Goal: Information Seeking & Learning: Learn about a topic

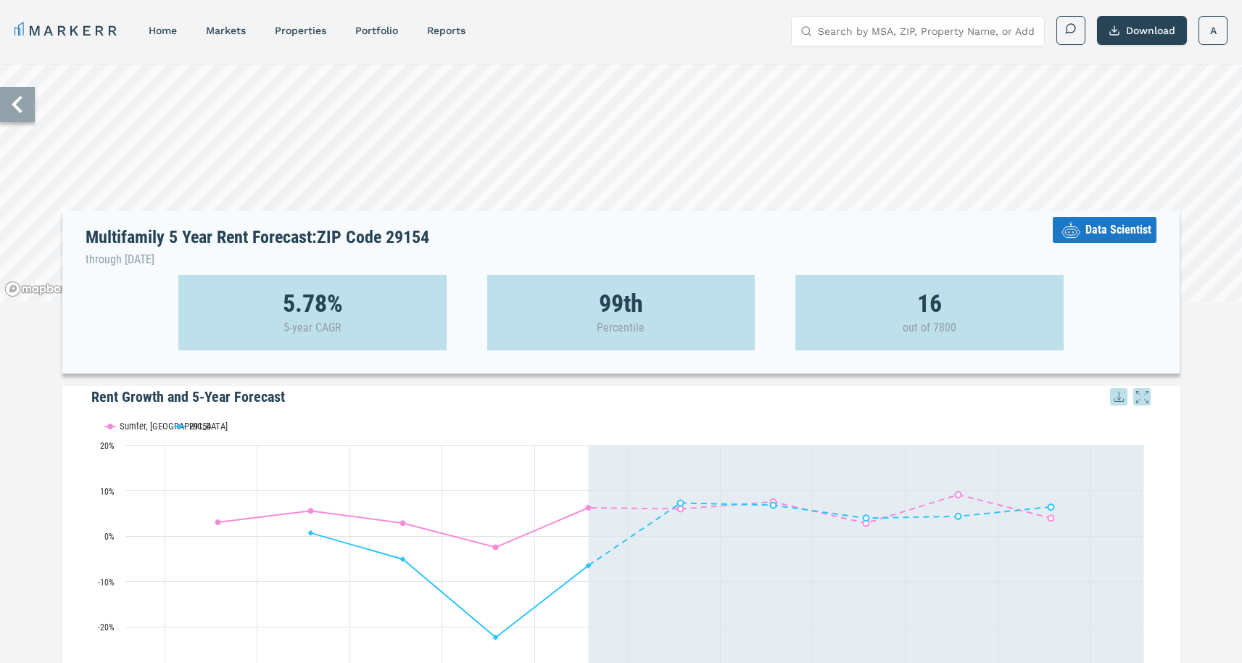
scroll to position [368, 0]
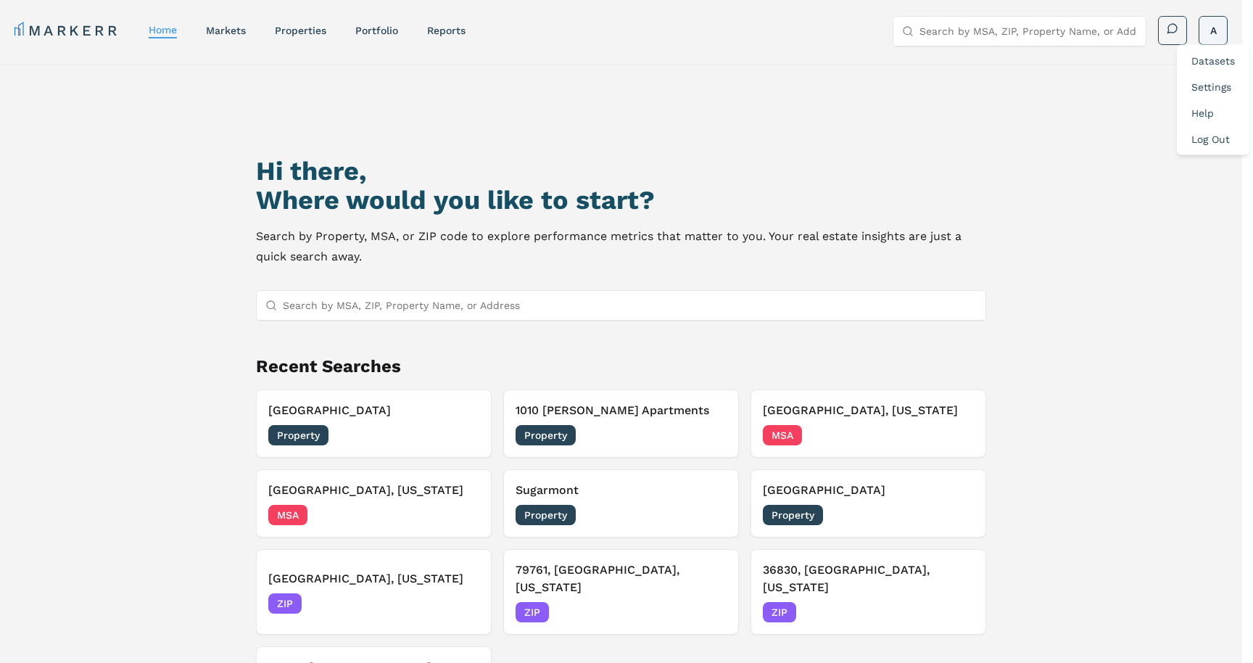
click at [1209, 41] on html "MARKERR home markets properties Portfolio reports Search by MSA, ZIP, Property …" at bounding box center [626, 393] width 1253 height 787
click at [1207, 51] on div "Datasets" at bounding box center [1213, 61] width 67 height 26
click at [1218, 40] on html "MARKERR home markets properties Portfolio reports Search by MSA, ZIP, Property …" at bounding box center [621, 393] width 1242 height 787
click at [1202, 62] on link "Datasets" at bounding box center [1212, 61] width 43 height 12
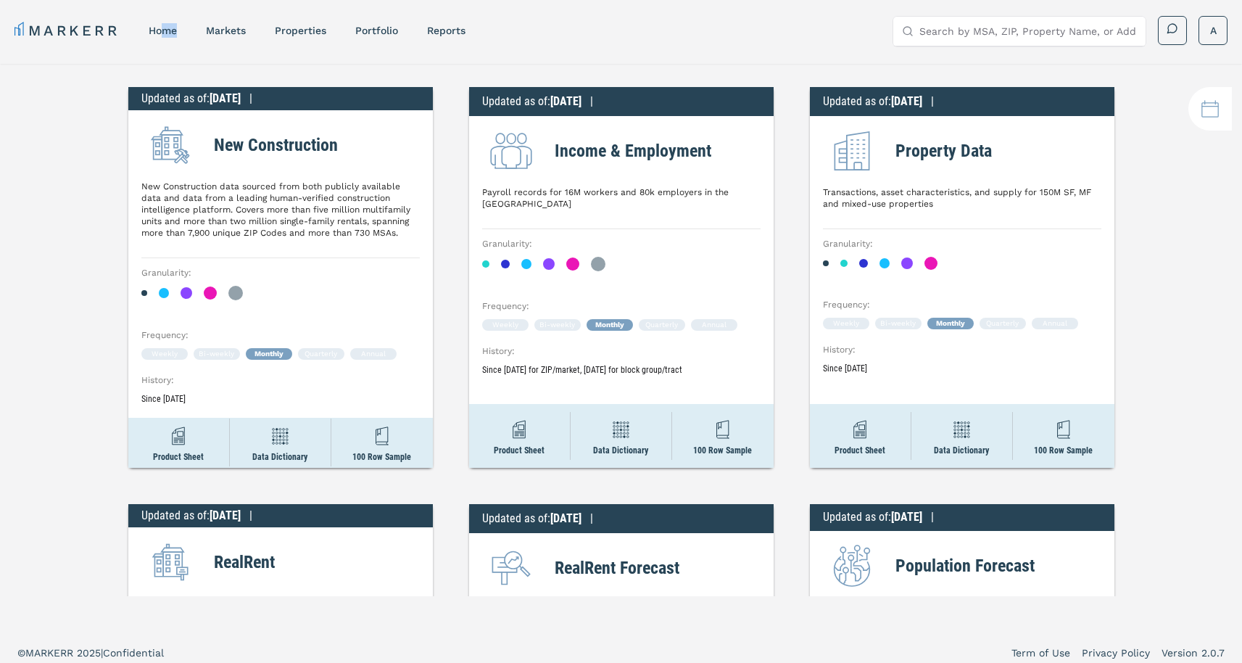
click at [162, 37] on nav "MARKERR home markets properties Portfolio reports" at bounding box center [239, 30] width 451 height 20
click at [159, 26] on link "home" at bounding box center [163, 31] width 28 height 12
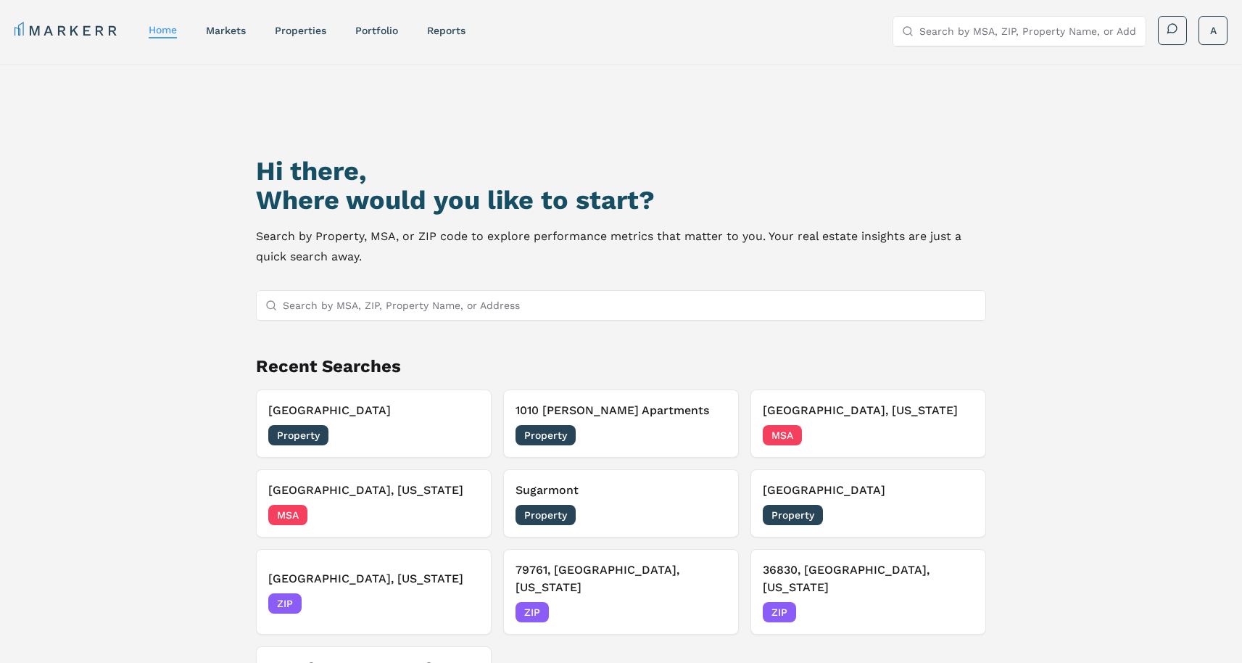
click at [406, 310] on input "Search by MSA, ZIP, Property Name, or Address" at bounding box center [630, 305] width 694 height 29
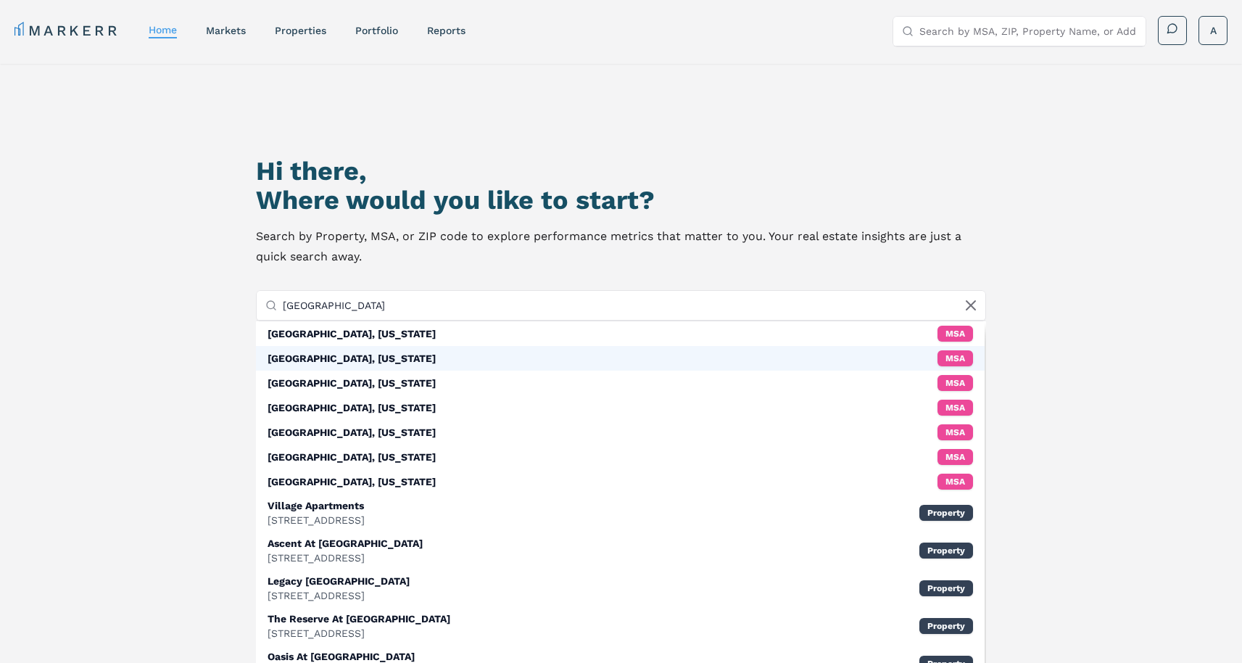
type input "naples"
click at [309, 358] on div "[GEOGRAPHIC_DATA], [US_STATE]" at bounding box center [352, 358] width 168 height 14
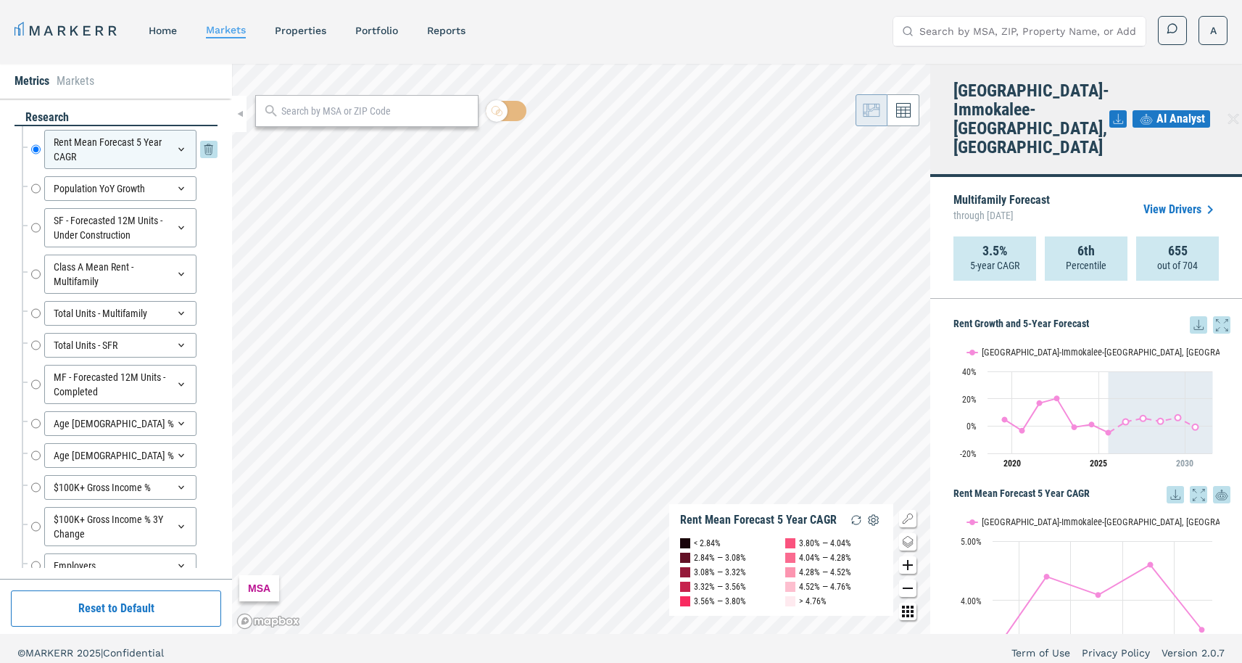
click at [175, 146] on icon at bounding box center [181, 150] width 12 height 12
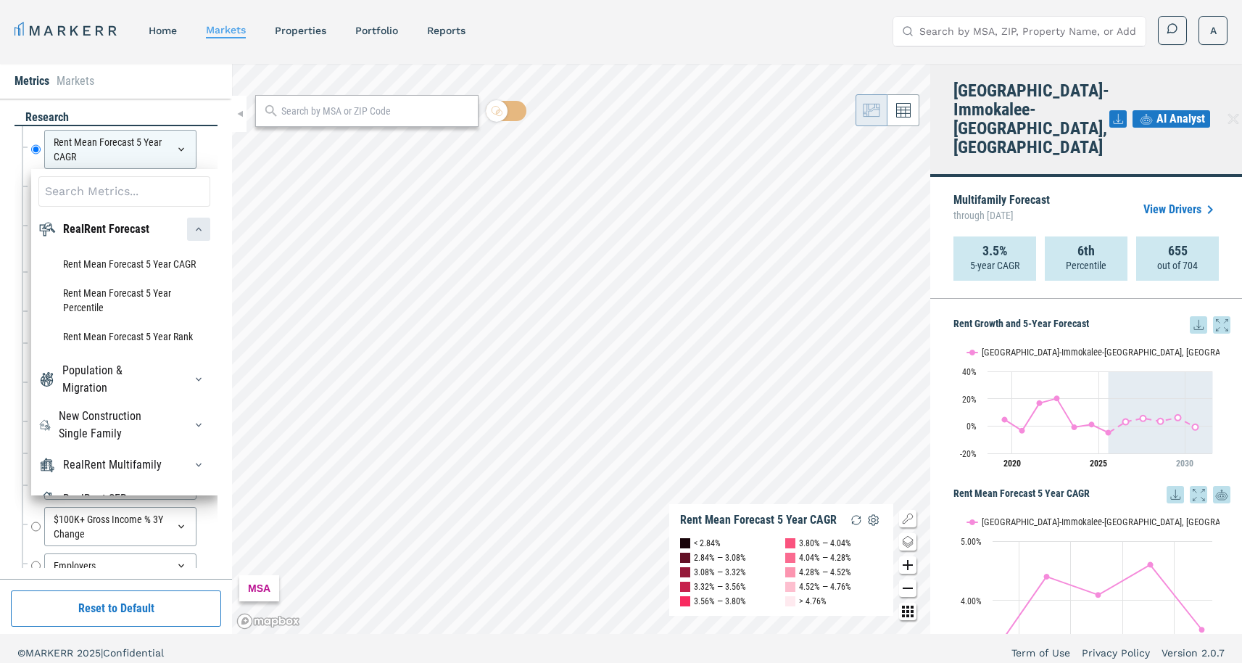
click at [187, 235] on div "button" at bounding box center [198, 228] width 23 height 23
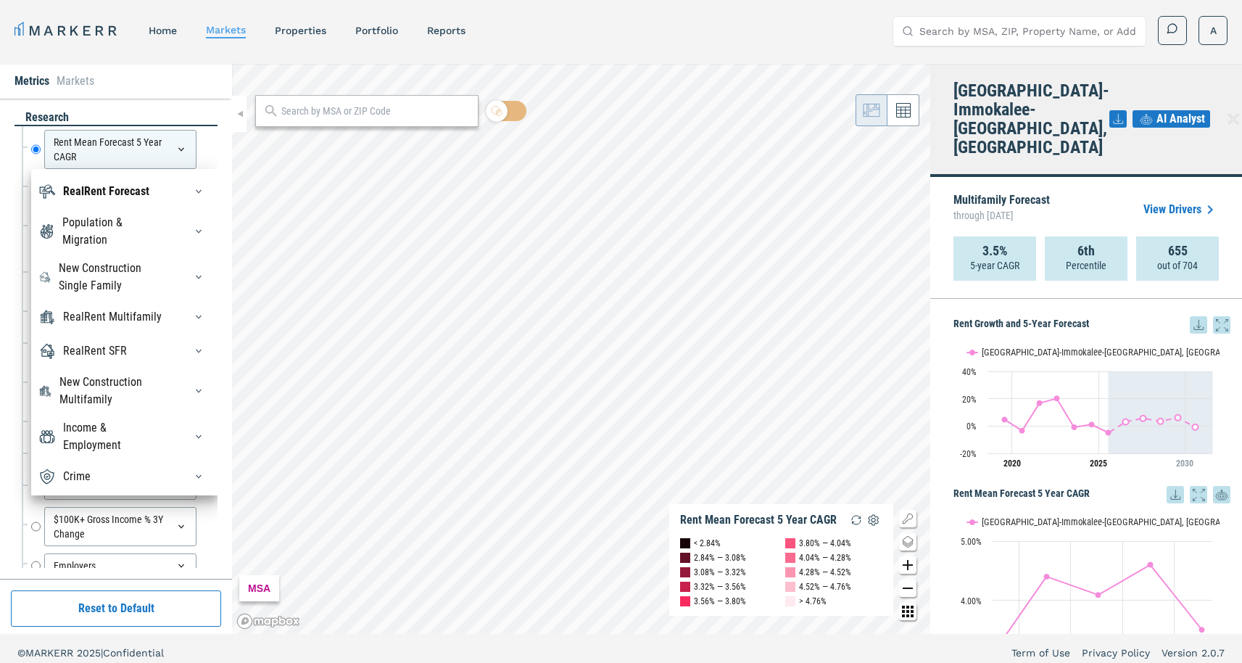
scroll to position [58, 0]
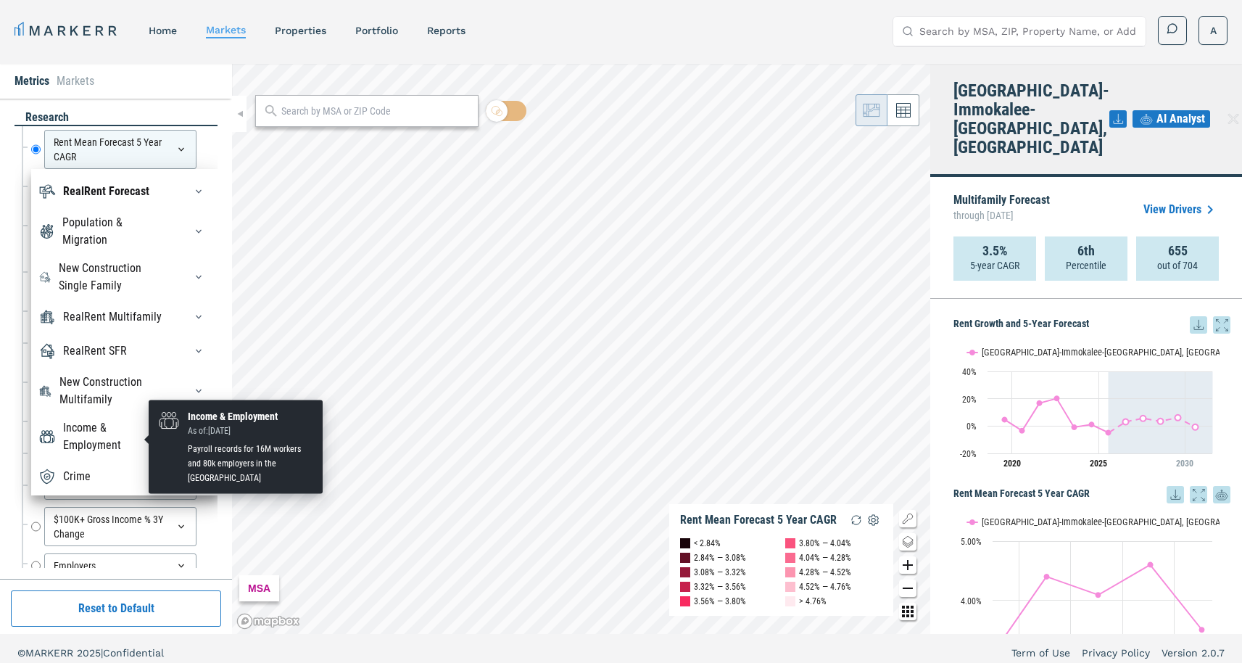
click at [115, 435] on div "Income & Employment" at bounding box center [115, 436] width 104 height 35
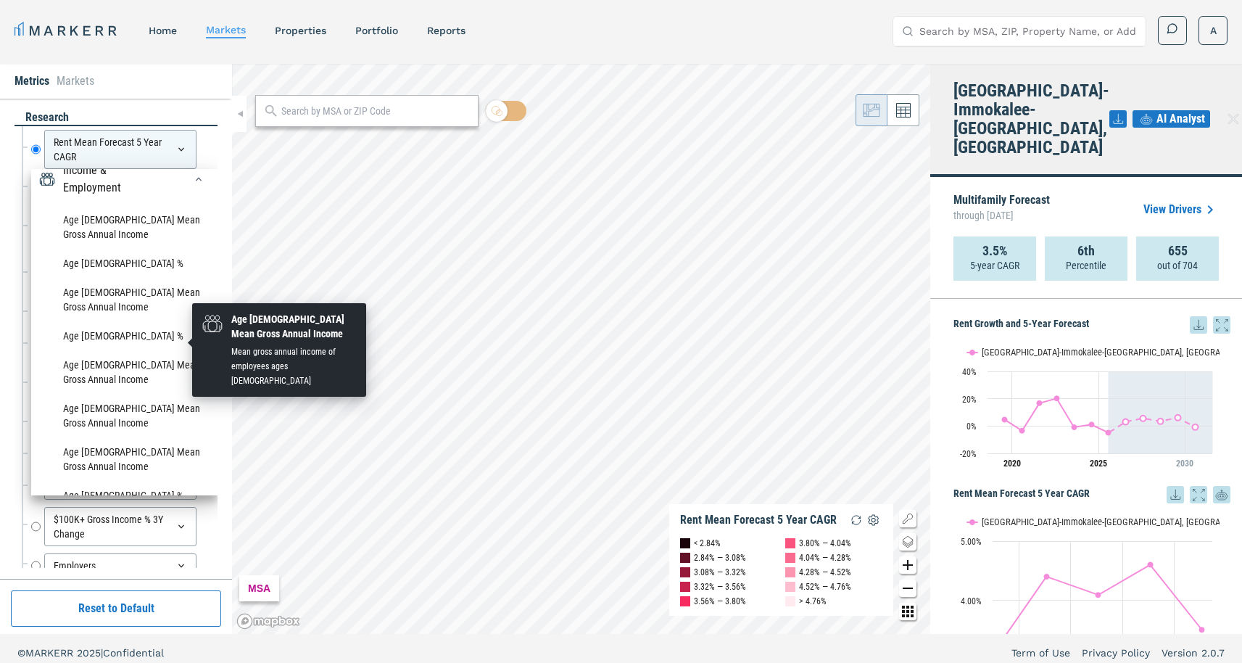
scroll to position [168, 0]
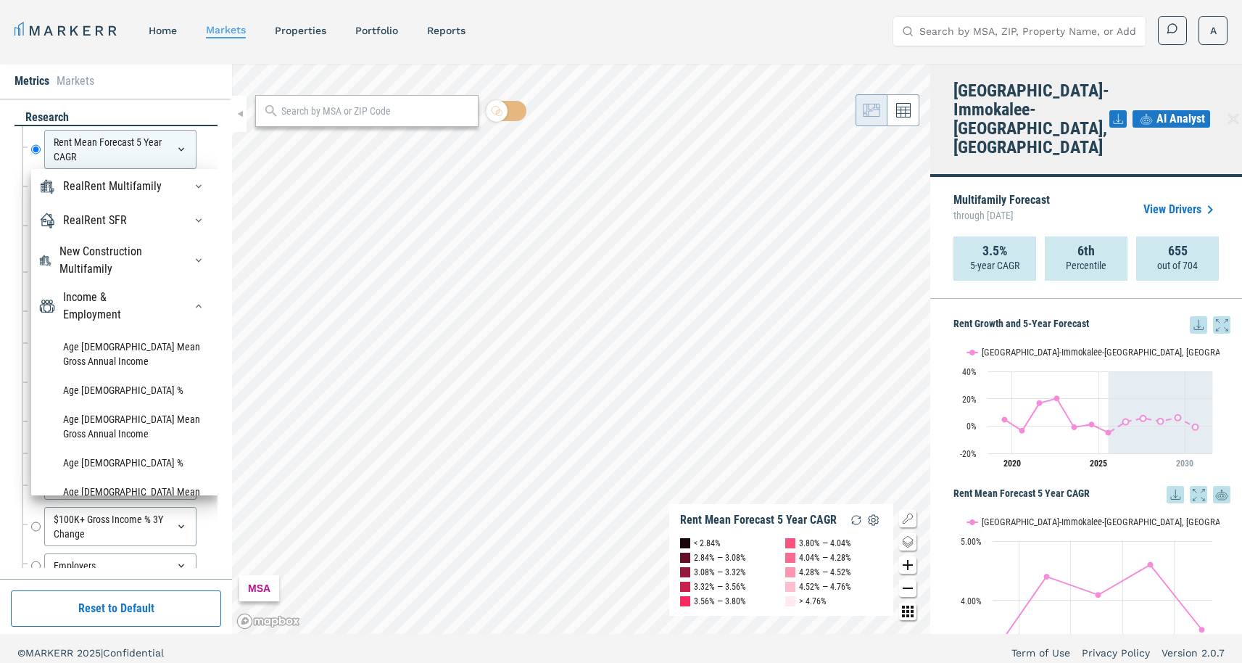
click at [198, 71] on div "Metrics Markets" at bounding box center [116, 81] width 232 height 35
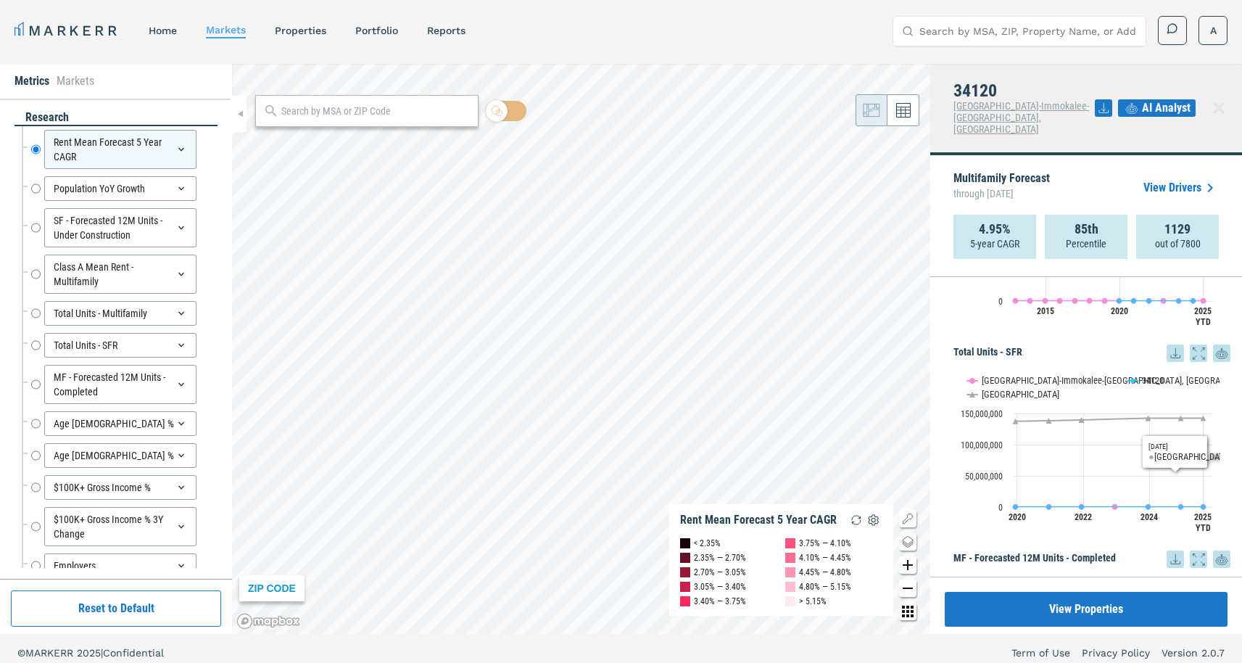
scroll to position [1162, 0]
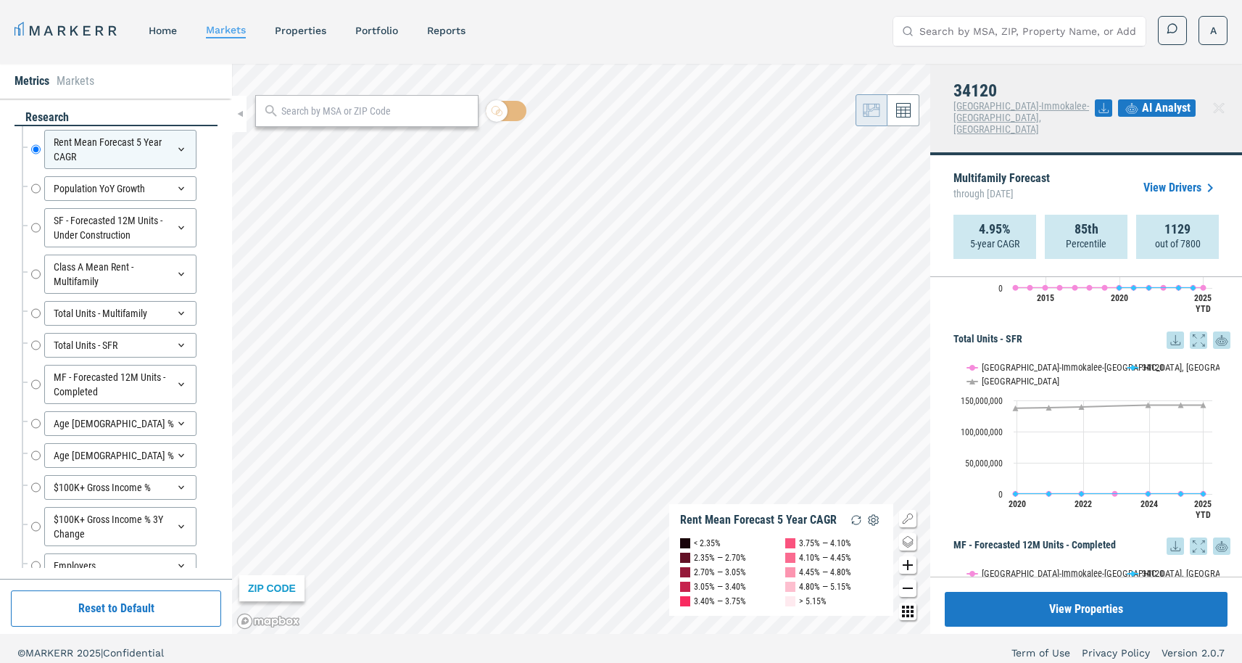
click at [1194, 179] on link "View Drivers" at bounding box center [1180, 187] width 75 height 17
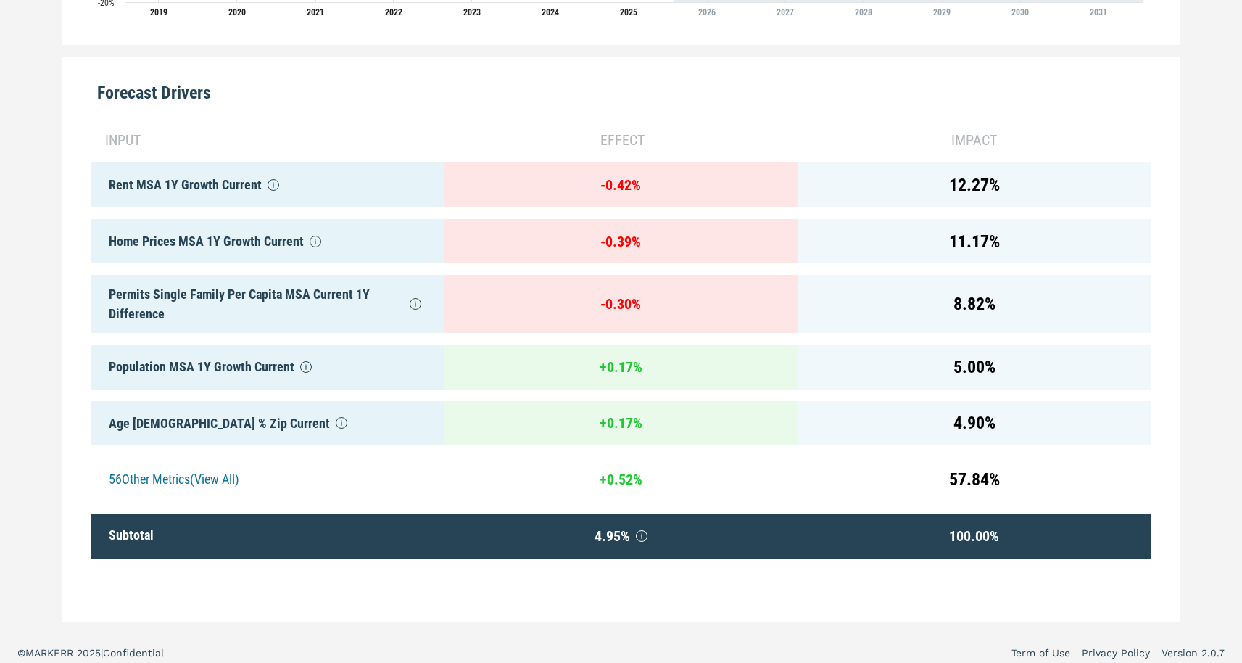
scroll to position [671, 0]
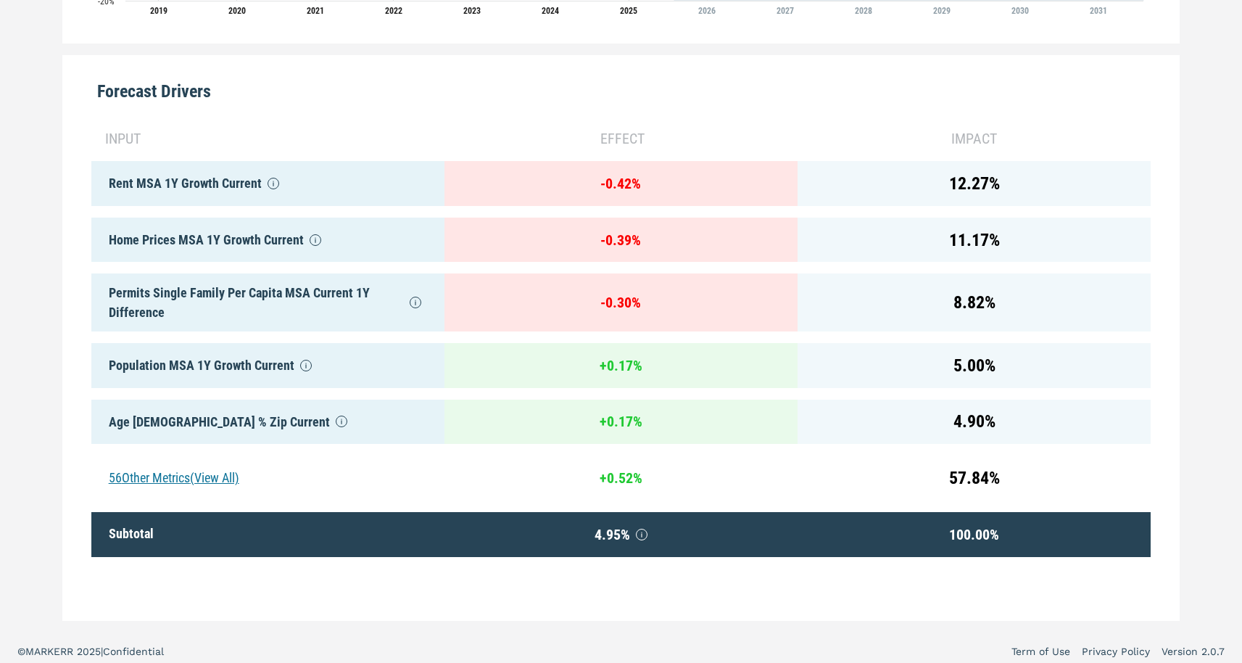
click at [213, 476] on div "56 Other Metrics (View All)" at bounding box center [267, 477] width 353 height 45
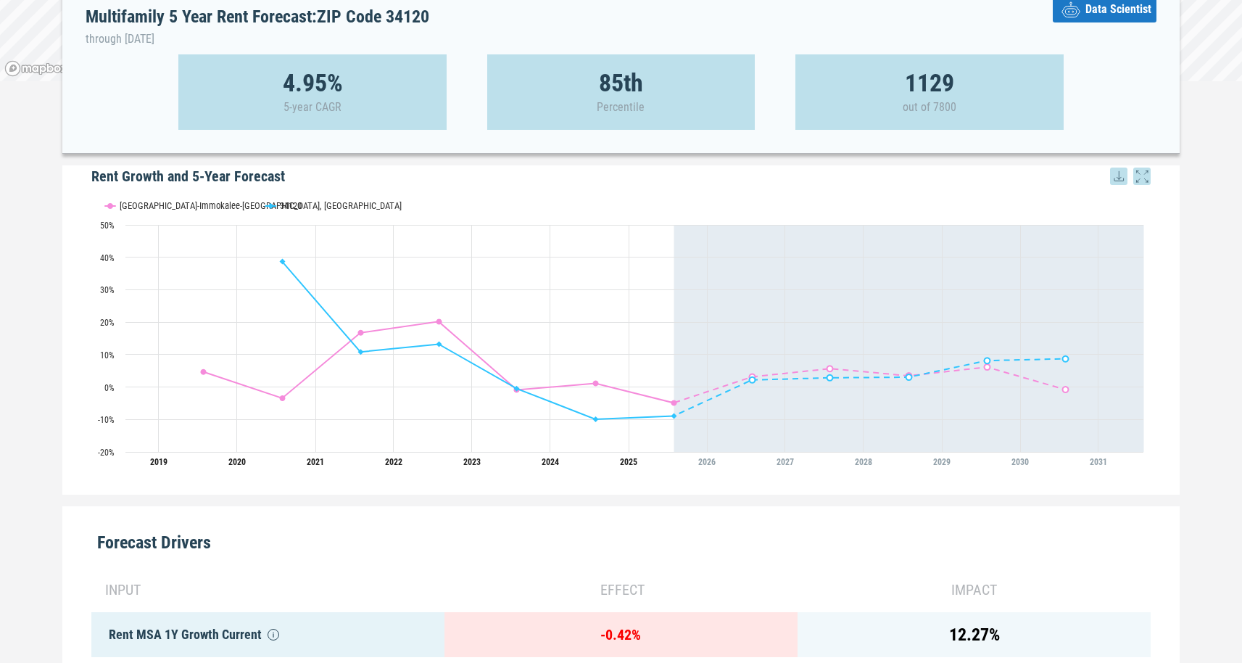
scroll to position [197, 0]
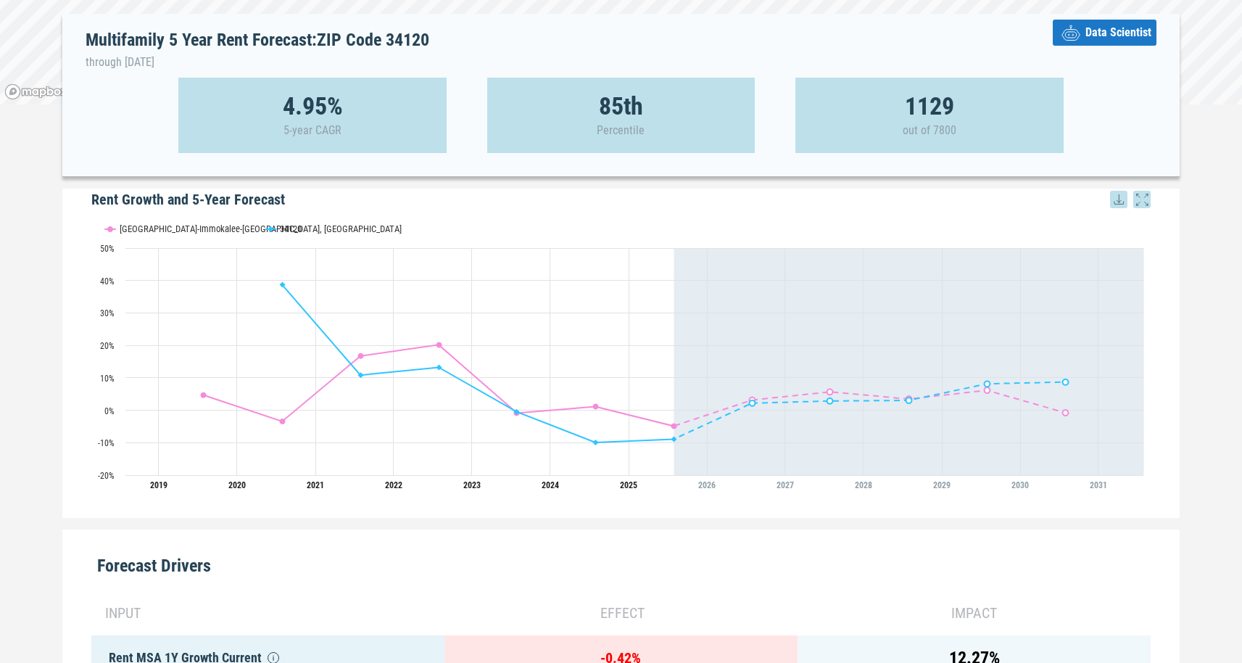
click at [1118, 37] on span "Data Scientist" at bounding box center [1118, 32] width 66 height 17
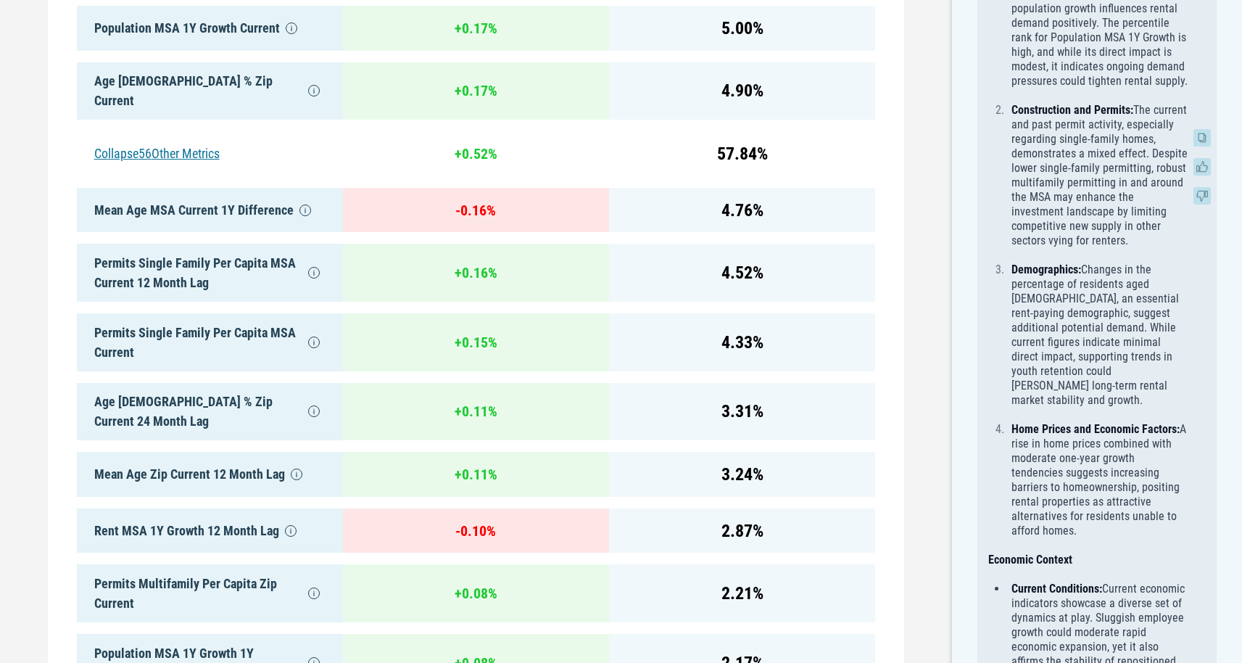
scroll to position [1129, 0]
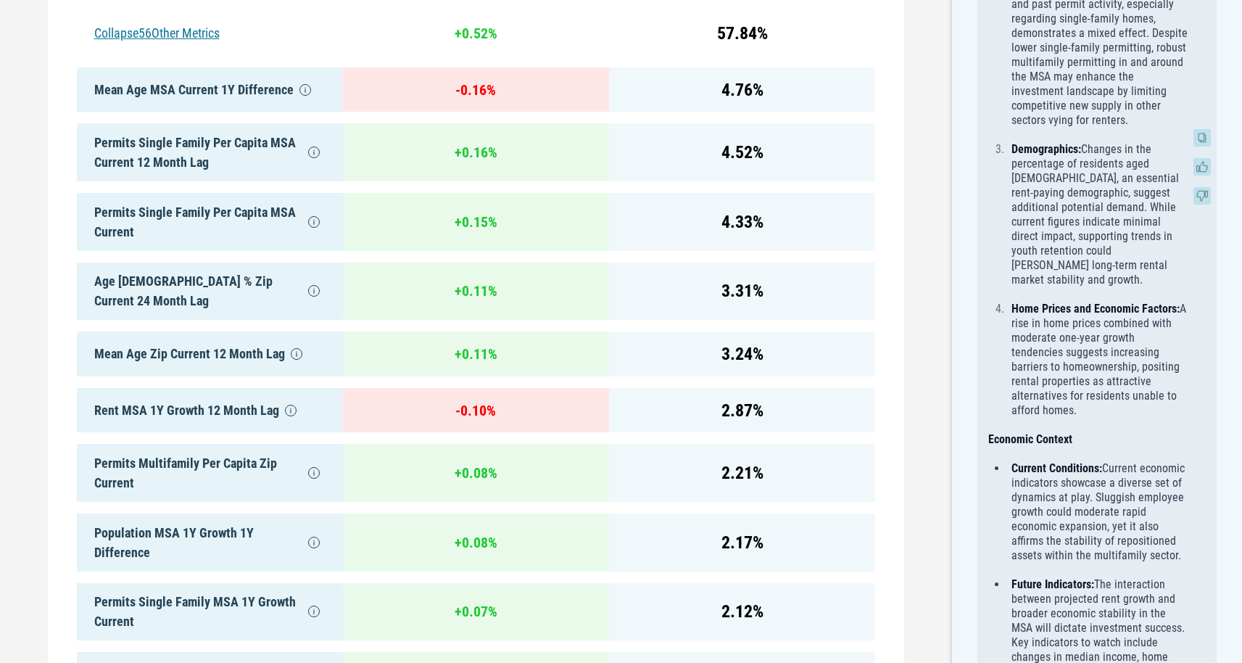
click at [1201, 137] on icon at bounding box center [1201, 137] width 17 height 17
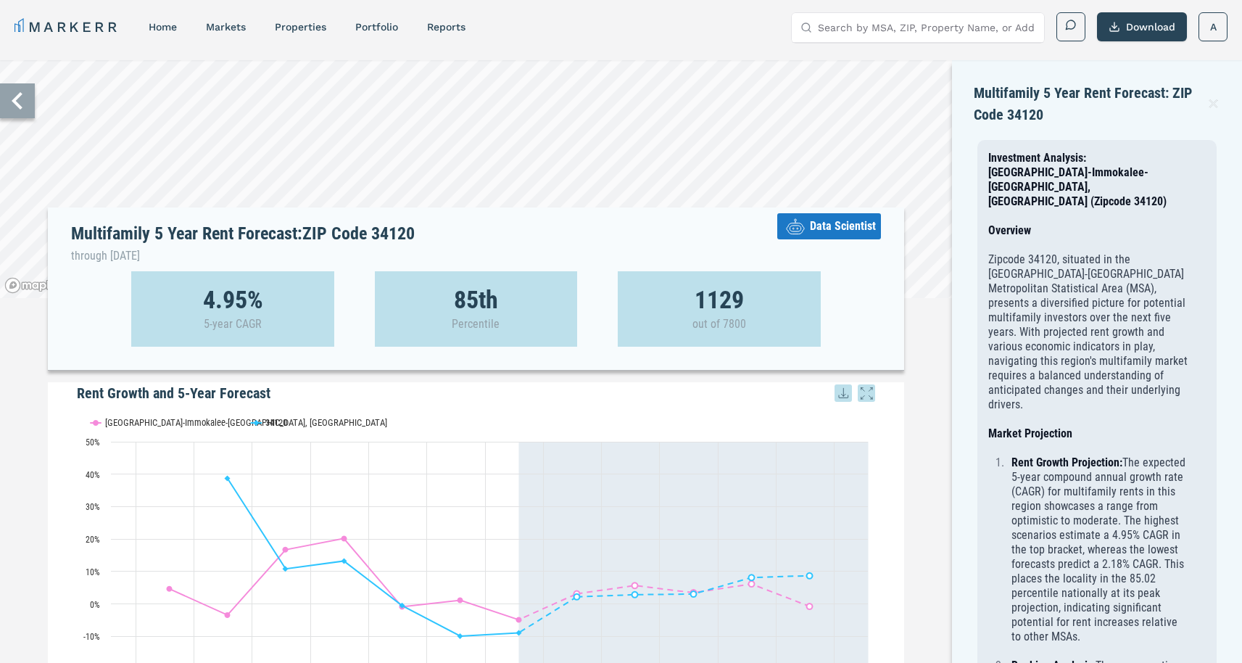
scroll to position [9, 0]
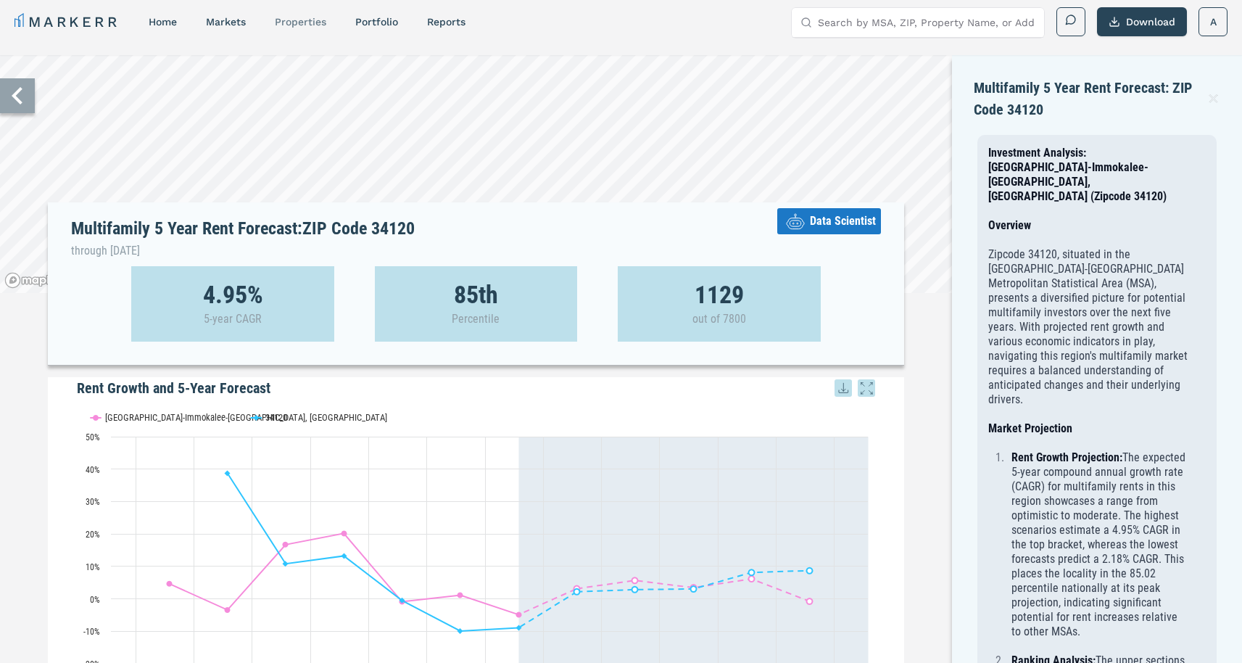
click at [320, 19] on link "properties" at bounding box center [300, 22] width 51 height 12
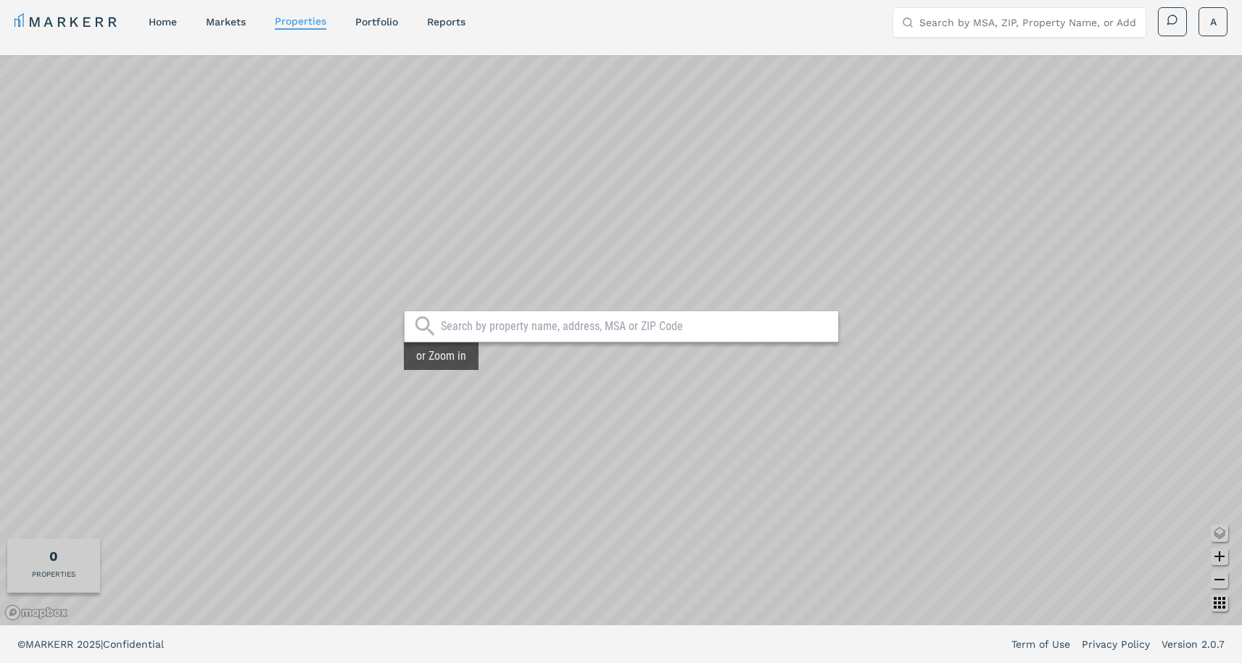
click at [531, 317] on div at bounding box center [621, 326] width 435 height 32
click at [518, 318] on div at bounding box center [621, 326] width 435 height 32
click at [514, 326] on input "text" at bounding box center [636, 326] width 390 height 14
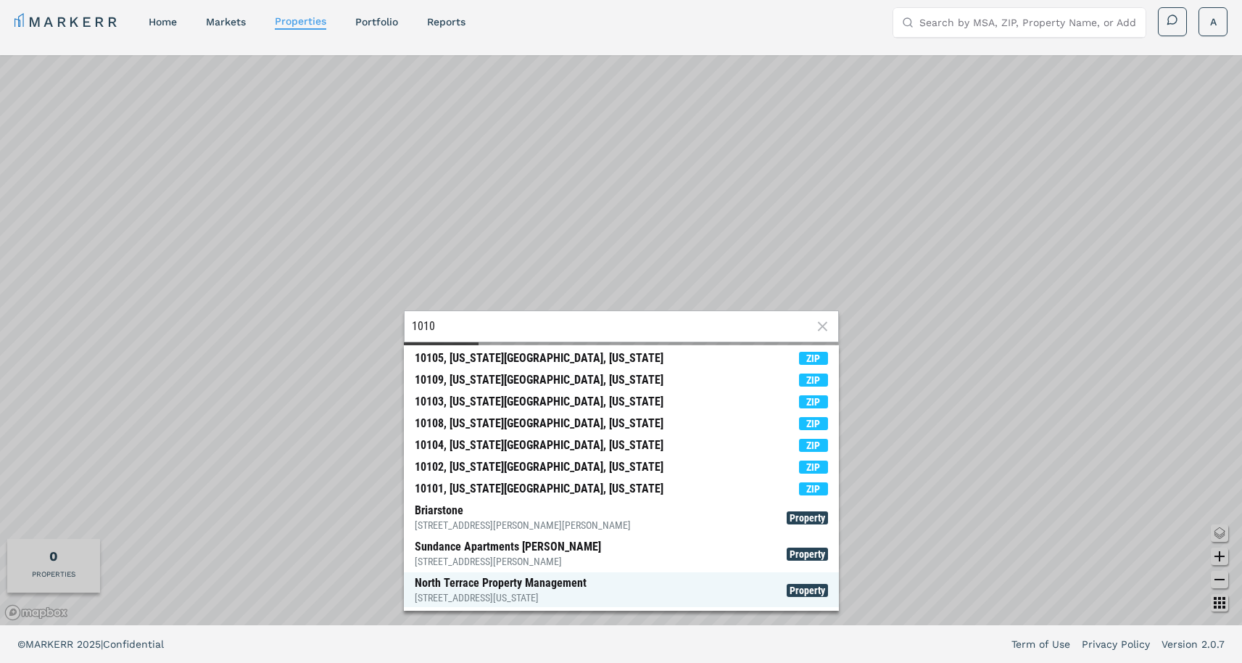
type input "1010"
click at [504, 591] on div "1010 W 39th St, Kansas City" at bounding box center [501, 597] width 172 height 14
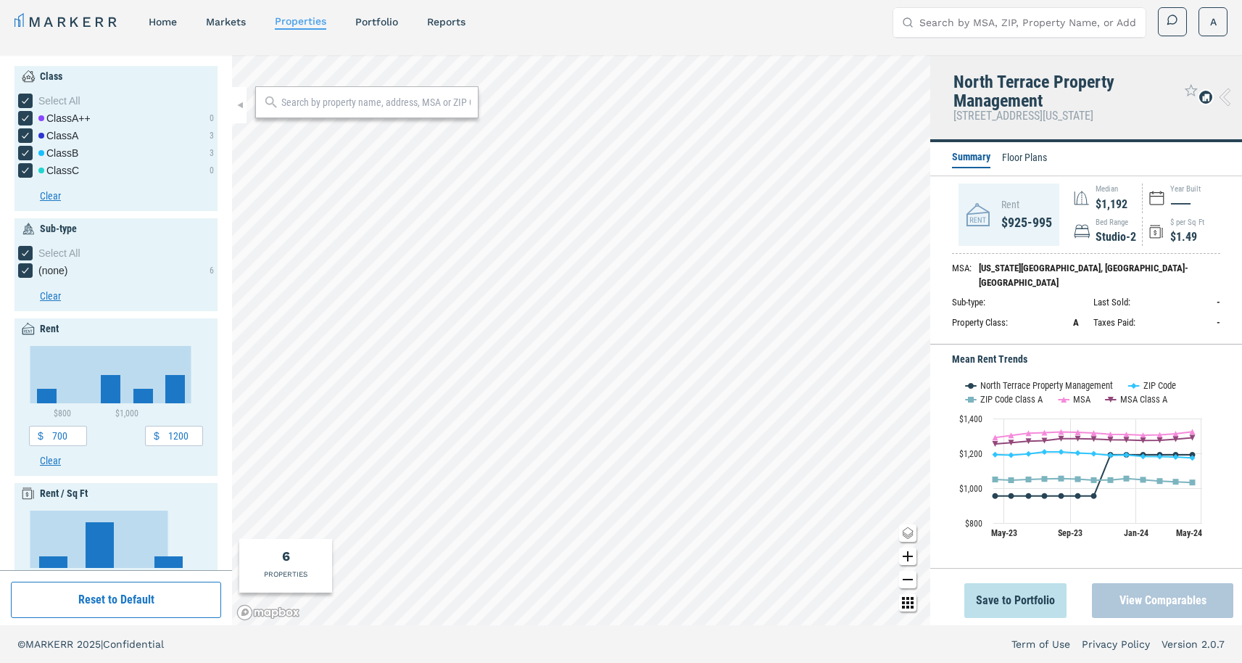
click at [1157, 601] on button "View Comparables" at bounding box center [1162, 600] width 141 height 35
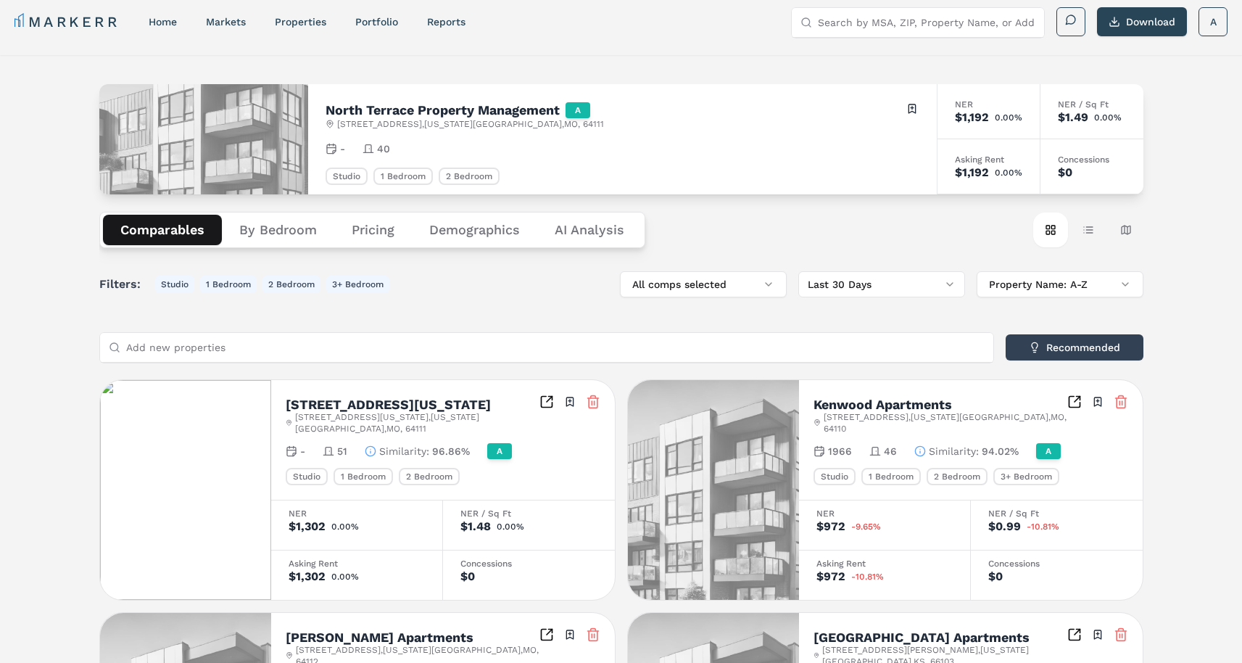
click at [923, 445] on icon "button" at bounding box center [920, 451] width 12 height 12
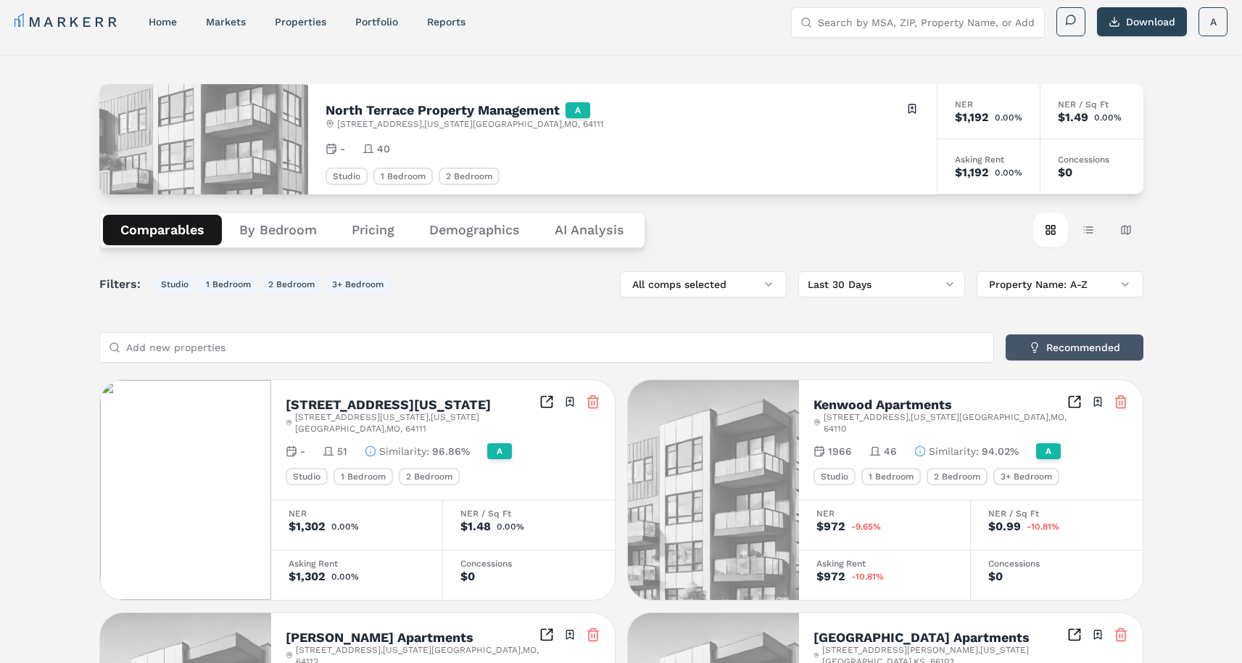
click at [1122, 345] on button "Recommended" at bounding box center [1075, 347] width 138 height 26
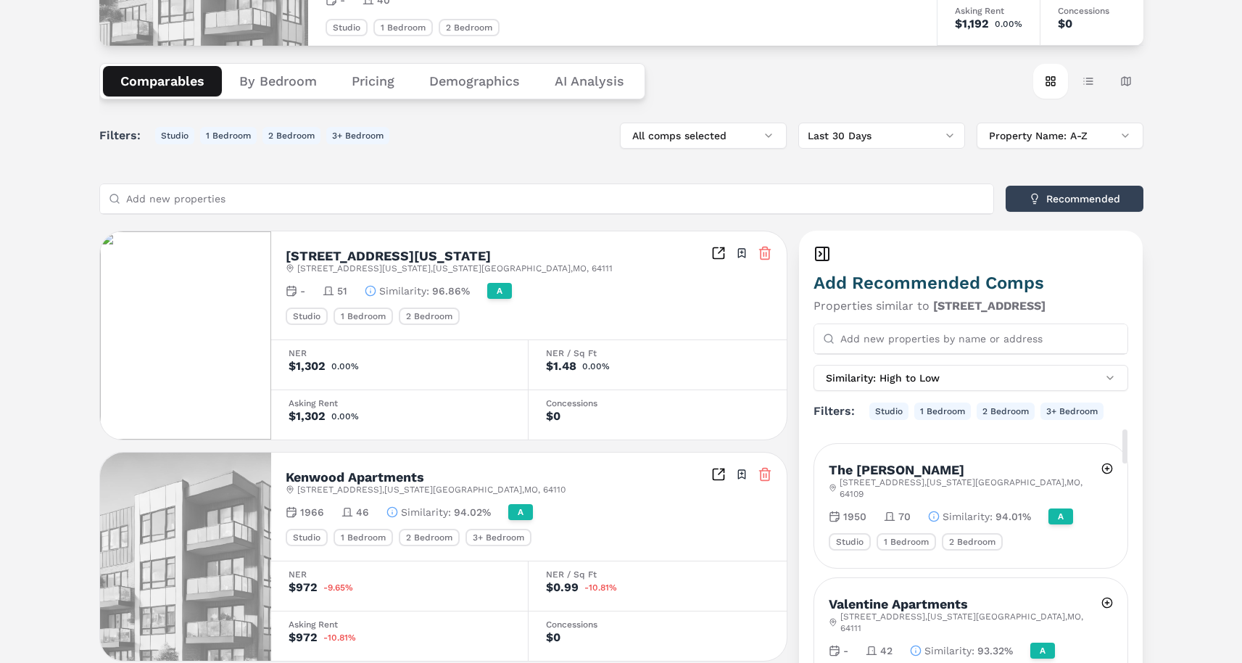
scroll to position [325, 0]
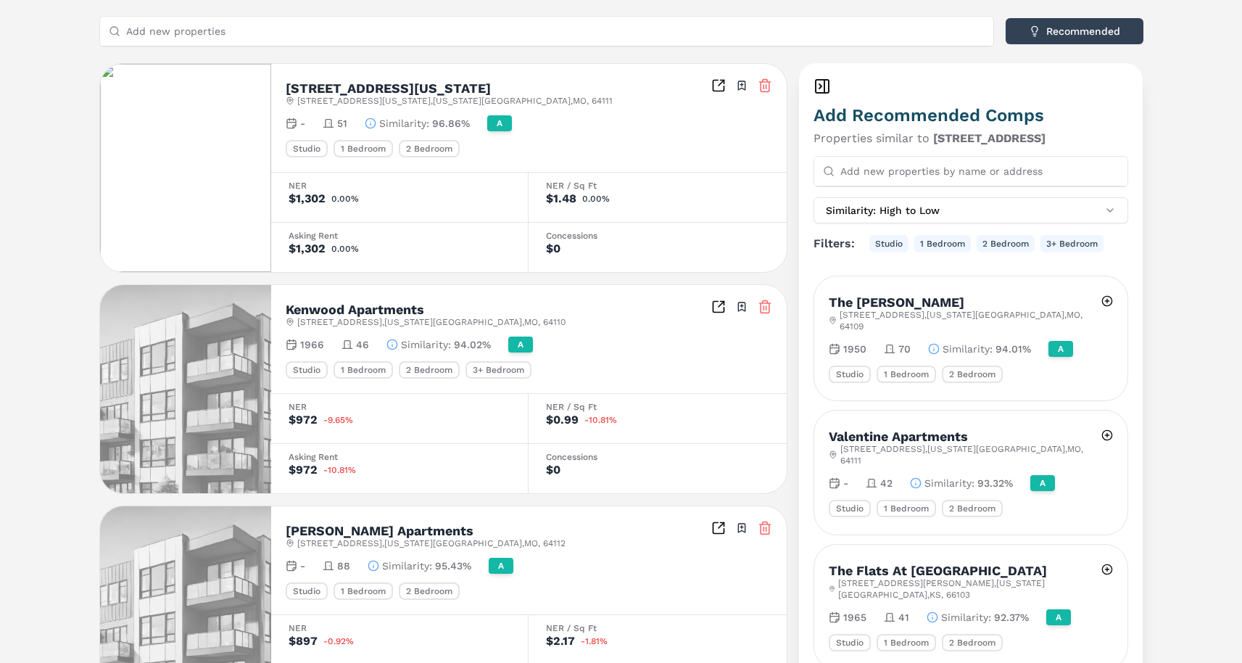
click at [767, 308] on icon at bounding box center [765, 306] width 14 height 14
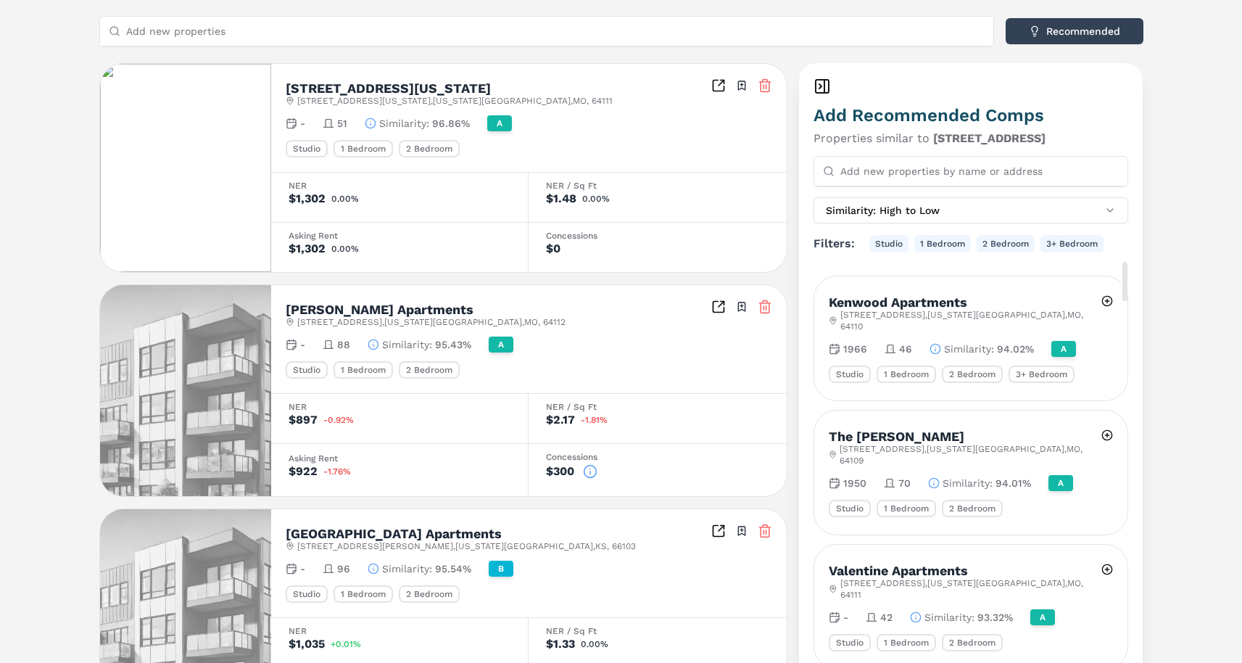
click at [1104, 397] on div "Kenwood Apartments 3909 Kenwood Ave , Kansas City , MO , 64110 1966 46 Similari…" at bounding box center [970, 565] width 315 height 580
click at [1111, 426] on button at bounding box center [1107, 435] width 12 height 26
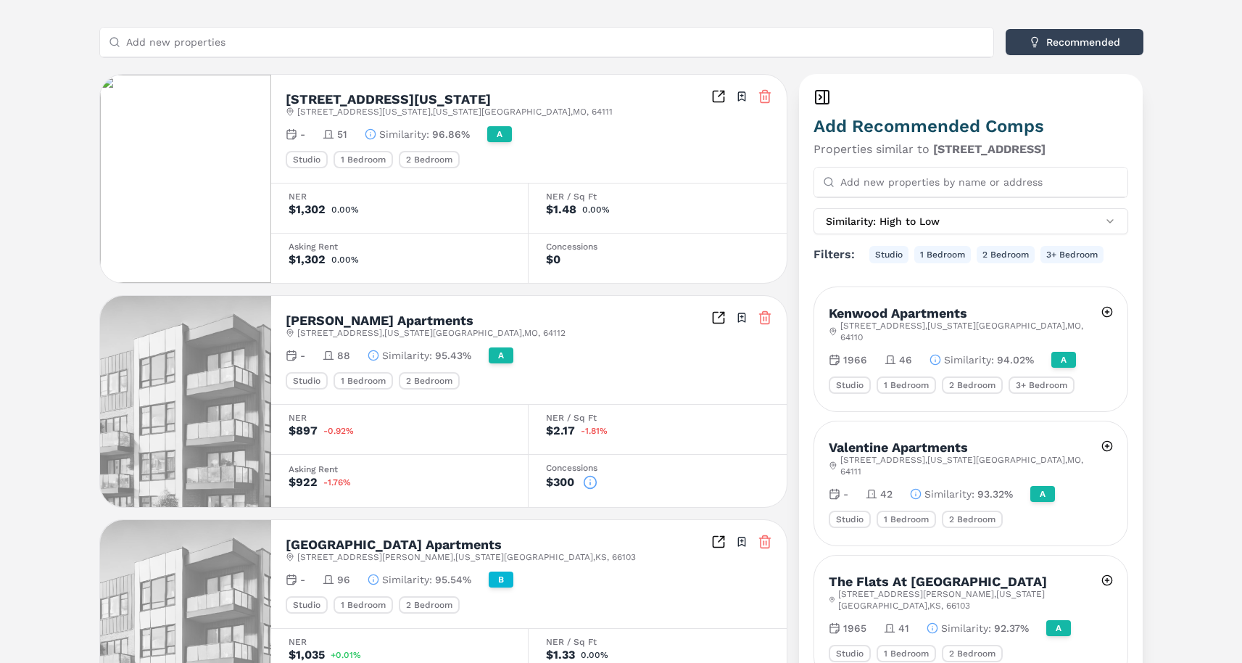
scroll to position [0, 0]
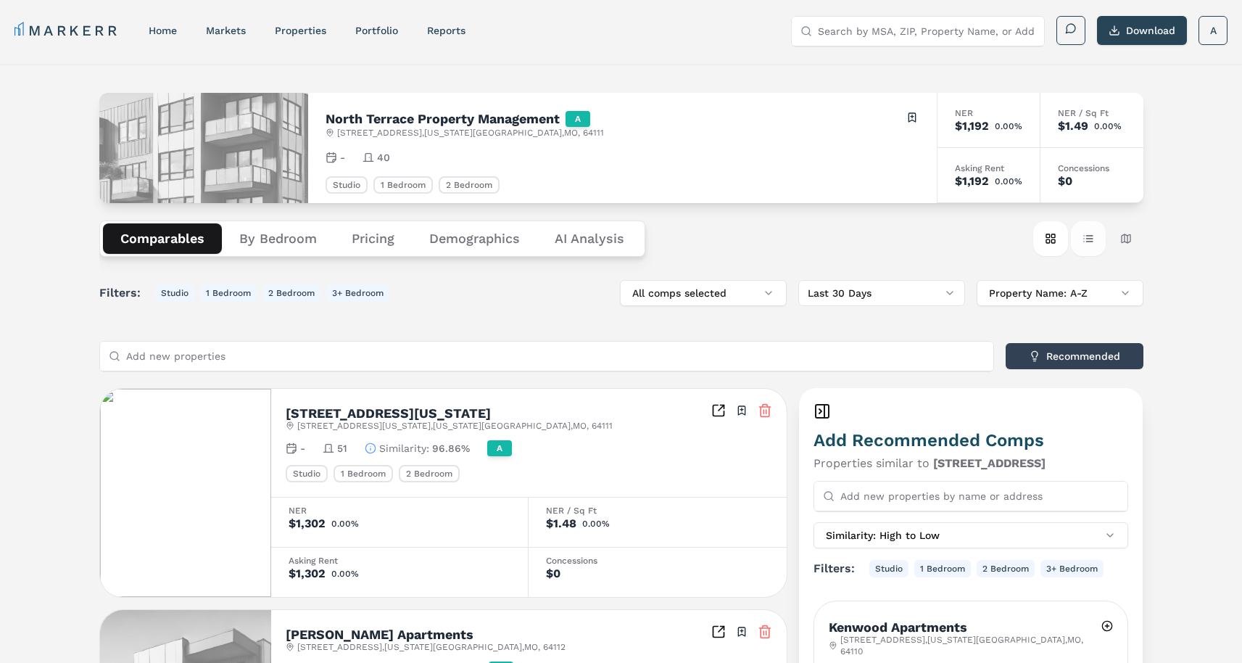
click at [1081, 236] on button "Table view" at bounding box center [1088, 238] width 35 height 35
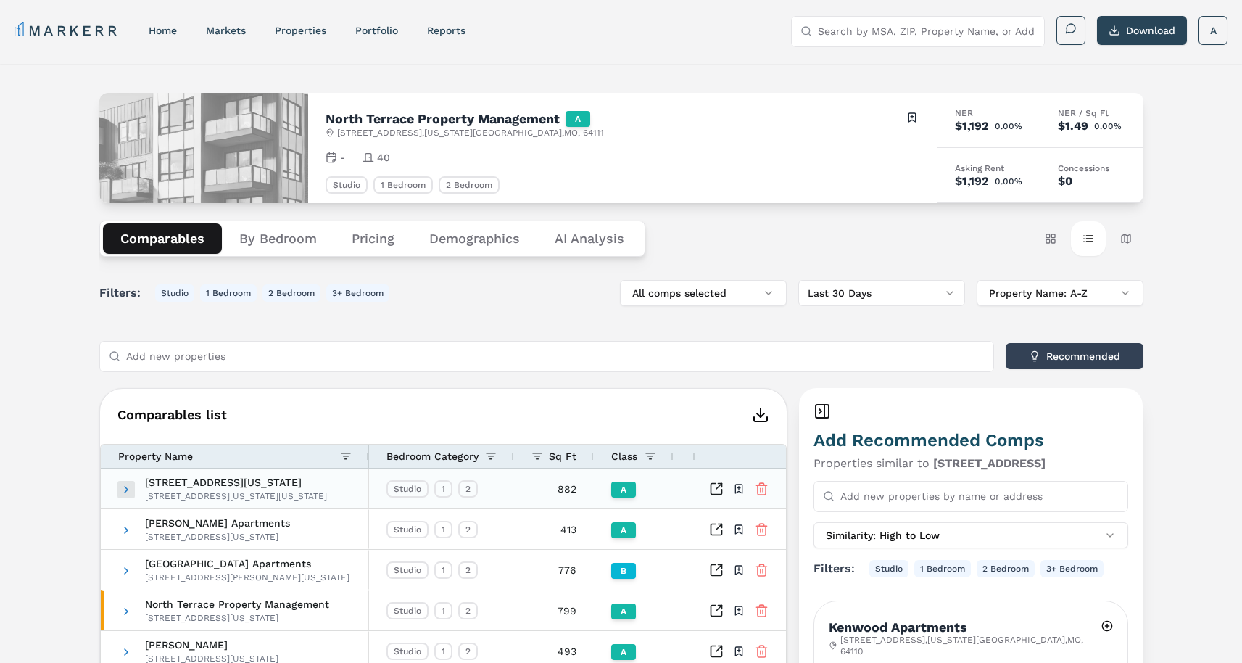
click at [122, 489] on span at bounding box center [126, 490] width 12 height 12
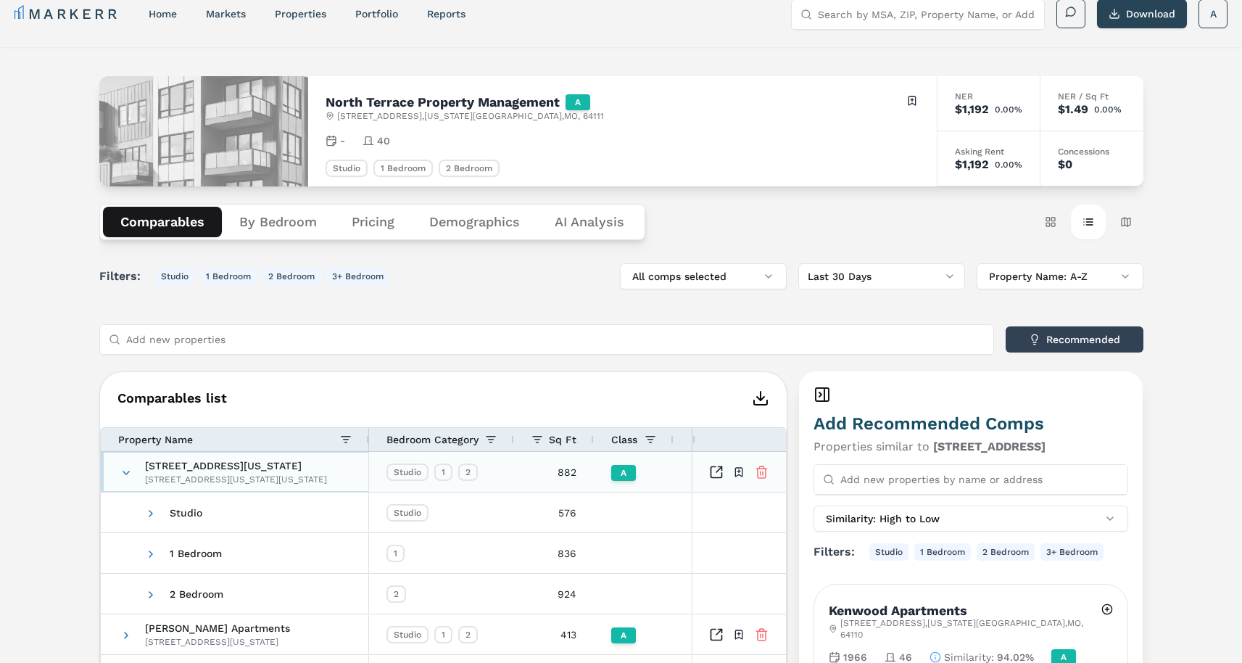
scroll to position [58, 0]
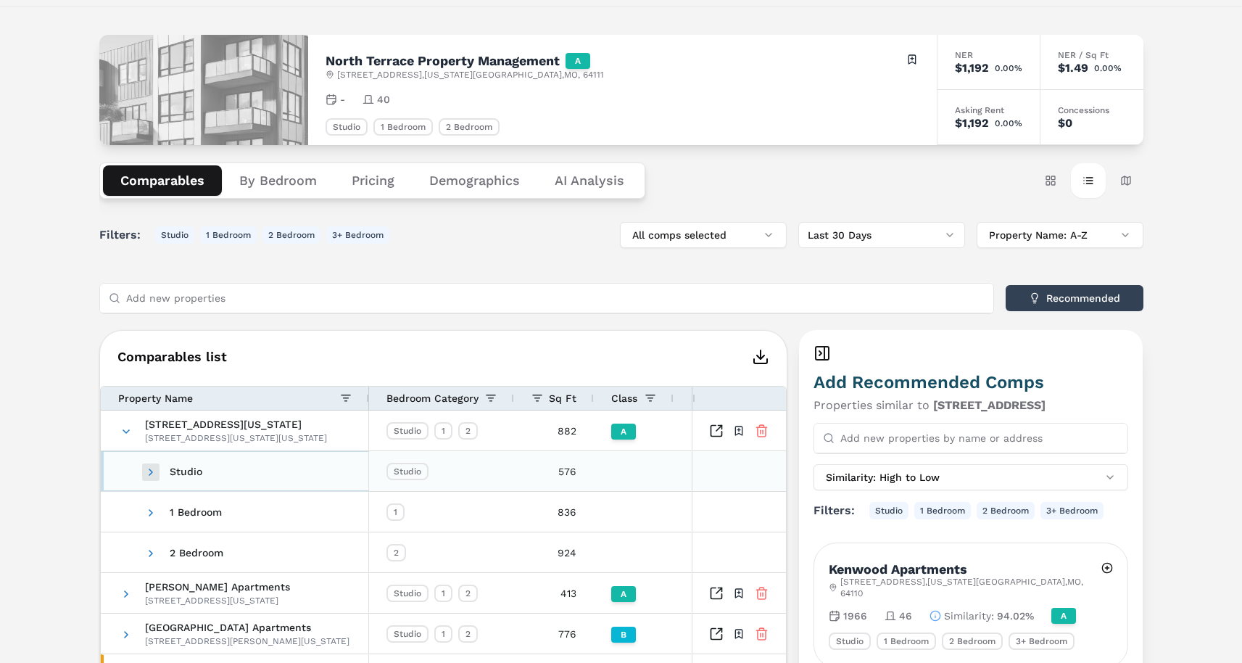
click at [149, 471] on span at bounding box center [151, 472] width 12 height 12
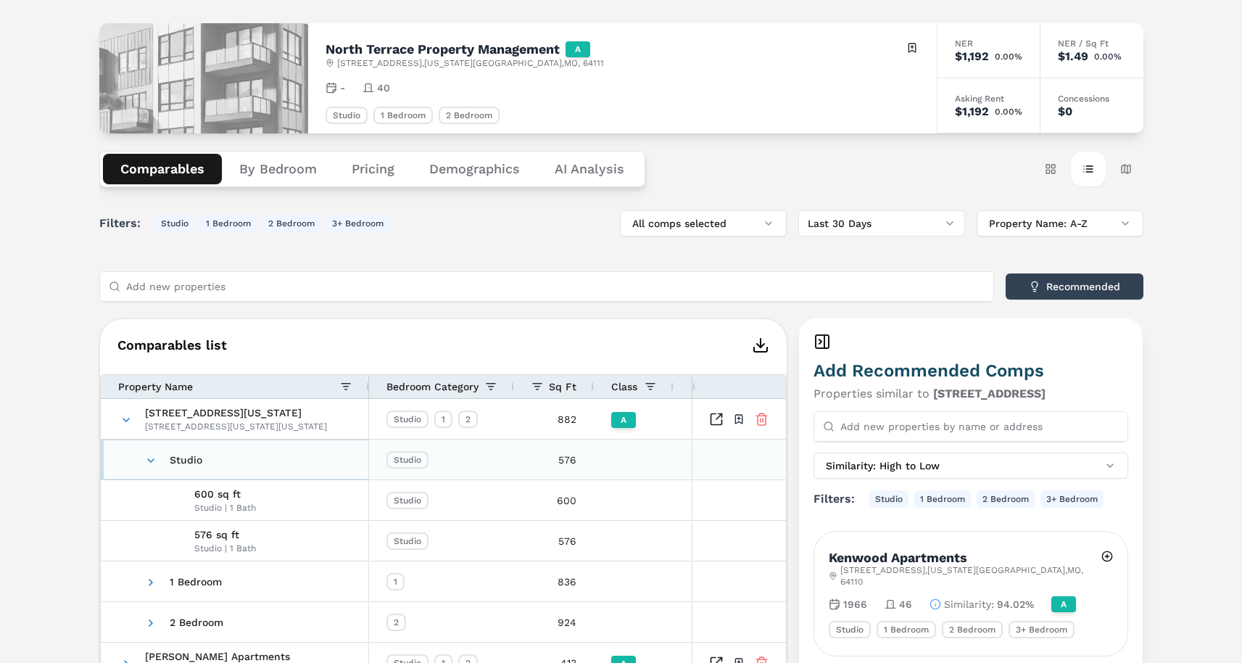
scroll to position [72, 0]
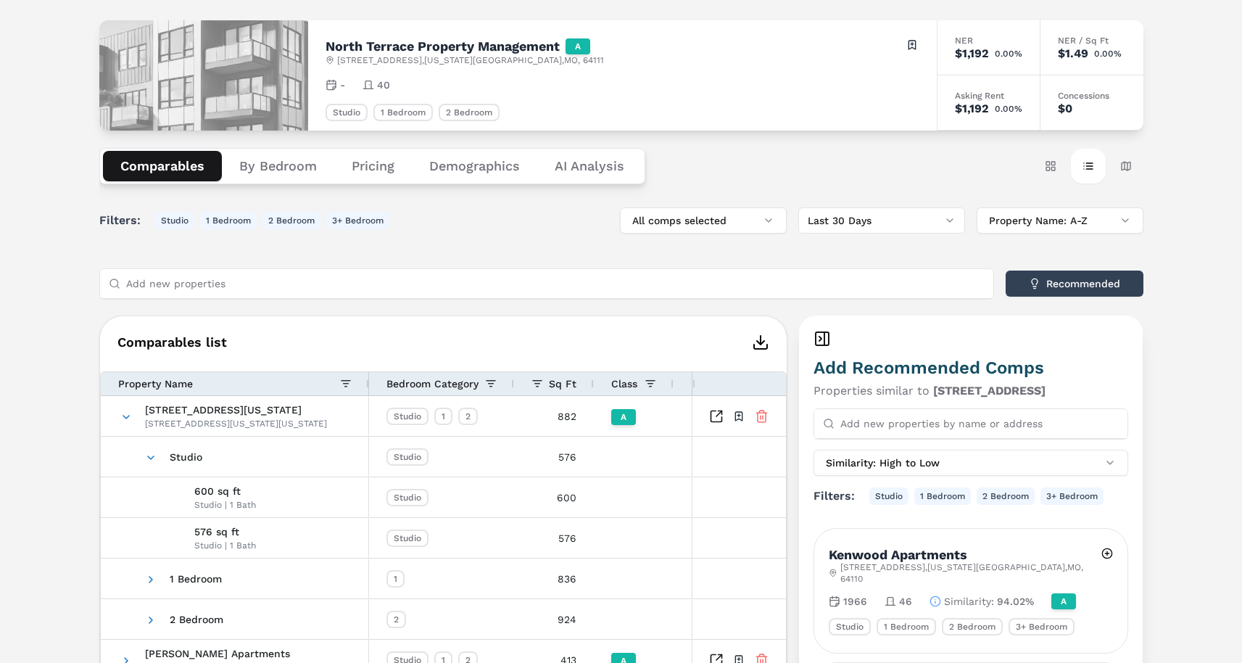
click at [439, 166] on button "Demographics" at bounding box center [474, 166] width 125 height 30
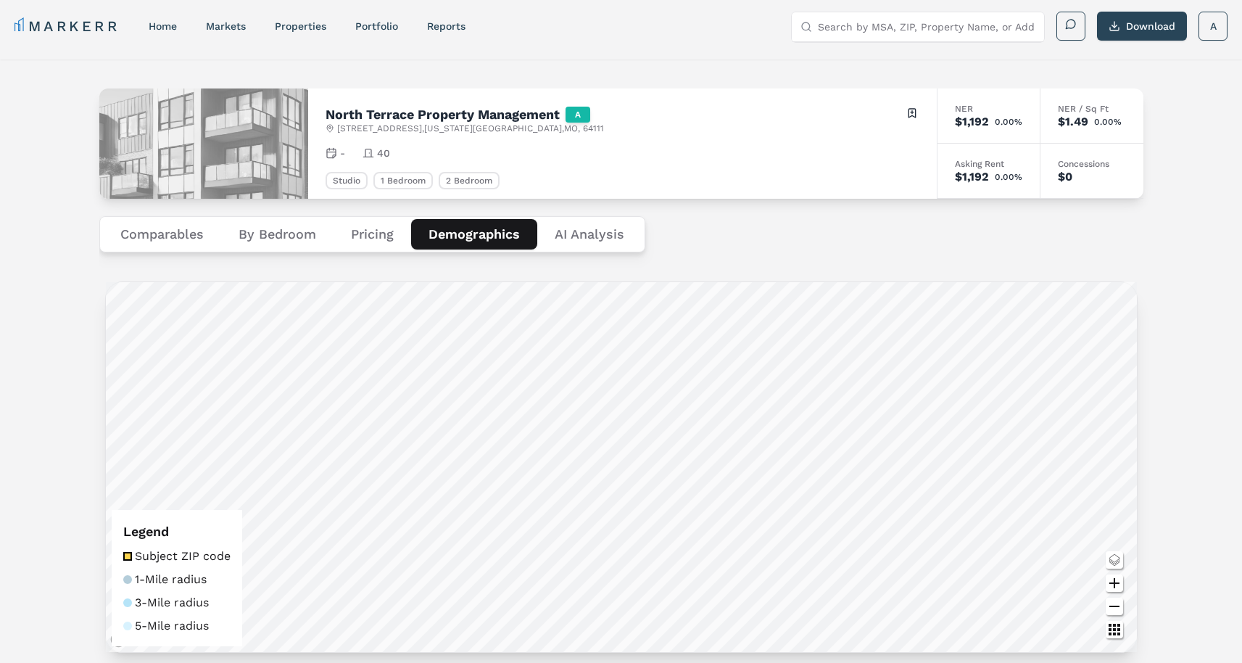
scroll to position [0, 0]
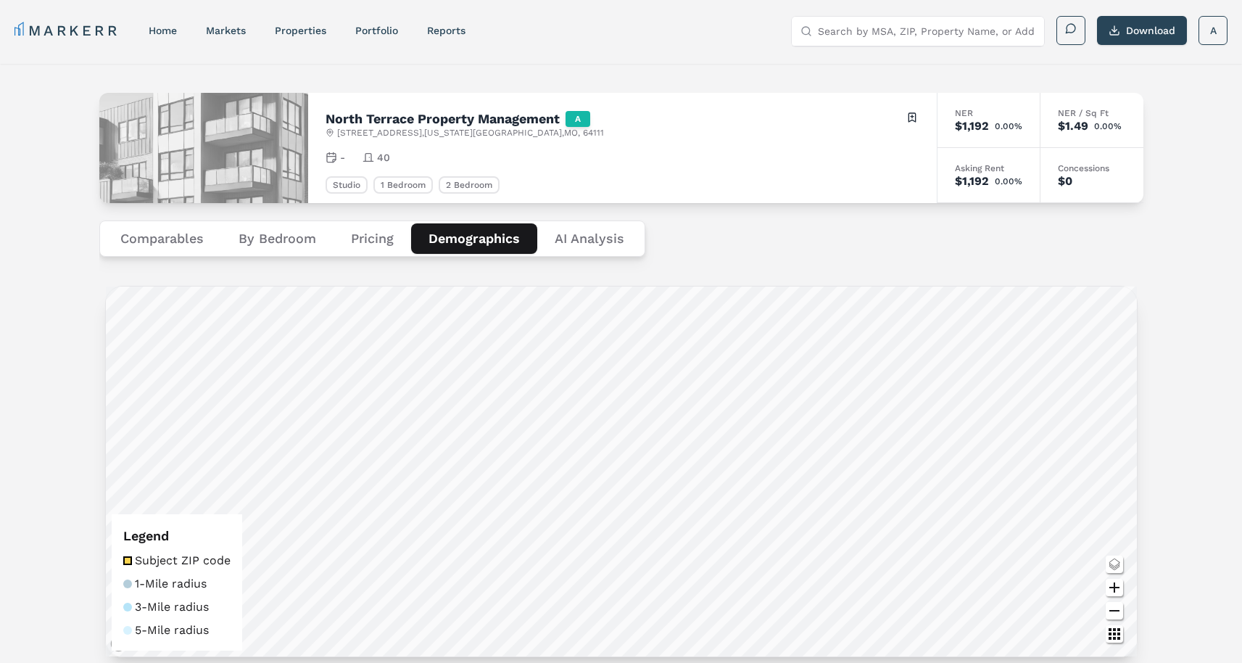
click at [620, 236] on Analysis "AI Analysis" at bounding box center [589, 238] width 104 height 30
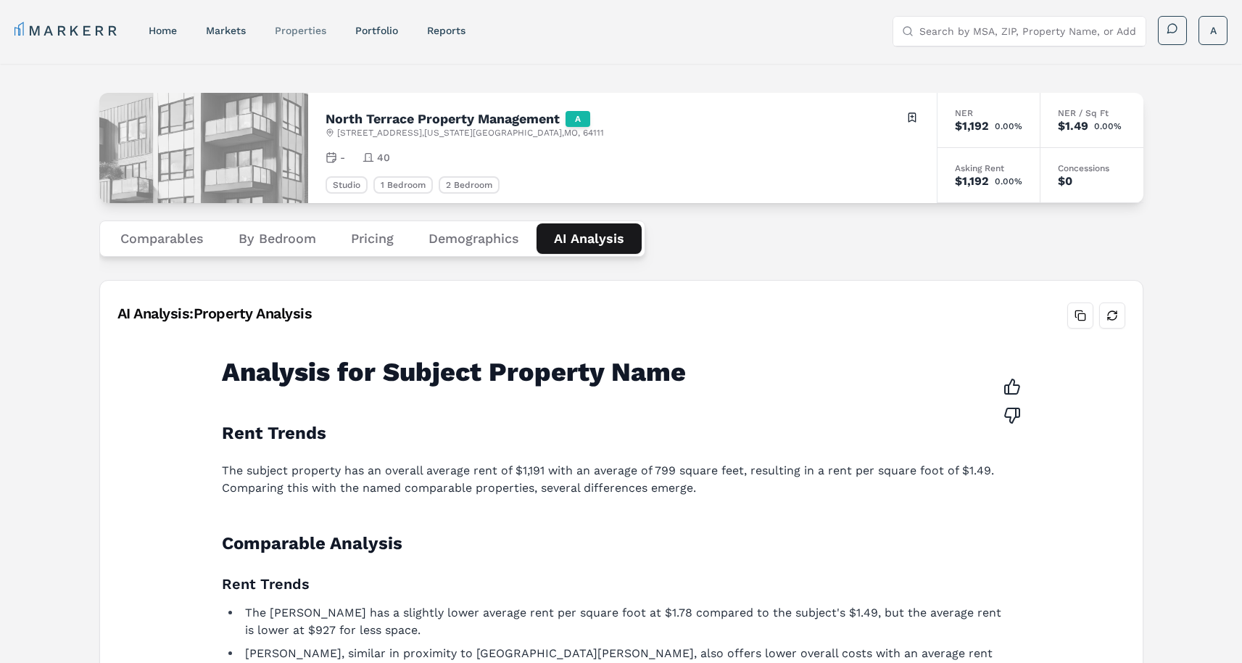
click at [292, 28] on link "properties" at bounding box center [300, 31] width 51 height 12
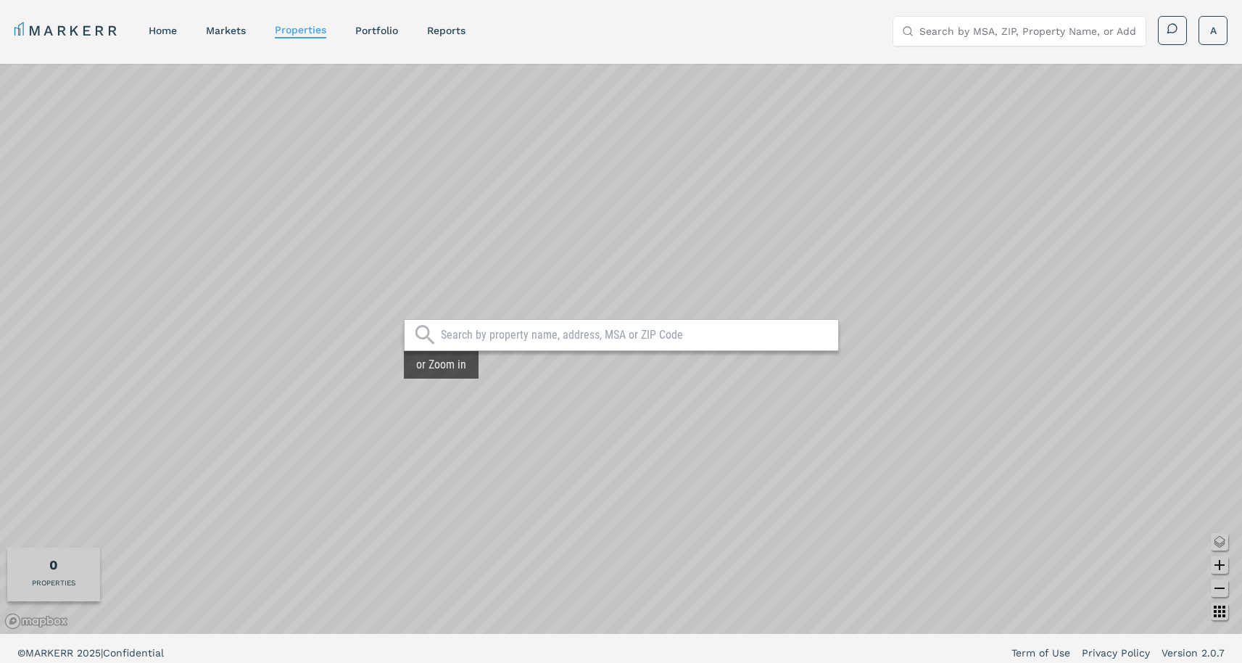
click at [484, 339] on input "text" at bounding box center [636, 335] width 390 height 14
click at [236, 30] on link "markets" at bounding box center [226, 31] width 40 height 12
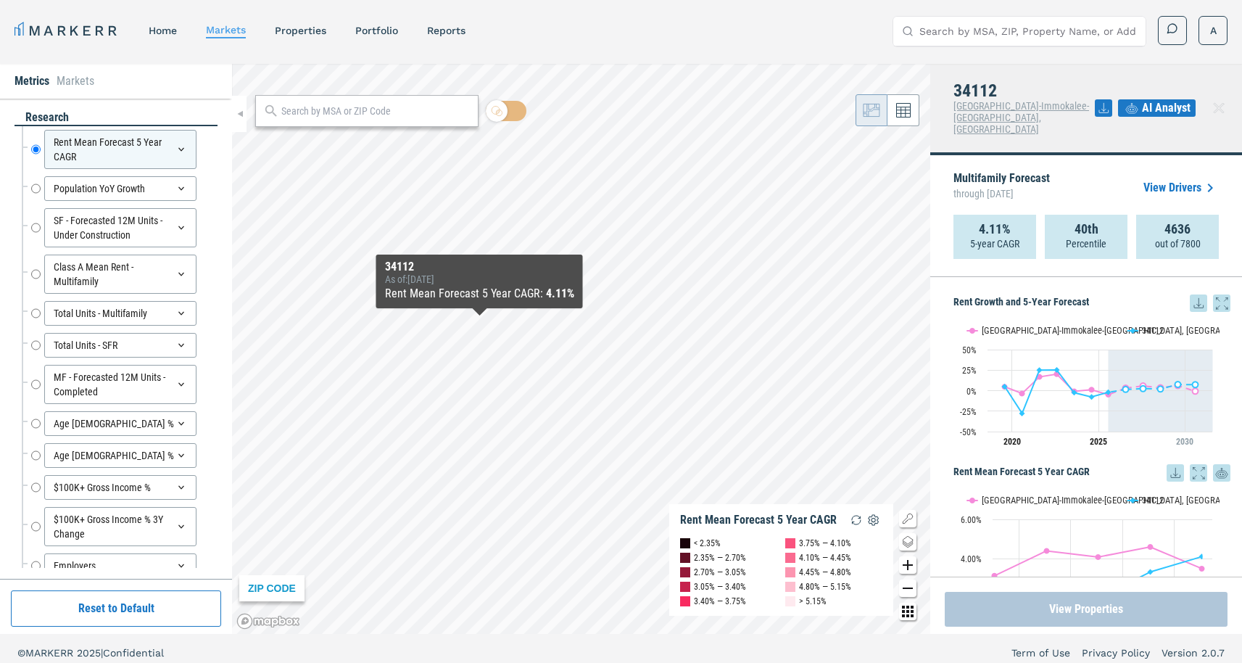
click at [1029, 605] on button "View Properties" at bounding box center [1086, 609] width 283 height 35
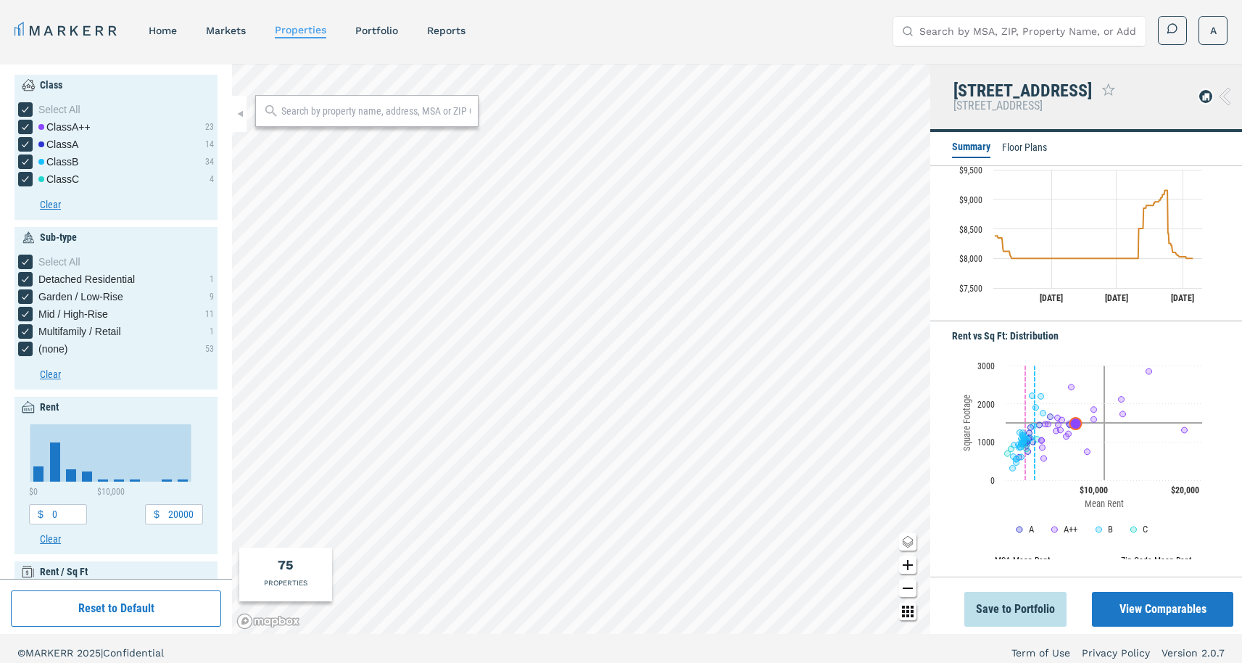
scroll to position [437, 0]
type input "14000"
type input "1"
type input "7"
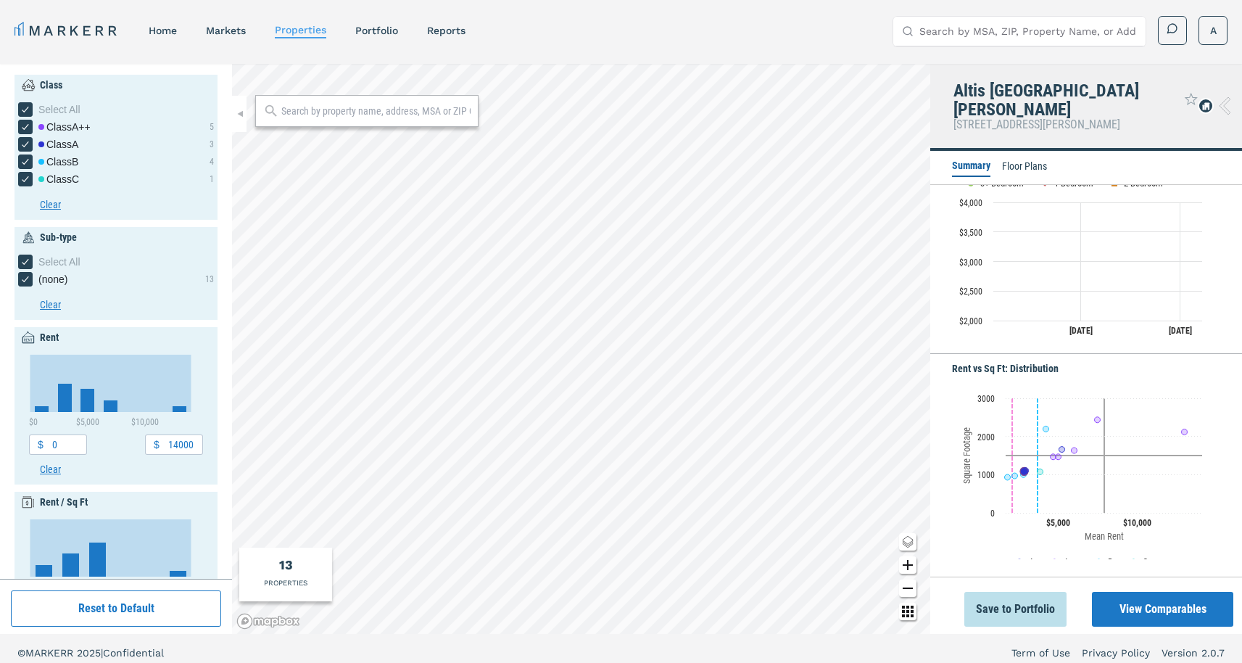
scroll to position [437, 0]
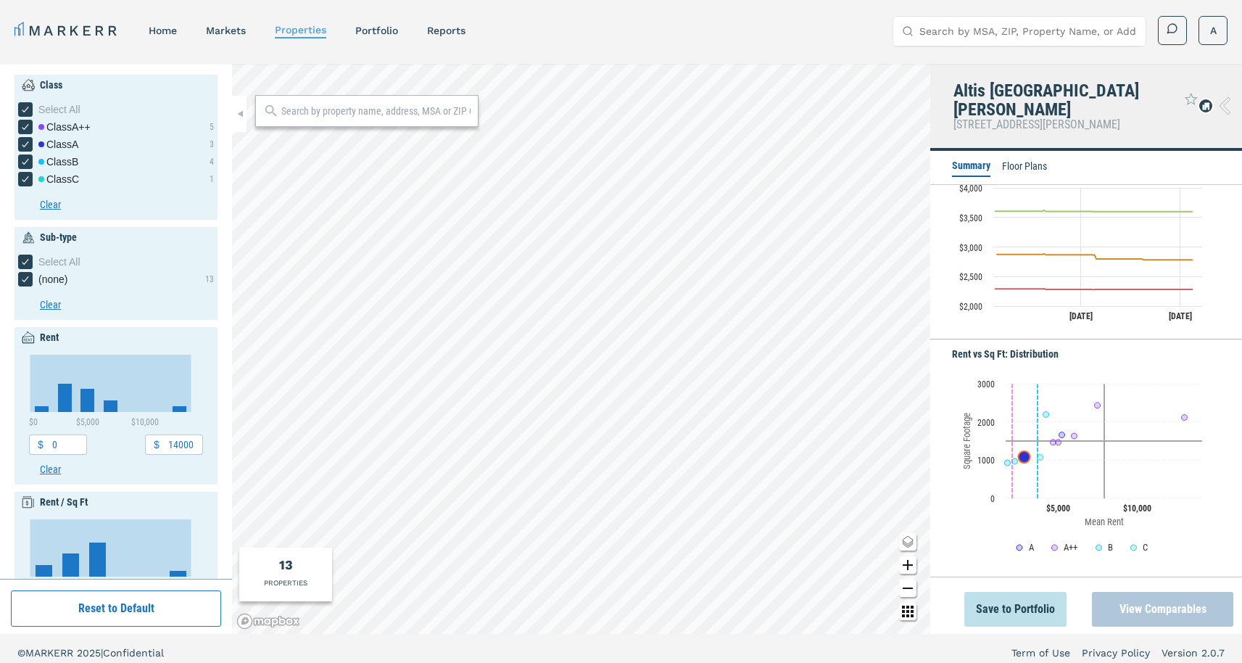
click at [1147, 605] on button "View Comparables" at bounding box center [1162, 609] width 141 height 35
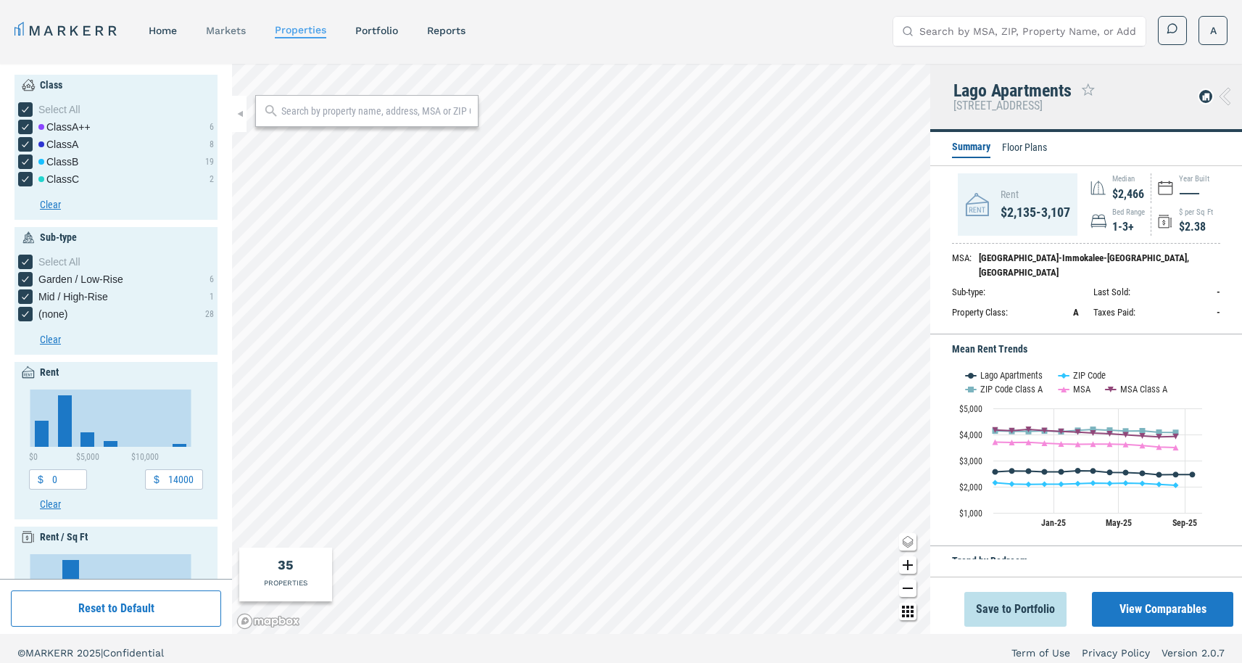
click at [231, 33] on link "markets" at bounding box center [226, 31] width 40 height 12
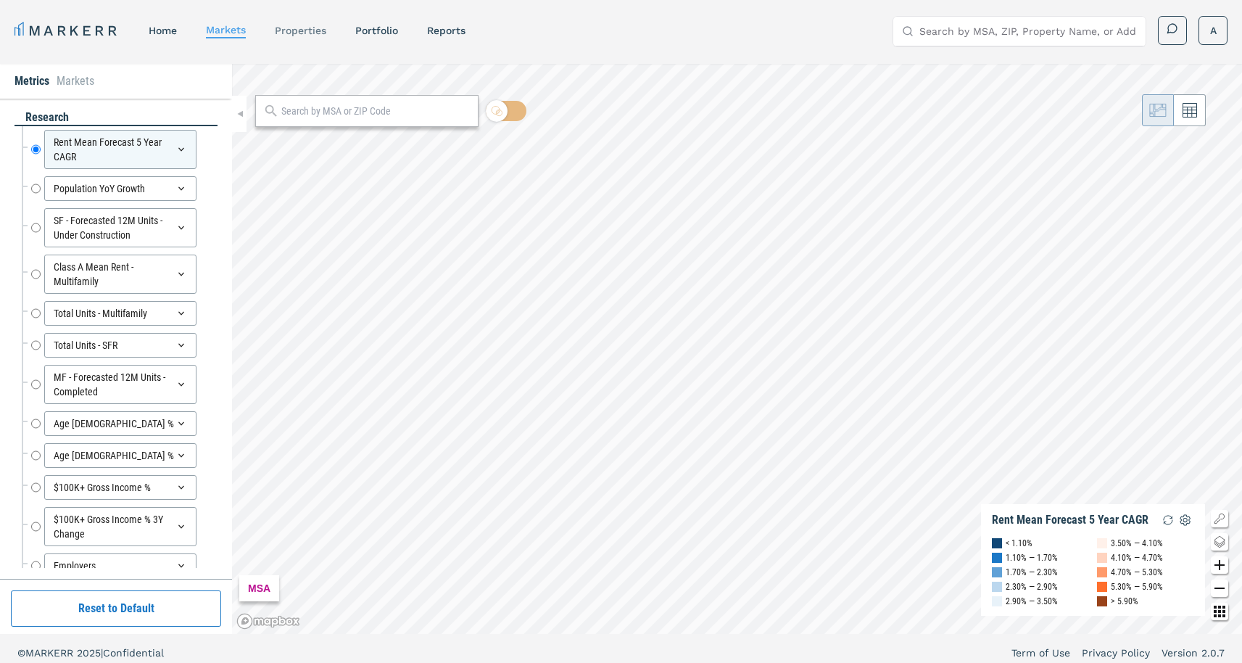
click at [307, 33] on link "properties" at bounding box center [300, 31] width 51 height 12
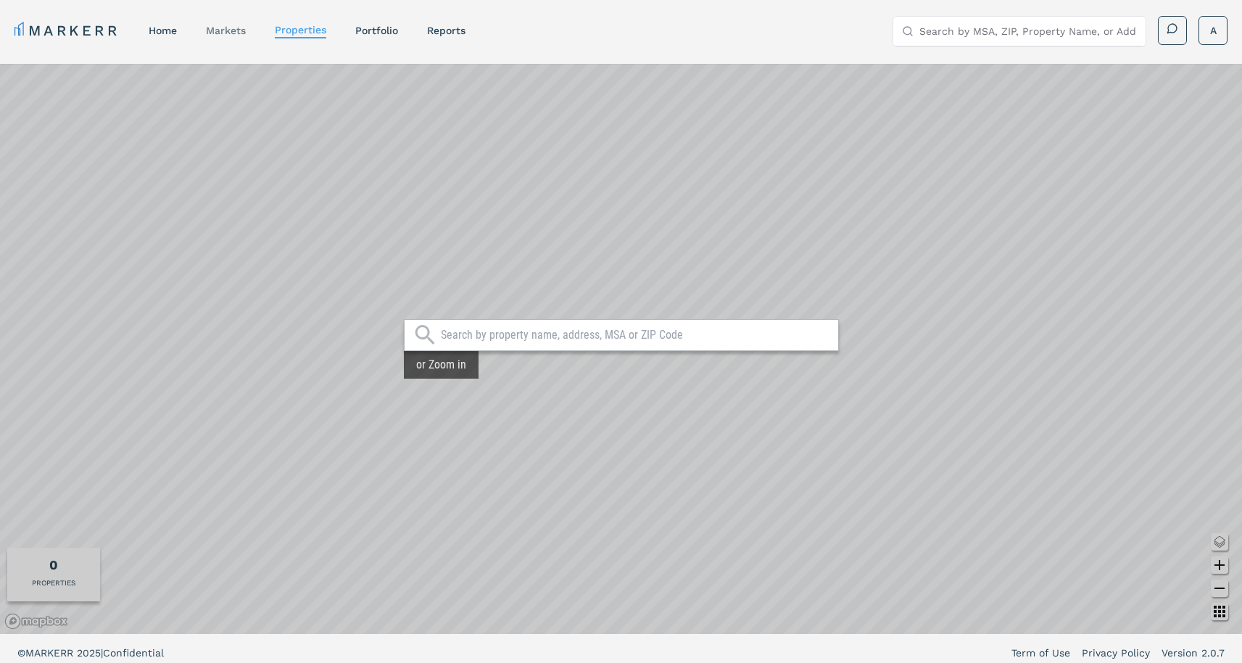
click at [232, 23] on div "markets" at bounding box center [226, 30] width 40 height 14
click at [230, 36] on link "markets" at bounding box center [226, 31] width 40 height 12
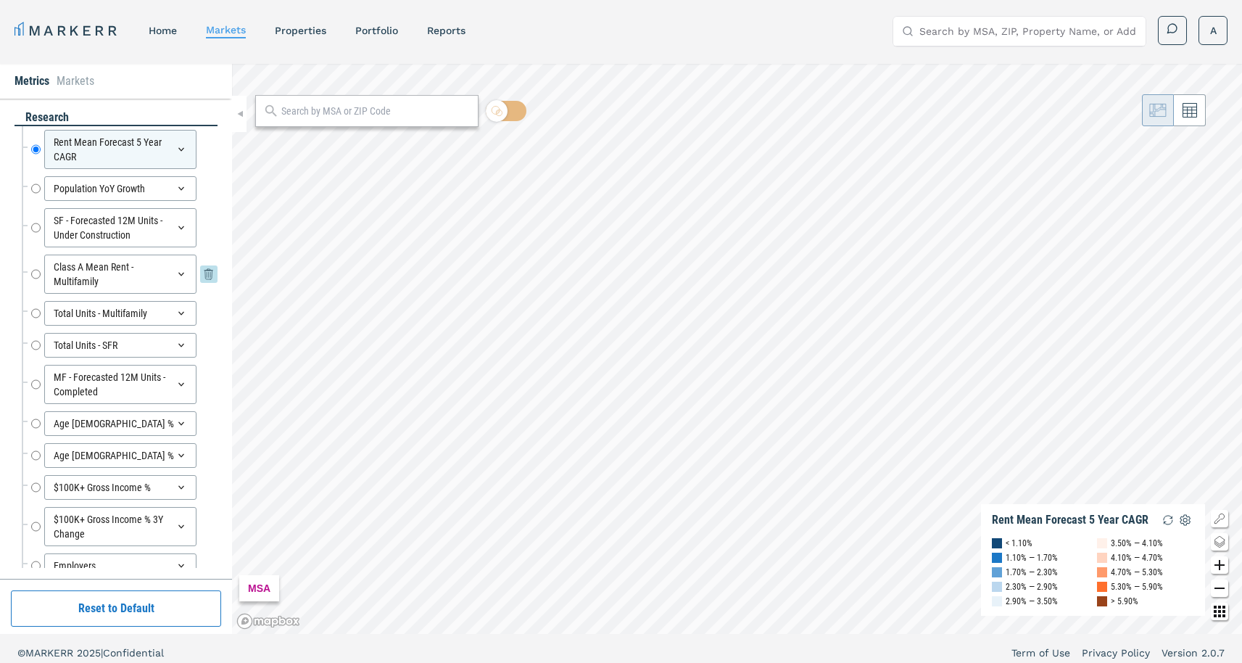
click at [33, 275] on input "Class A Mean Rent - Multifamily" at bounding box center [35, 273] width 9 height 39
radio input "false"
radio input "true"
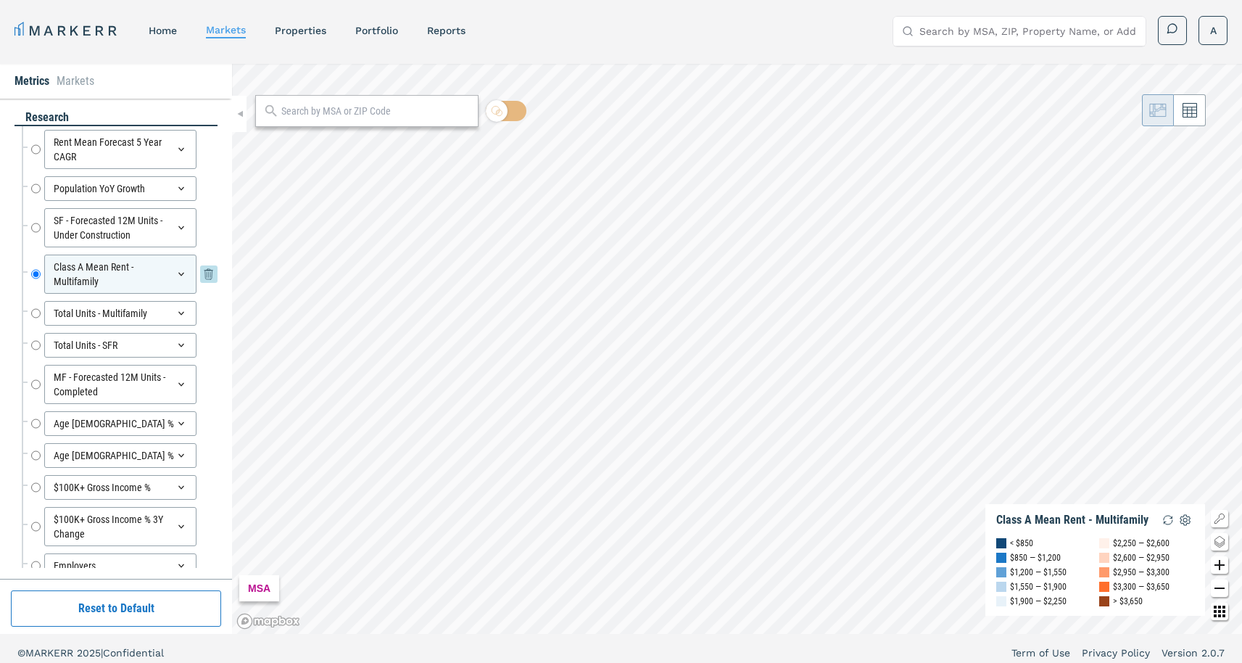
drag, startPoint x: 179, startPoint y: 263, endPoint x: 170, endPoint y: 270, distance: 11.3
click at [178, 263] on div "Class A Mean Rent - Multifamily" at bounding box center [120, 273] width 152 height 39
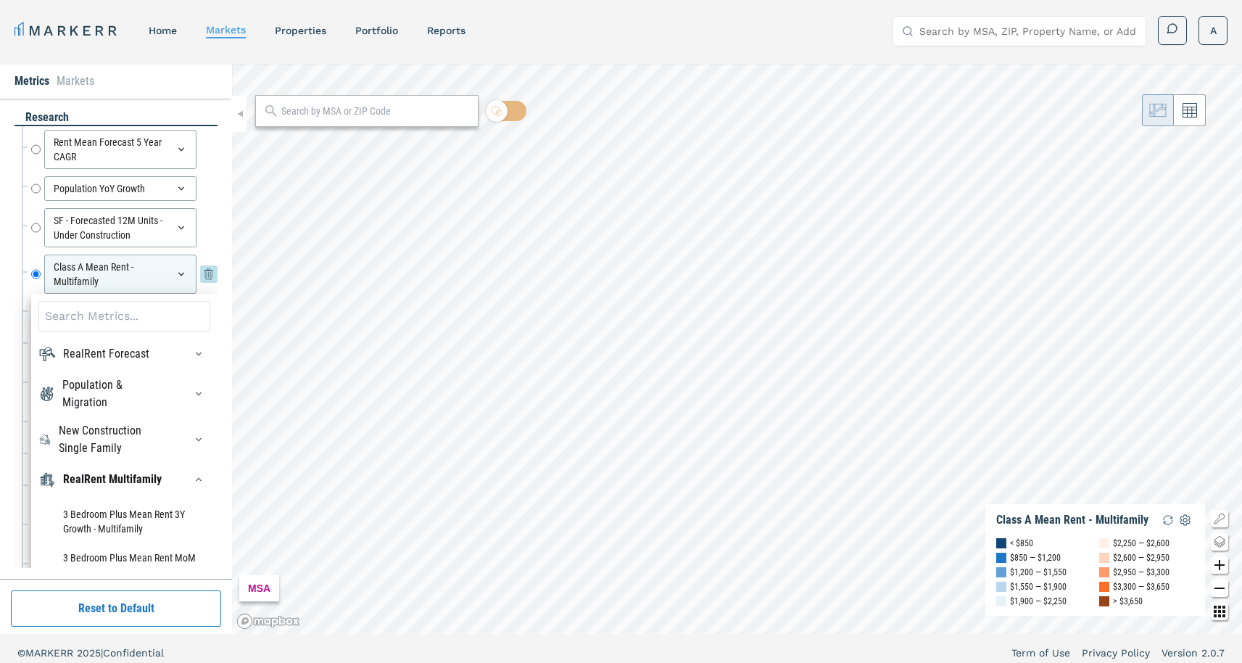
click at [175, 270] on icon at bounding box center [181, 274] width 12 height 12
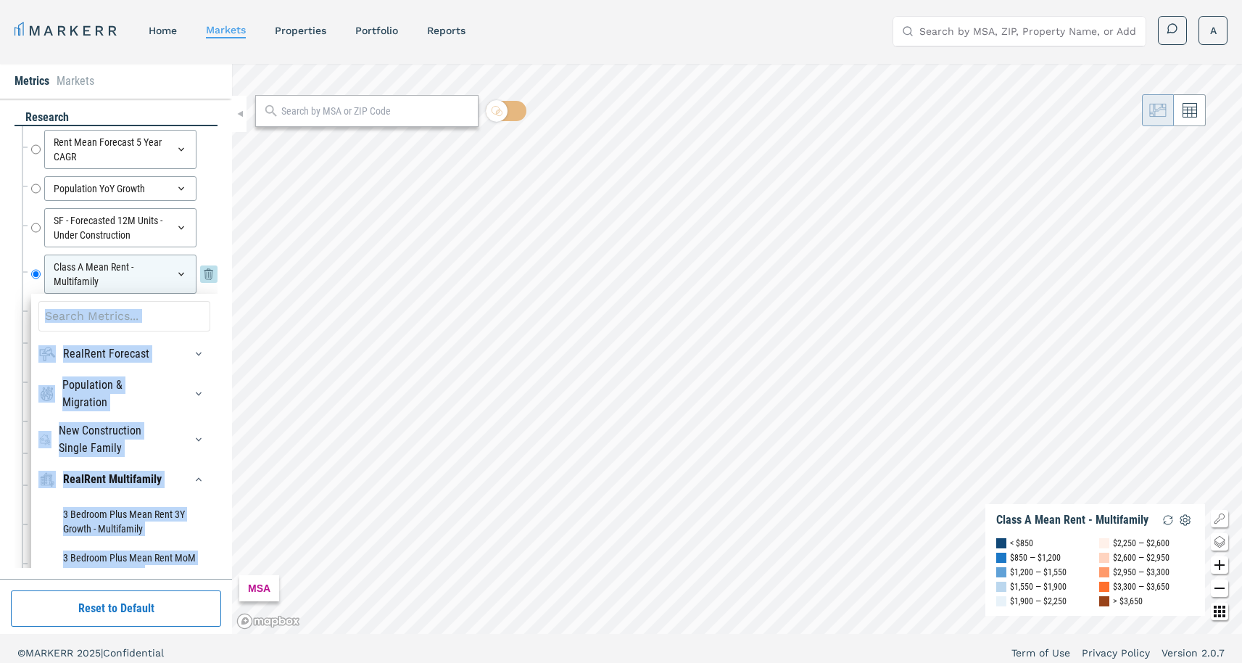
click at [175, 270] on icon at bounding box center [181, 274] width 12 height 12
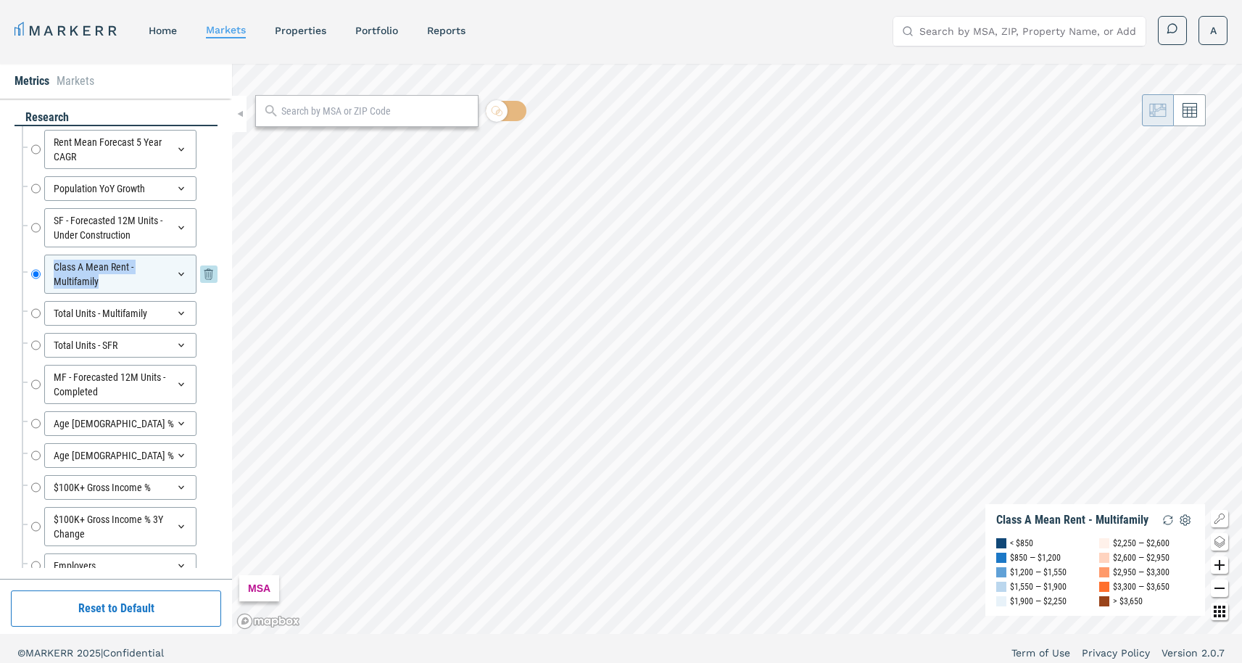
click at [175, 270] on icon at bounding box center [181, 274] width 12 height 12
click at [175, 275] on icon at bounding box center [181, 274] width 12 height 12
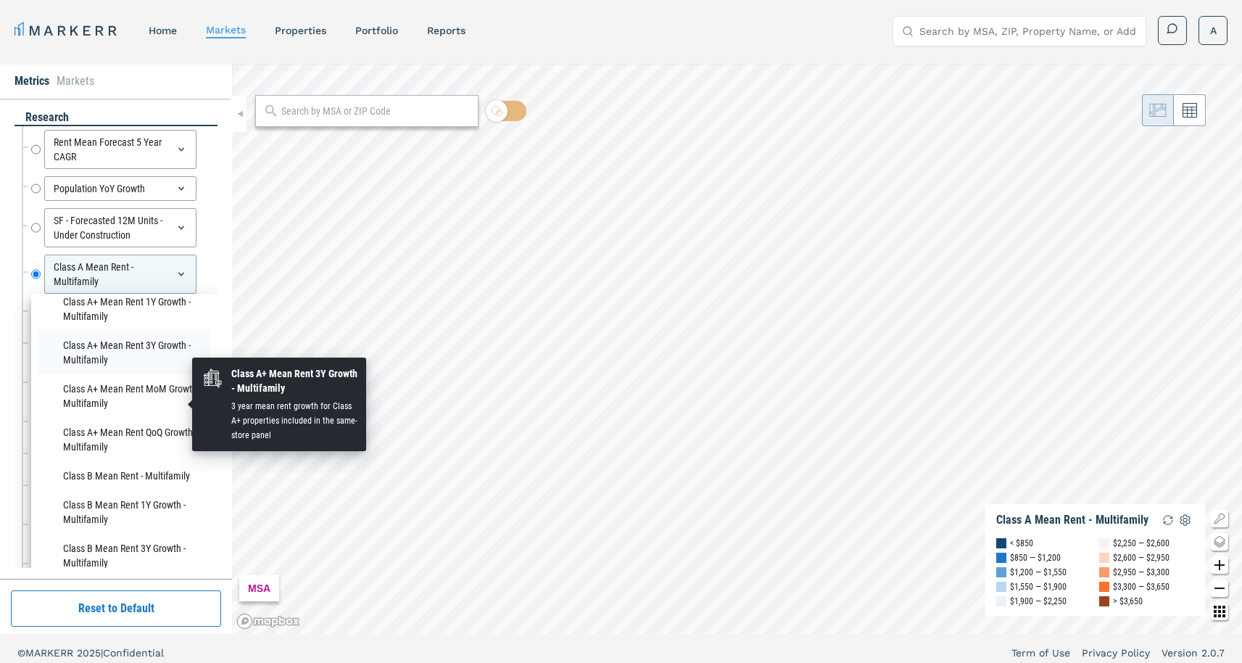
scroll to position [572, 0]
click at [149, 377] on li "Class A+ Mean Rent 3Y Growth - Multifamily" at bounding box center [124, 354] width 172 height 43
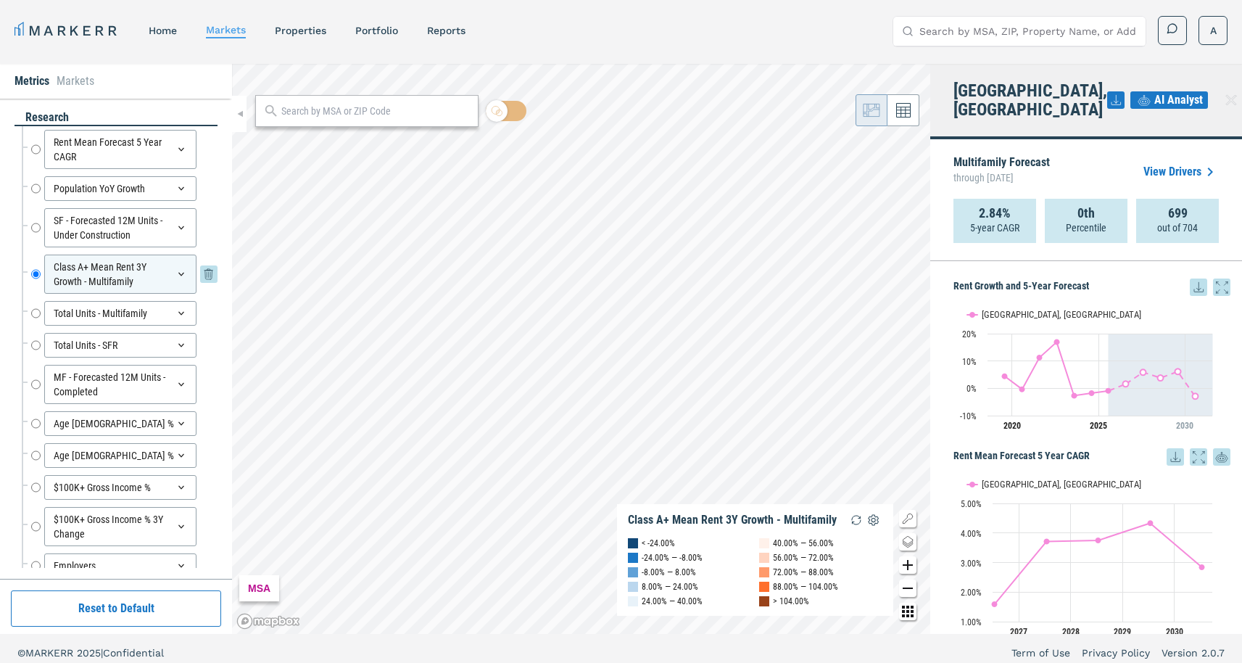
click at [175, 269] on icon at bounding box center [181, 274] width 12 height 12
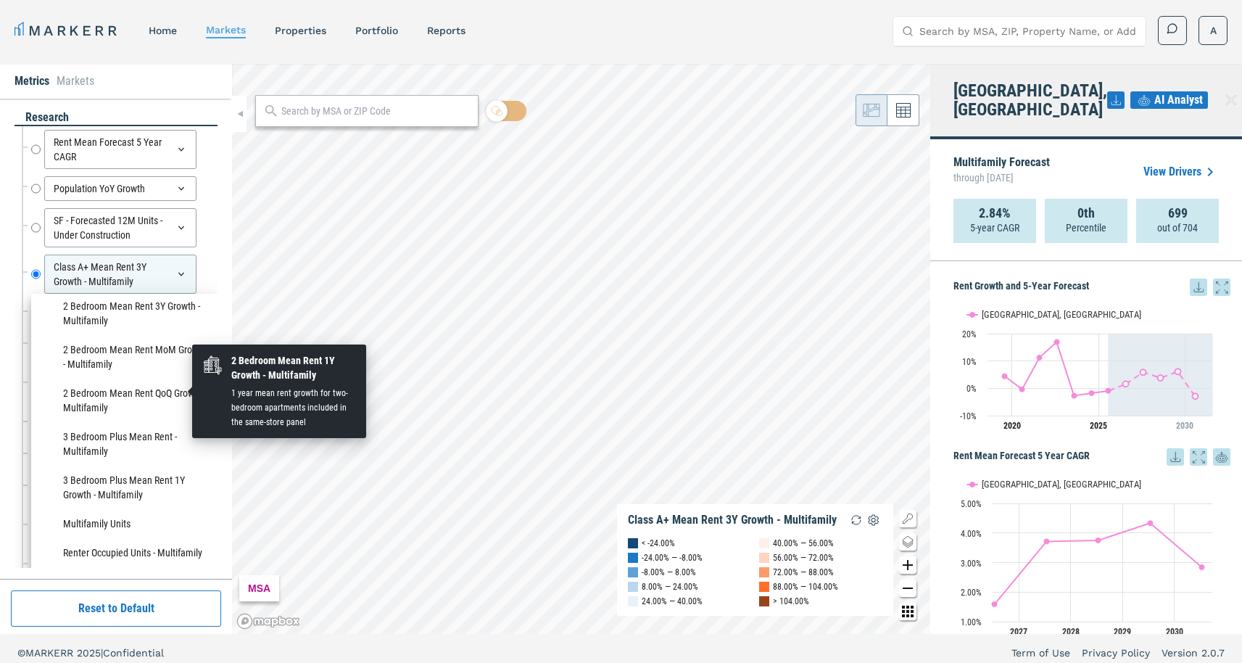
scroll to position [1623, 0]
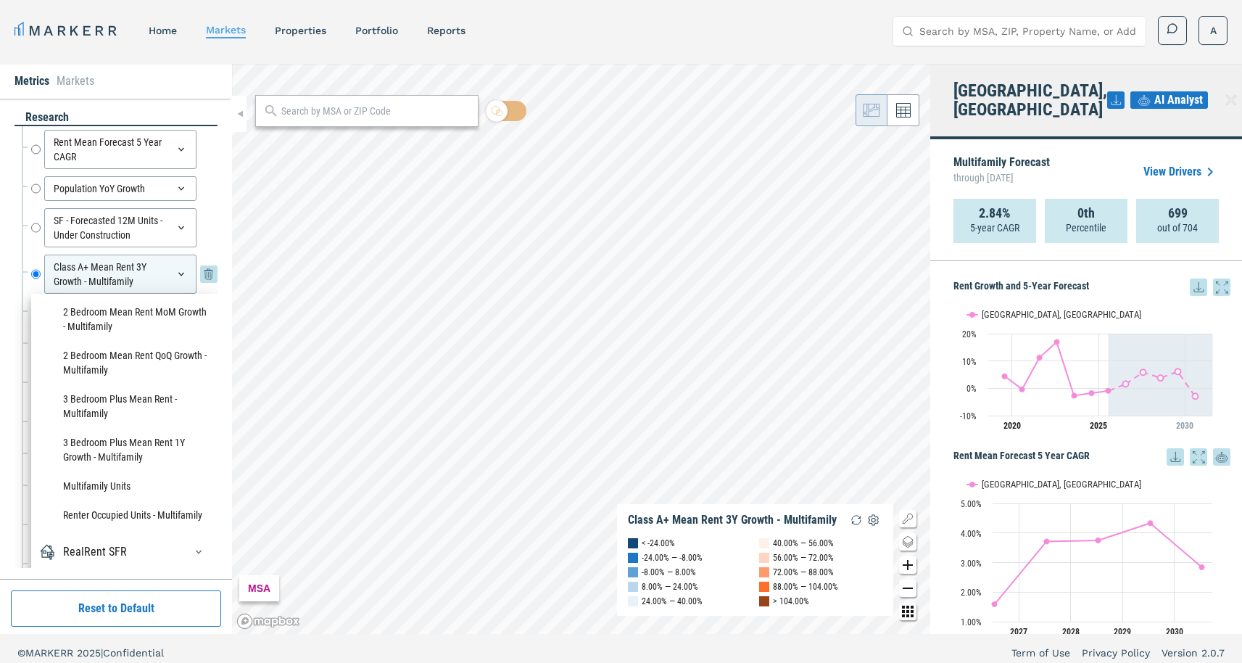
click at [175, 273] on icon at bounding box center [181, 274] width 12 height 12
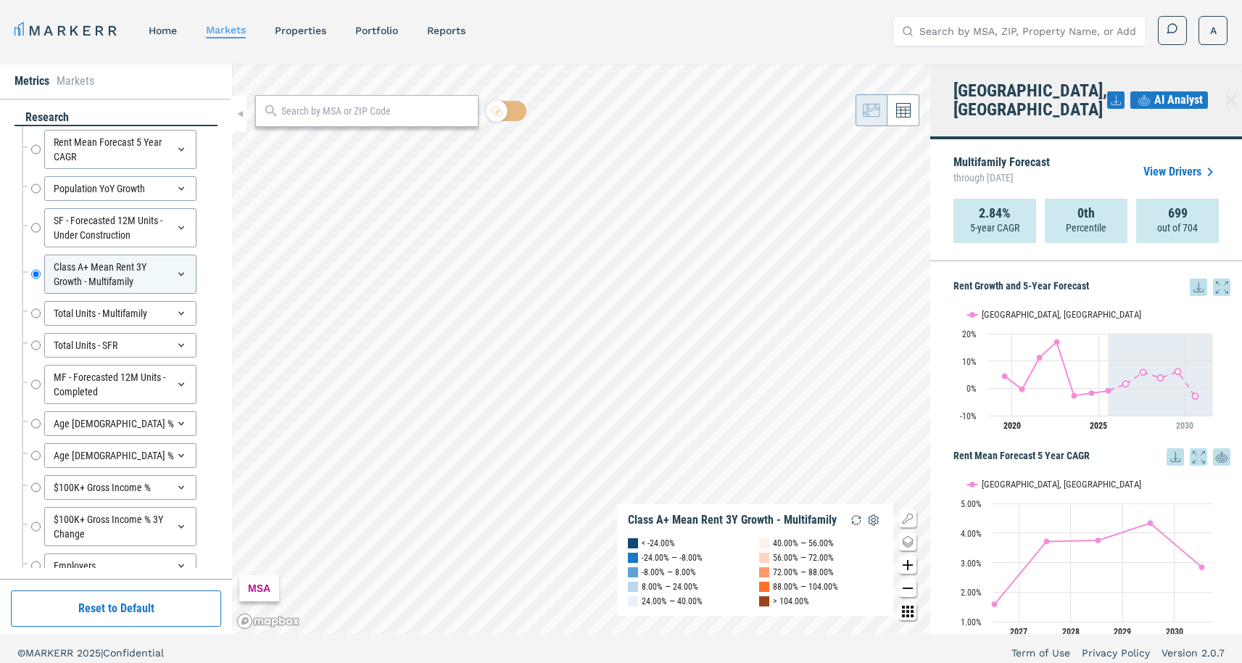
click at [10, 220] on div "research Rent Mean Forecast 5 Year CAGR Rent Mean Forecast 5 Year CAGR Populati…" at bounding box center [116, 339] width 232 height 480
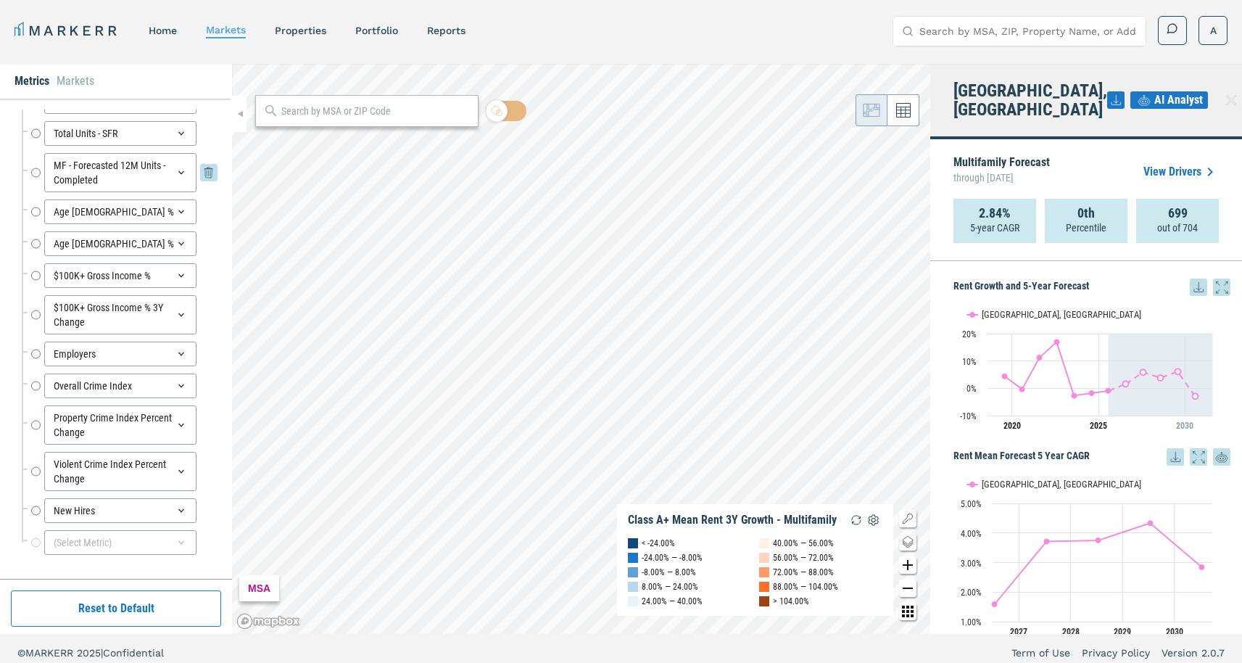
scroll to position [213, 0]
click at [169, 500] on div "New Hires" at bounding box center [120, 509] width 152 height 25
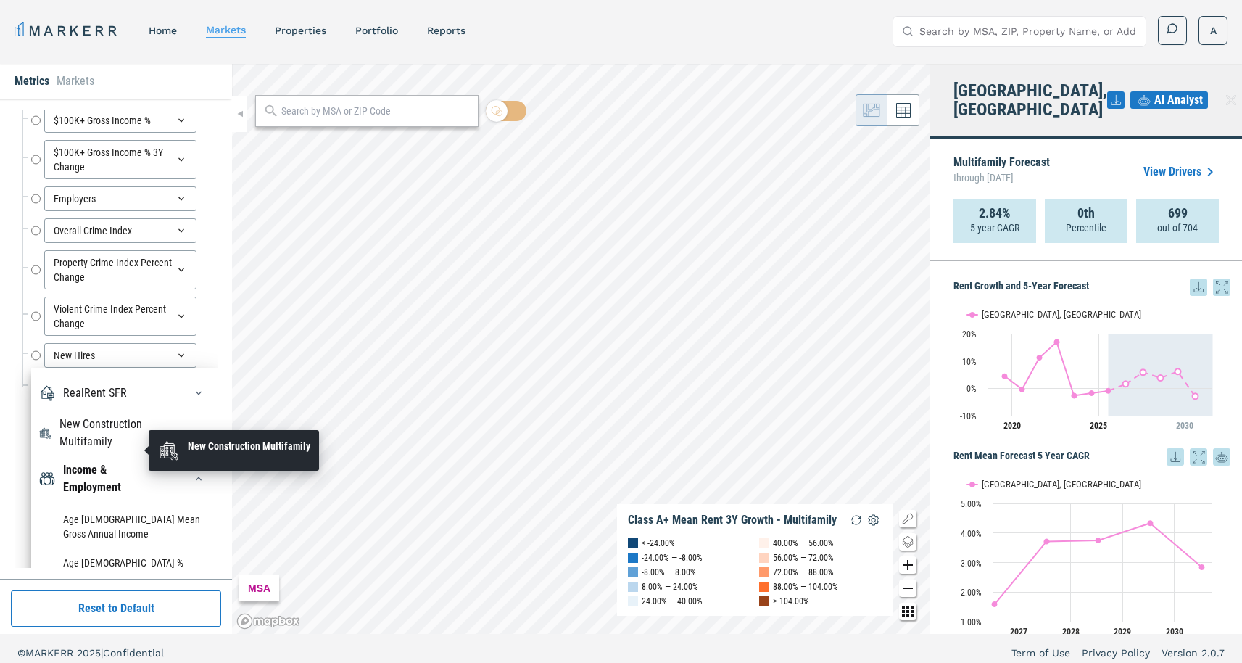
scroll to position [86, 0]
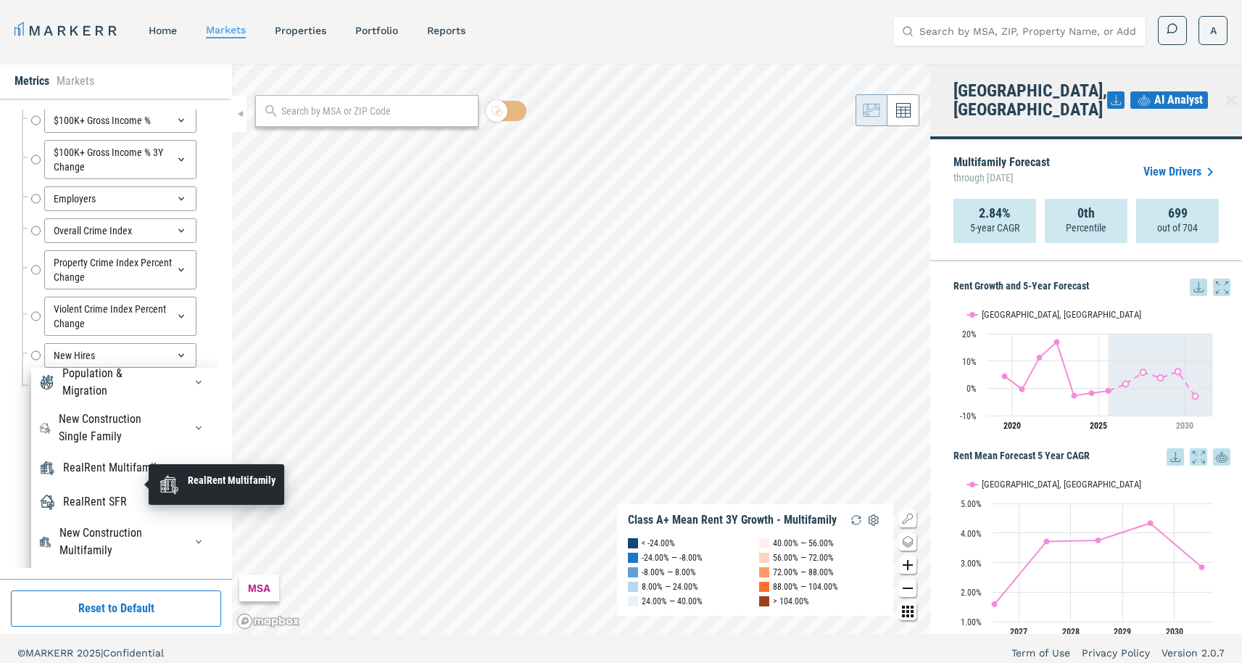
click at [126, 473] on div "RealRent Multifamily" at bounding box center [112, 467] width 99 height 17
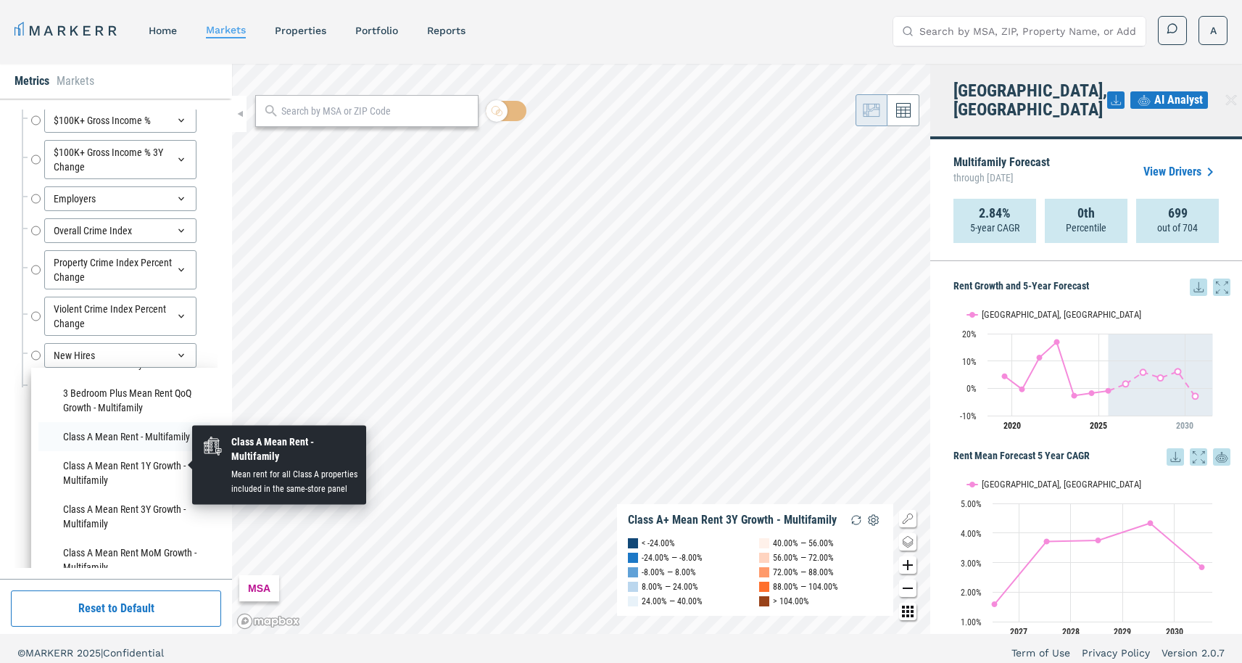
scroll to position [284, 0]
click at [130, 449] on li "Class A Mean Rent - Multifamily" at bounding box center [124, 434] width 172 height 29
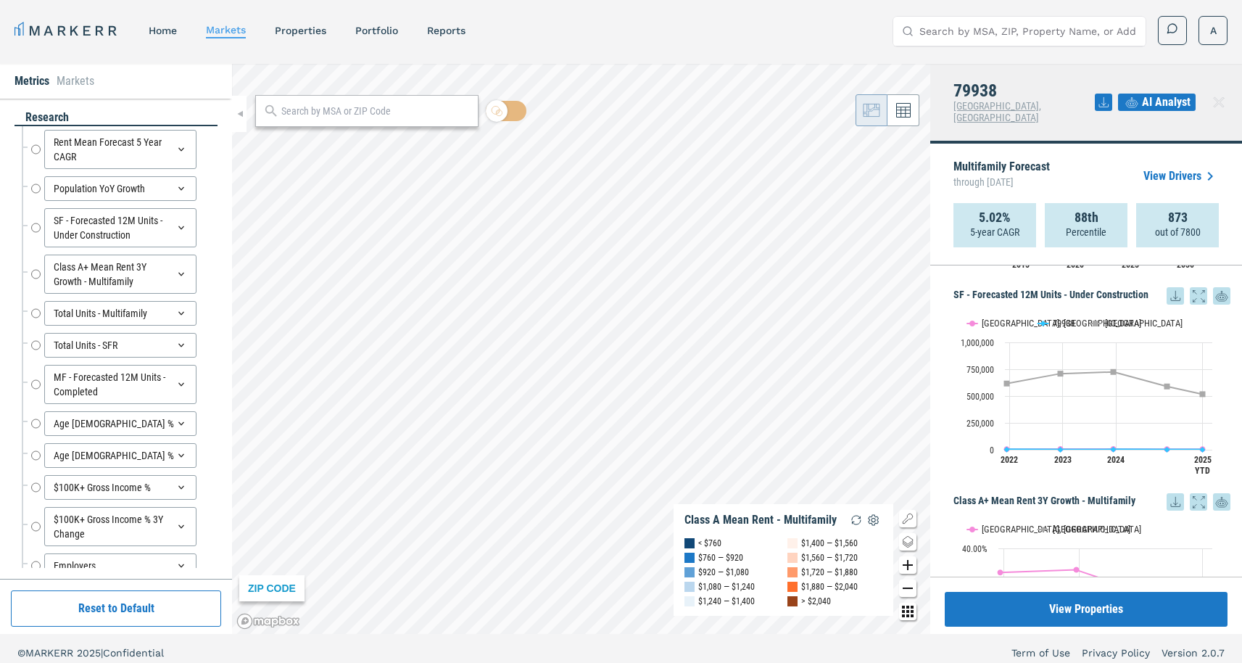
scroll to position [584, 0]
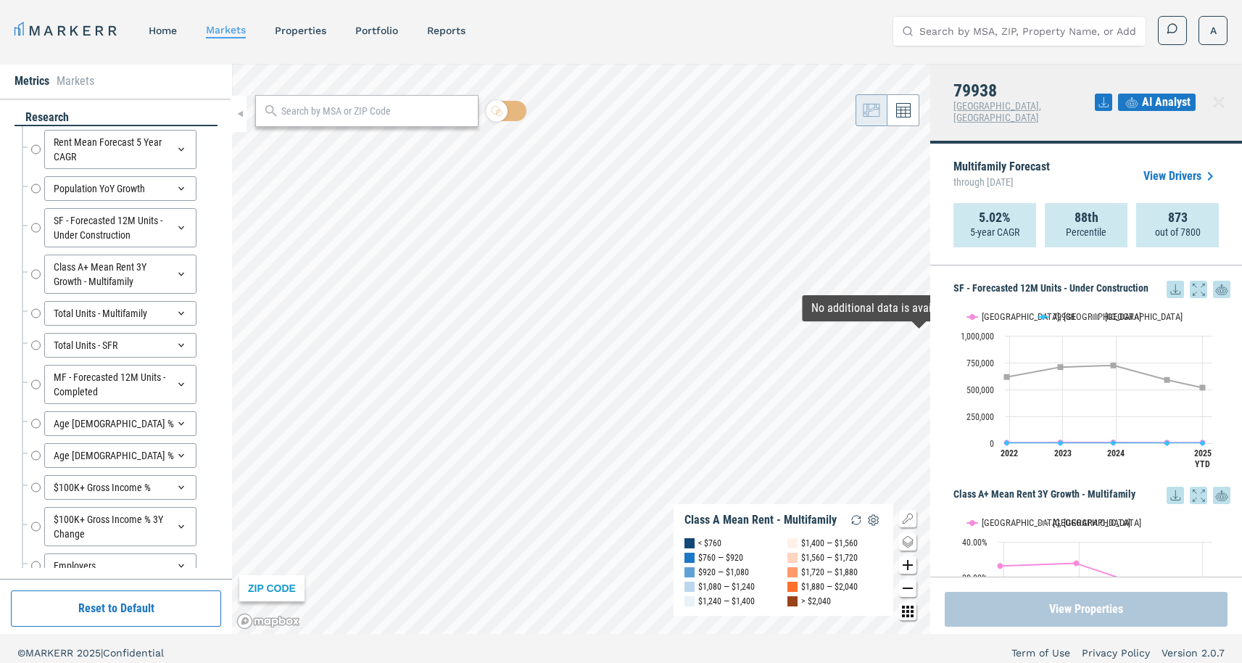
click at [1091, 608] on button "View Properties" at bounding box center [1086, 609] width 283 height 35
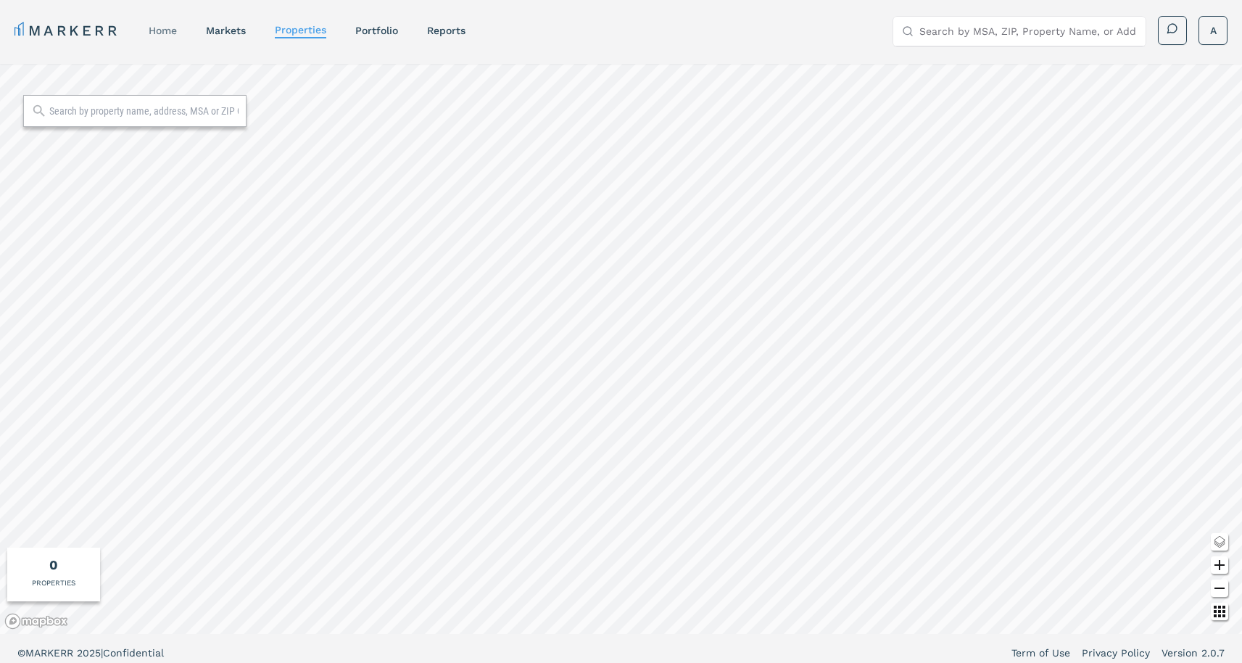
click at [170, 32] on link "home" at bounding box center [163, 31] width 28 height 12
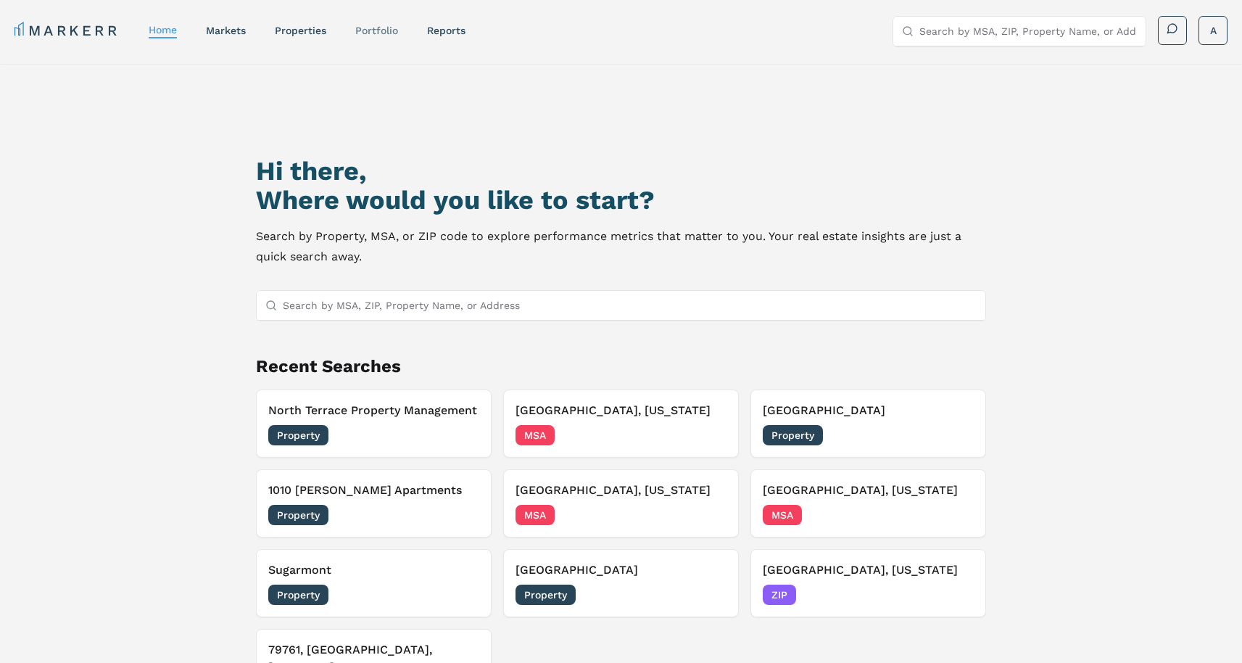
click at [359, 28] on link "Portfolio" at bounding box center [376, 31] width 43 height 12
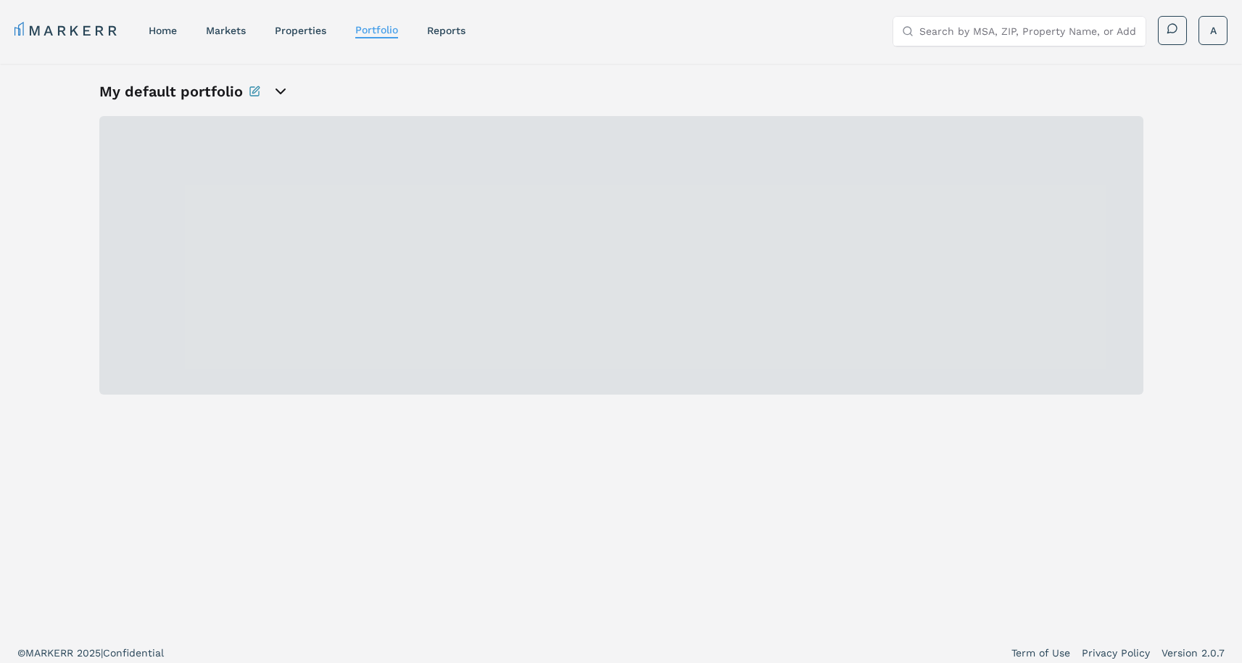
click at [284, 93] on icon "open portfolio options" at bounding box center [280, 91] width 17 height 17
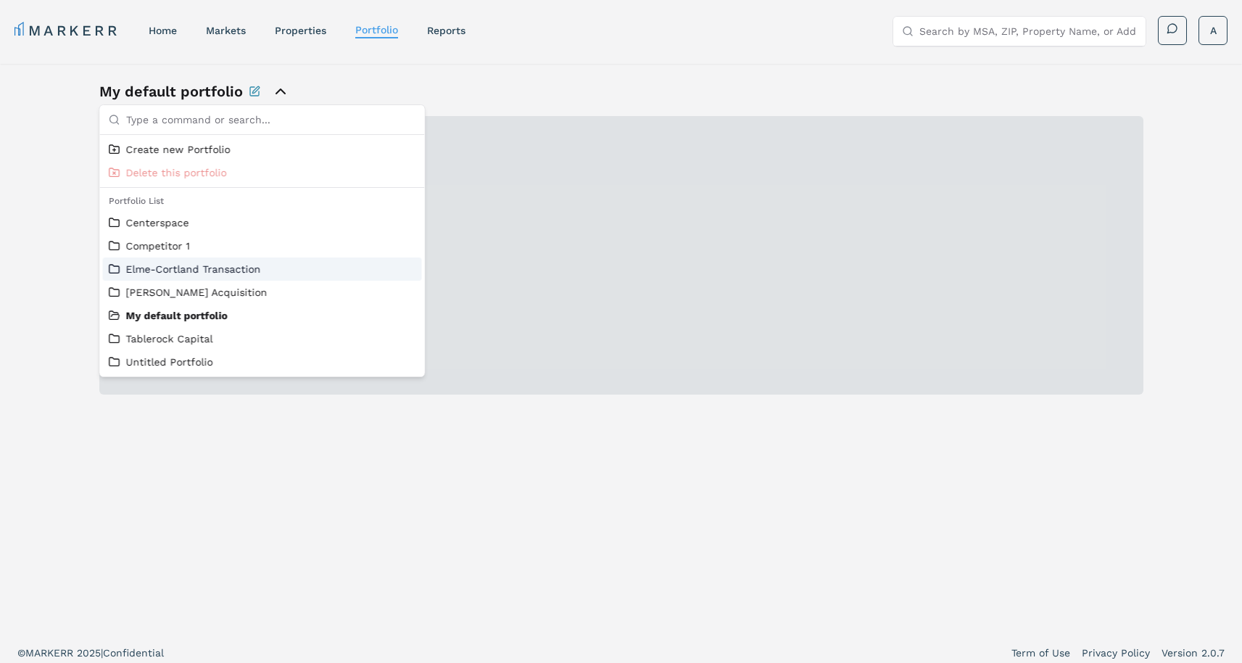
click at [164, 274] on link "Elme-Cortland Transaction" at bounding box center [262, 269] width 307 height 14
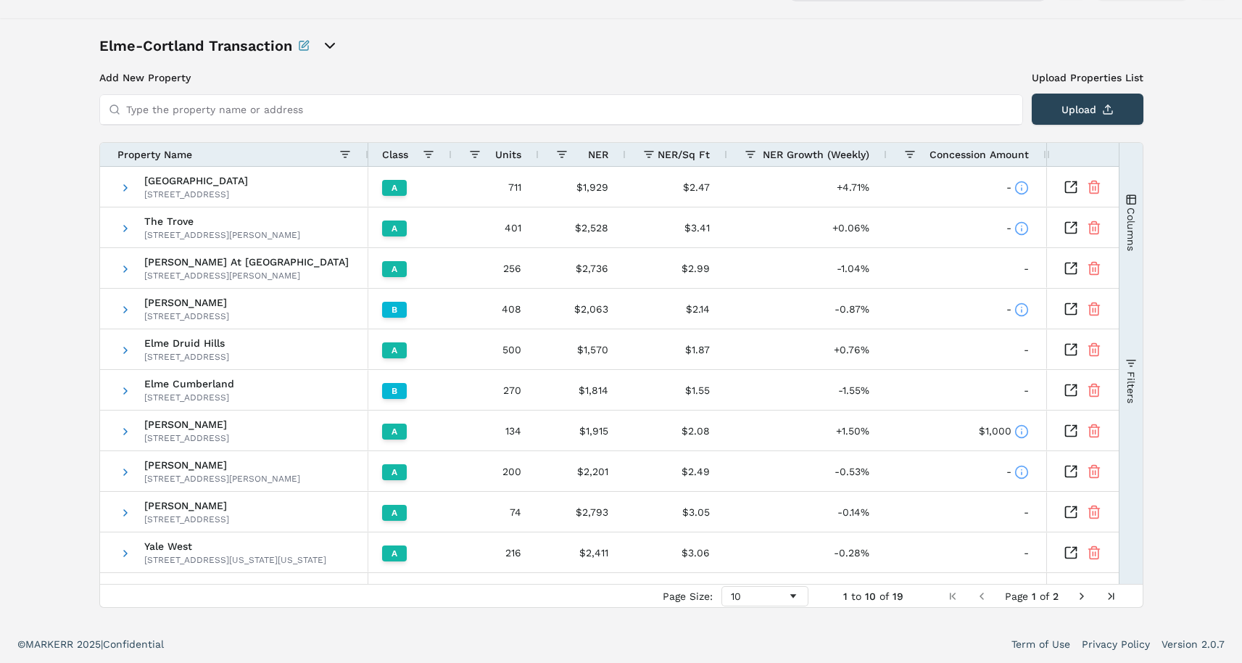
click at [1138, 211] on button "Columns" at bounding box center [1130, 222] width 23 height 157
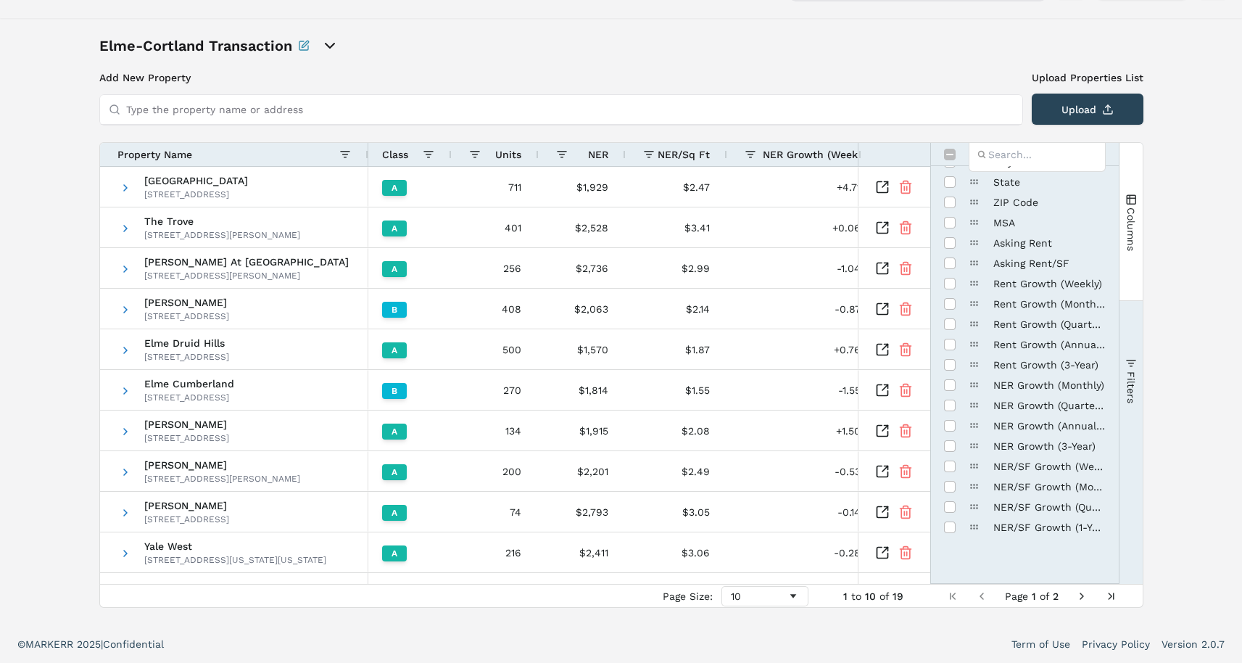
scroll to position [246, 0]
click at [1132, 385] on span "Filters" at bounding box center [1130, 386] width 12 height 32
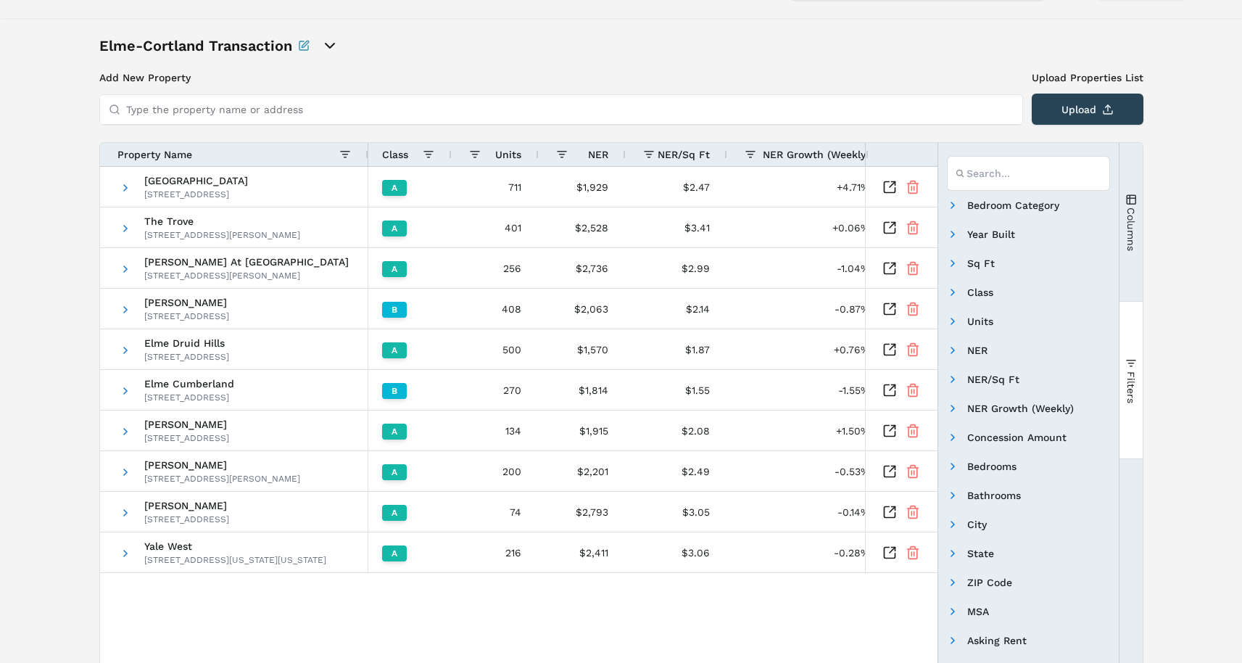
click at [855, 636] on div "[GEOGRAPHIC_DATA] [STREET_ADDRESS] The Trove [STREET_ADDRESS][PERSON_NAME] [PER…" at bounding box center [518, 637] width 837 height 941
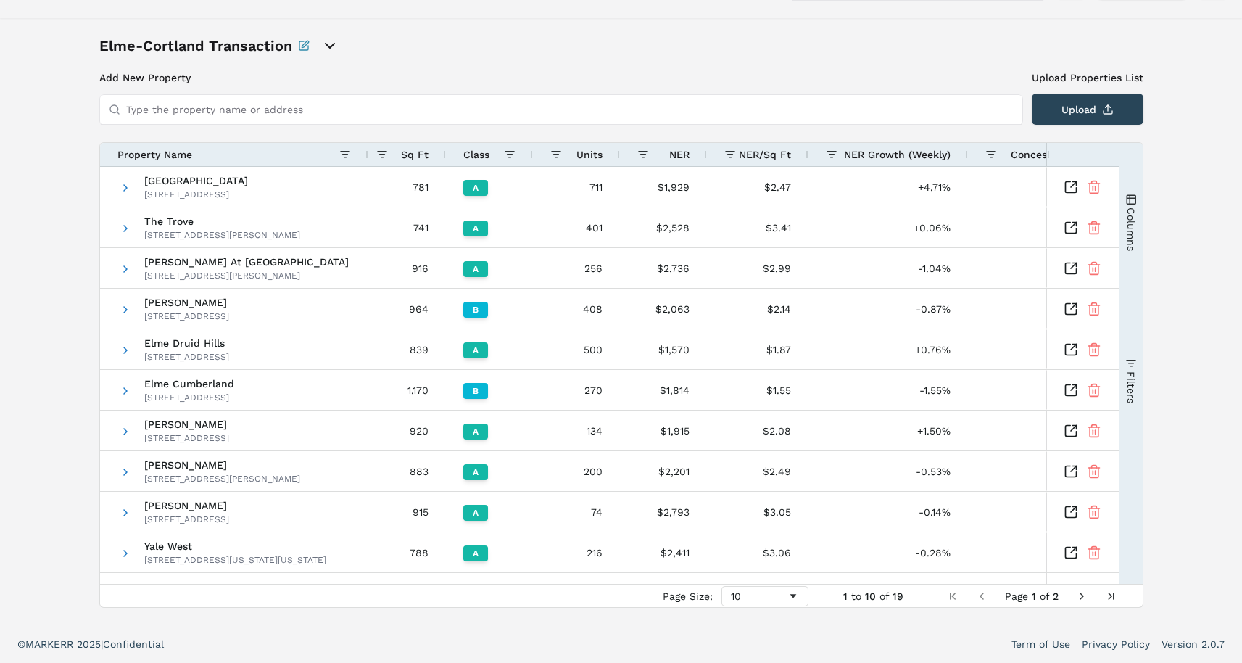
scroll to position [0, 174]
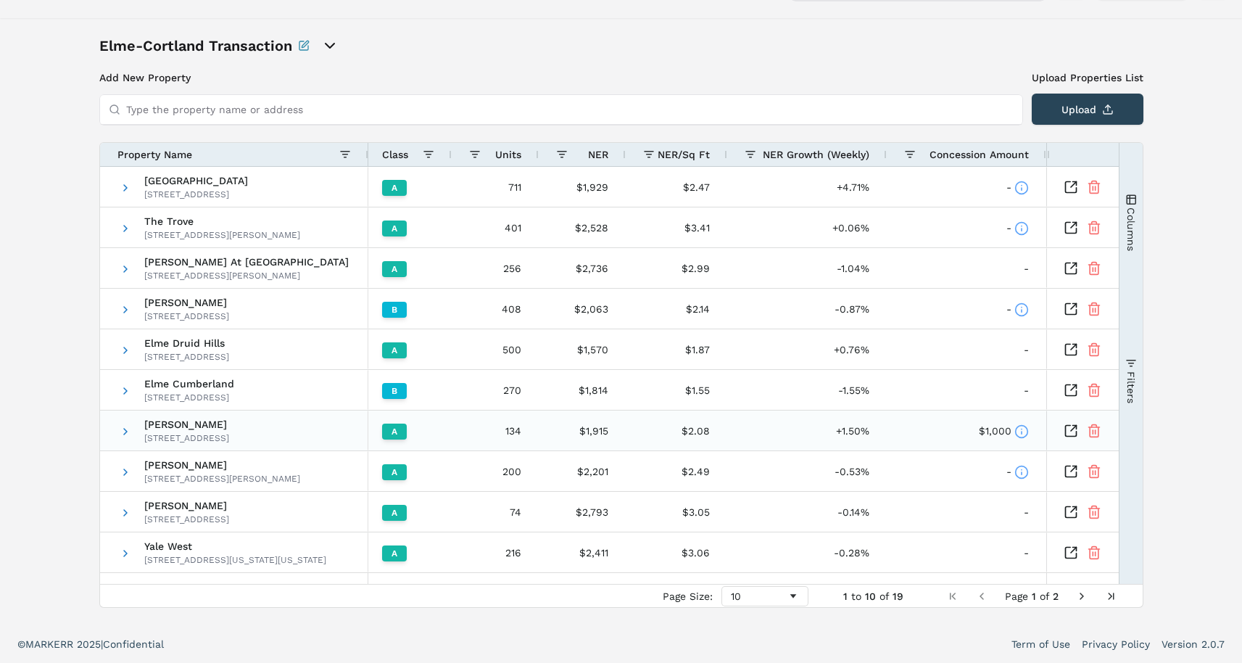
click at [1014, 428] on icon at bounding box center [1021, 431] width 14 height 14
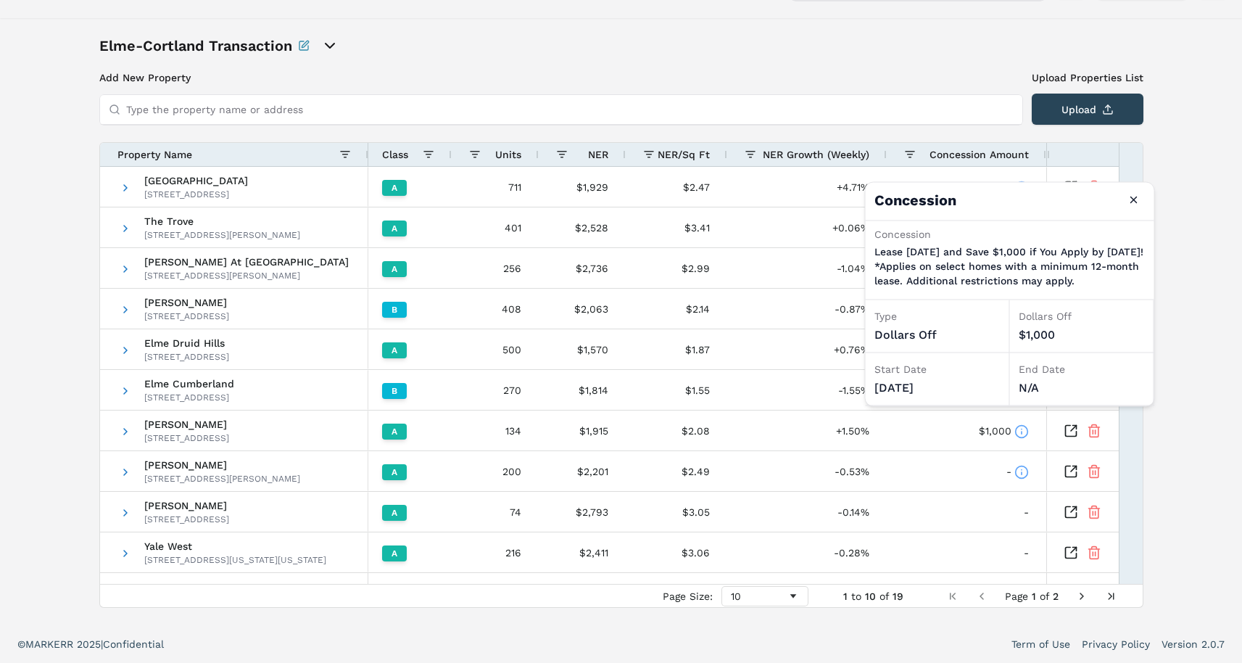
drag, startPoint x: 871, startPoint y: 249, endPoint x: 1084, endPoint y: 303, distance: 219.8
click at [1084, 300] on div "Concession Lease [DATE] and Save $1,000 if You Apply by [DATE]! *Applies on sel…" at bounding box center [1010, 260] width 289 height 79
click at [1098, 300] on div "Concession Lease [DATE] and Save $1,000 if You Apply by [DATE]! *Applies on sel…" at bounding box center [1010, 260] width 289 height 79
click at [1182, 275] on div "Elme-Cortland Transaction Add New Property Upload Properties List Type the prop…" at bounding box center [621, 321] width 1242 height 607
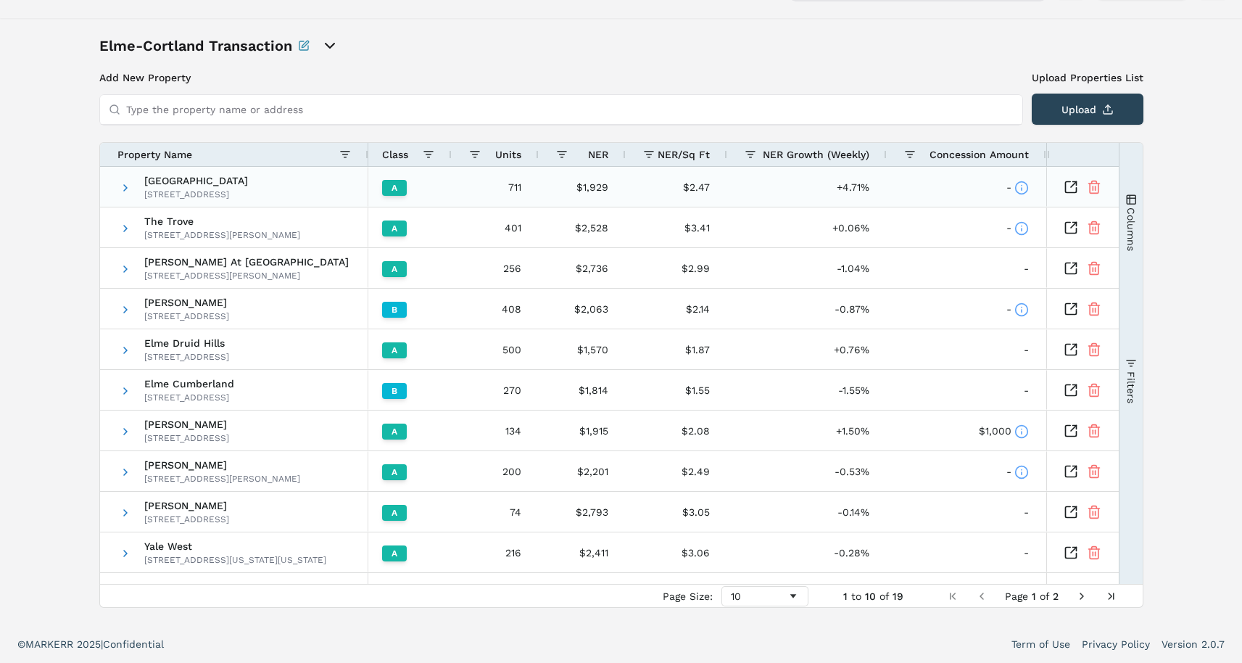
click at [1015, 181] on icon at bounding box center [1021, 188] width 14 height 14
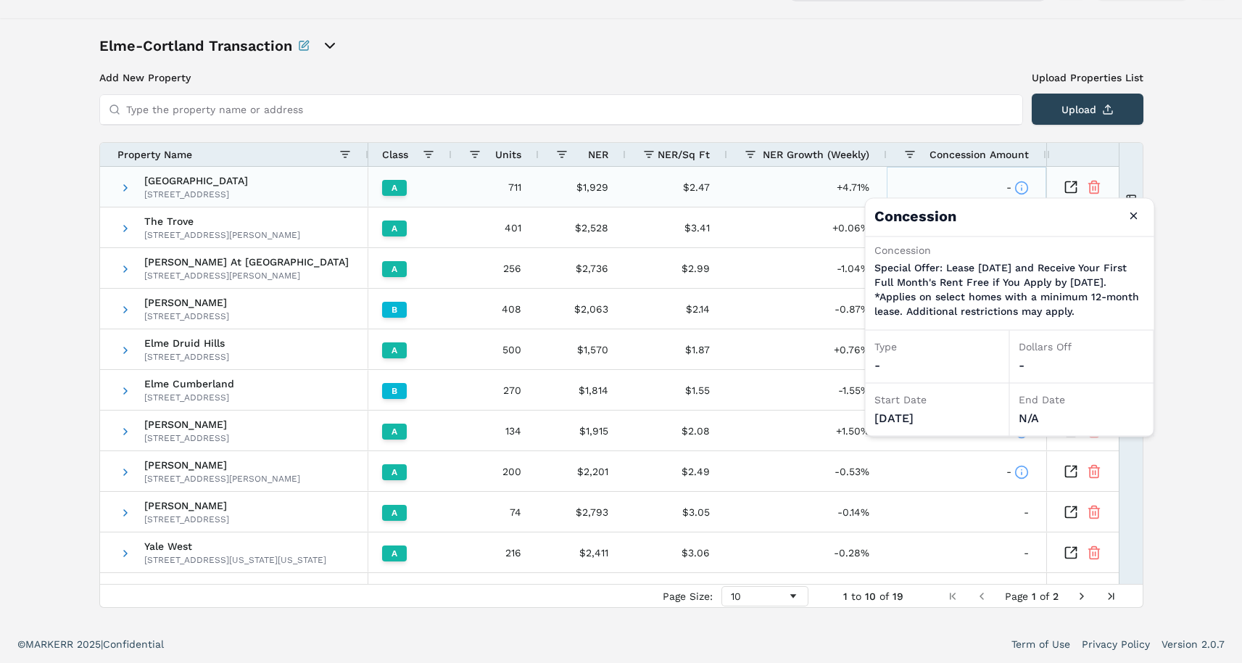
click at [1015, 181] on icon at bounding box center [1021, 188] width 14 height 14
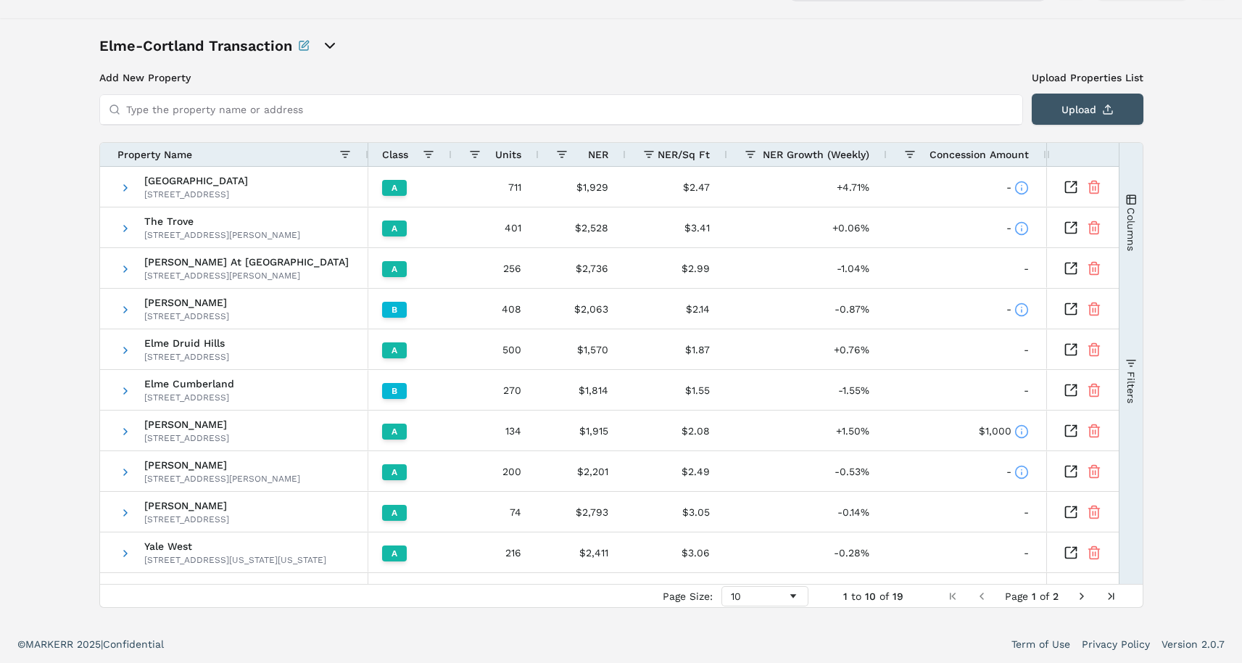
click at [1055, 115] on button "Upload" at bounding box center [1088, 109] width 112 height 31
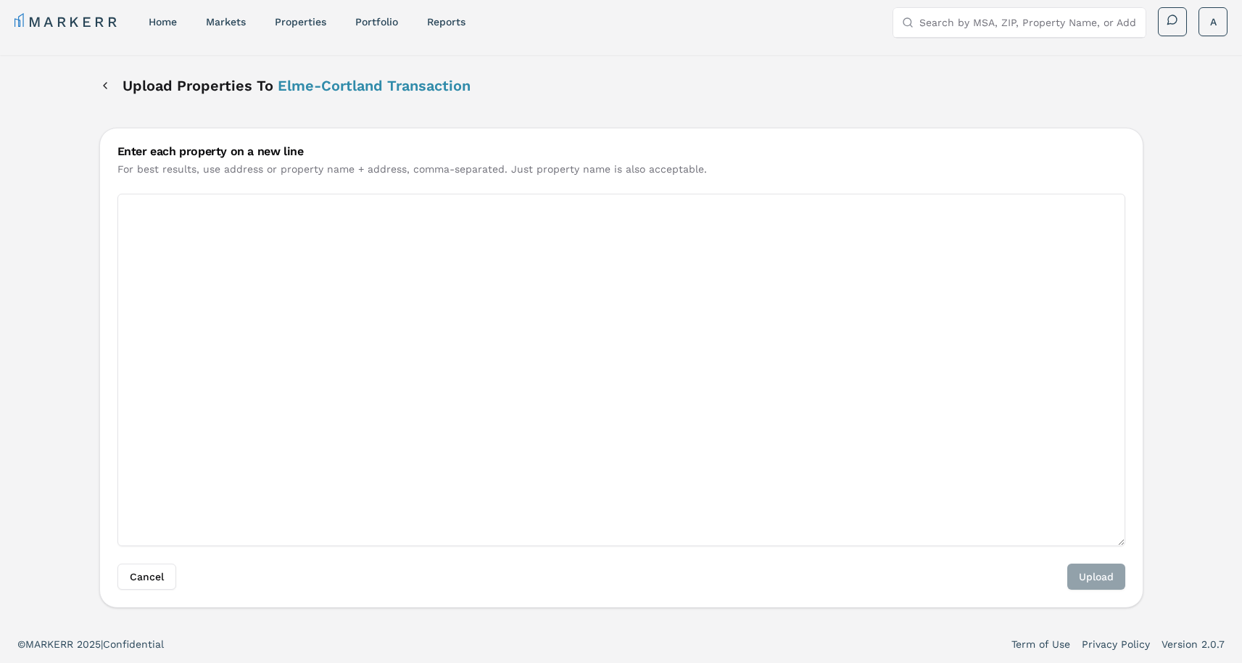
click at [179, 206] on textarea "Enter each property on a new line" at bounding box center [621, 370] width 1008 height 352
click at [109, 80] on button "Back" at bounding box center [105, 85] width 12 height 26
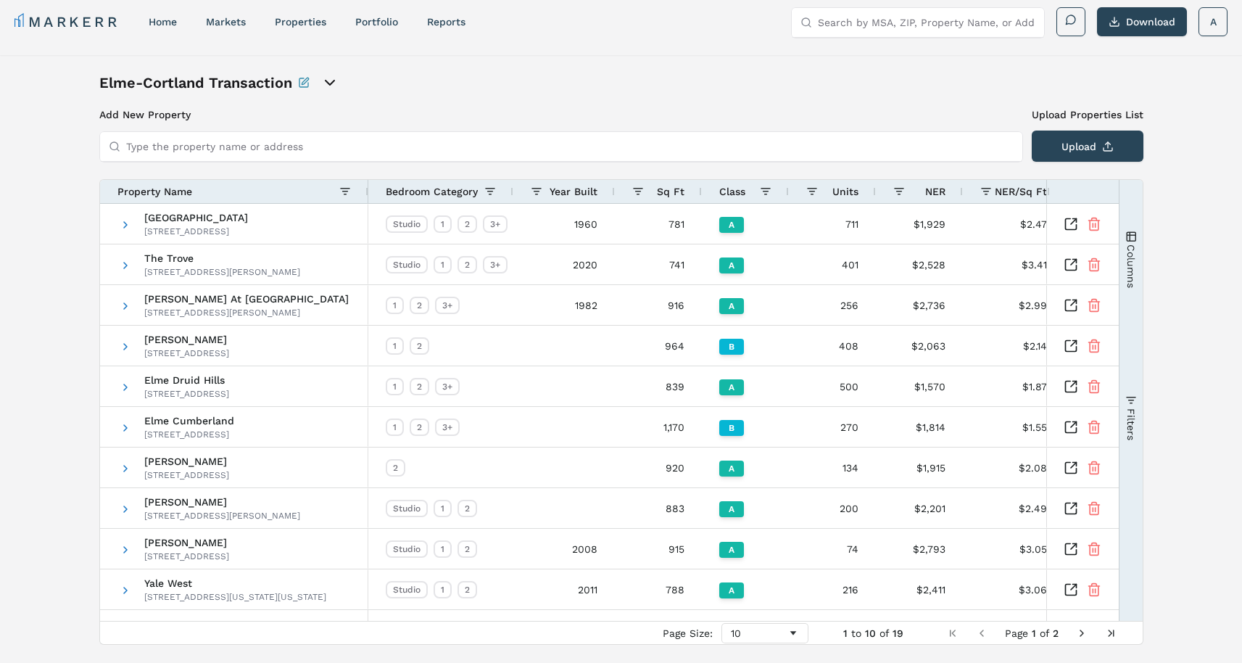
click at [330, 82] on icon "open portfolio options" at bounding box center [329, 82] width 17 height 17
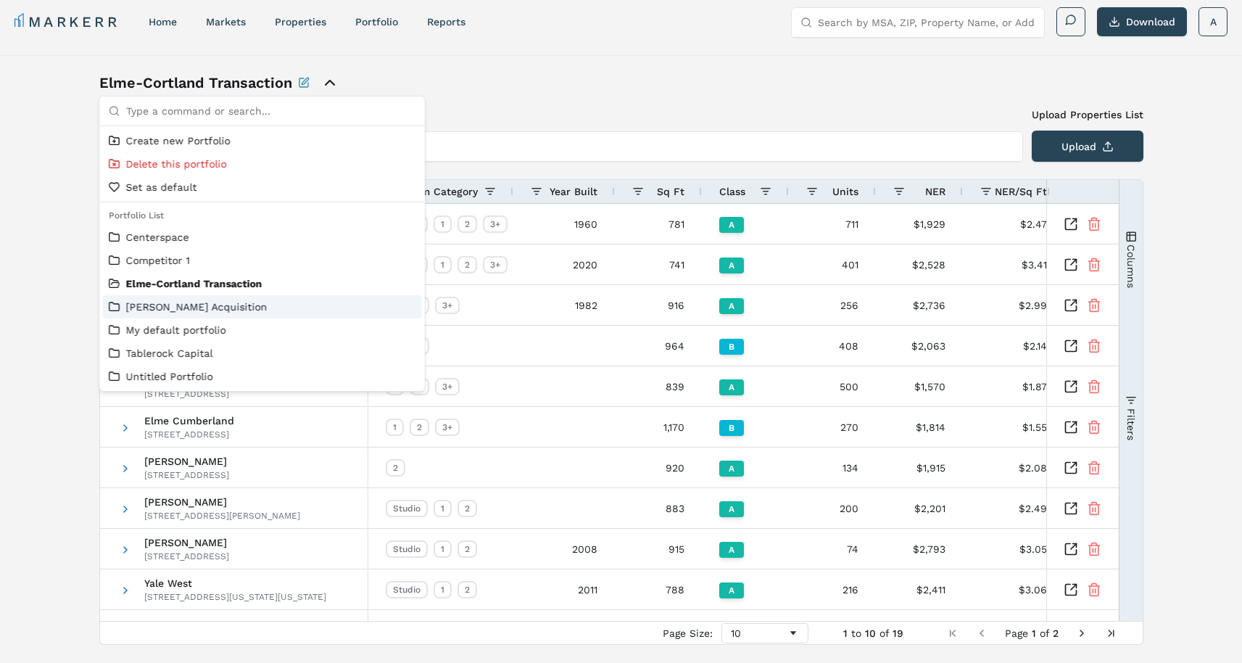
click at [114, 300] on link "[PERSON_NAME] Acquisition" at bounding box center [262, 306] width 307 height 14
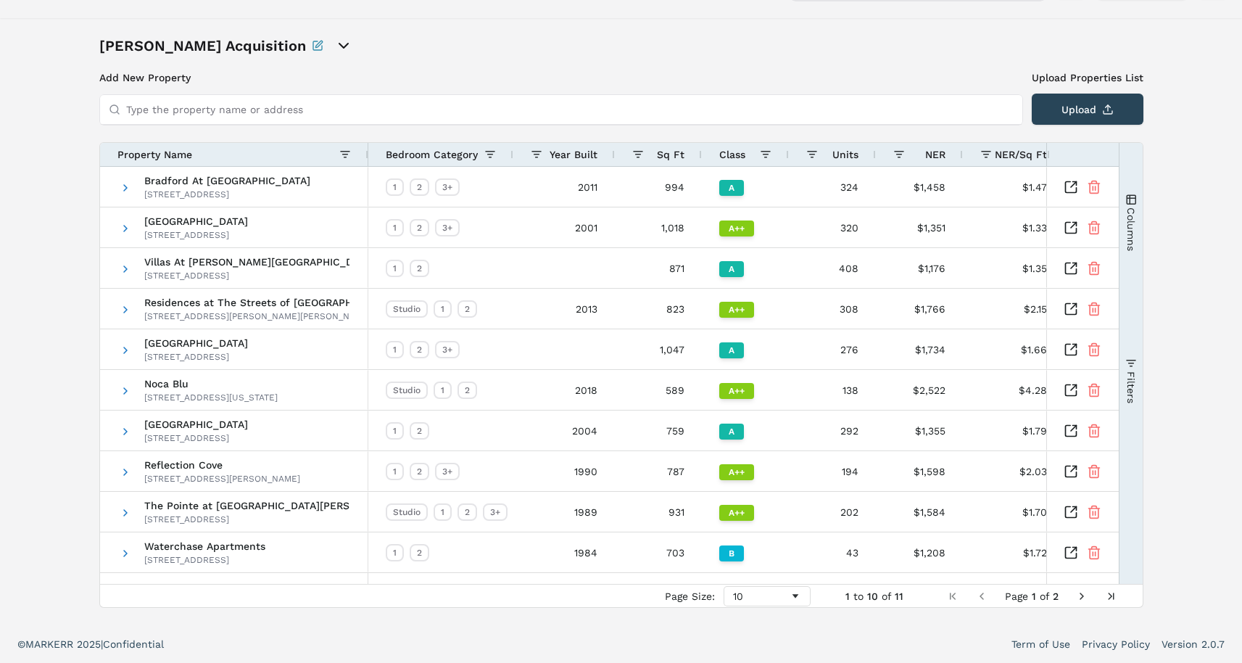
scroll to position [0, 54]
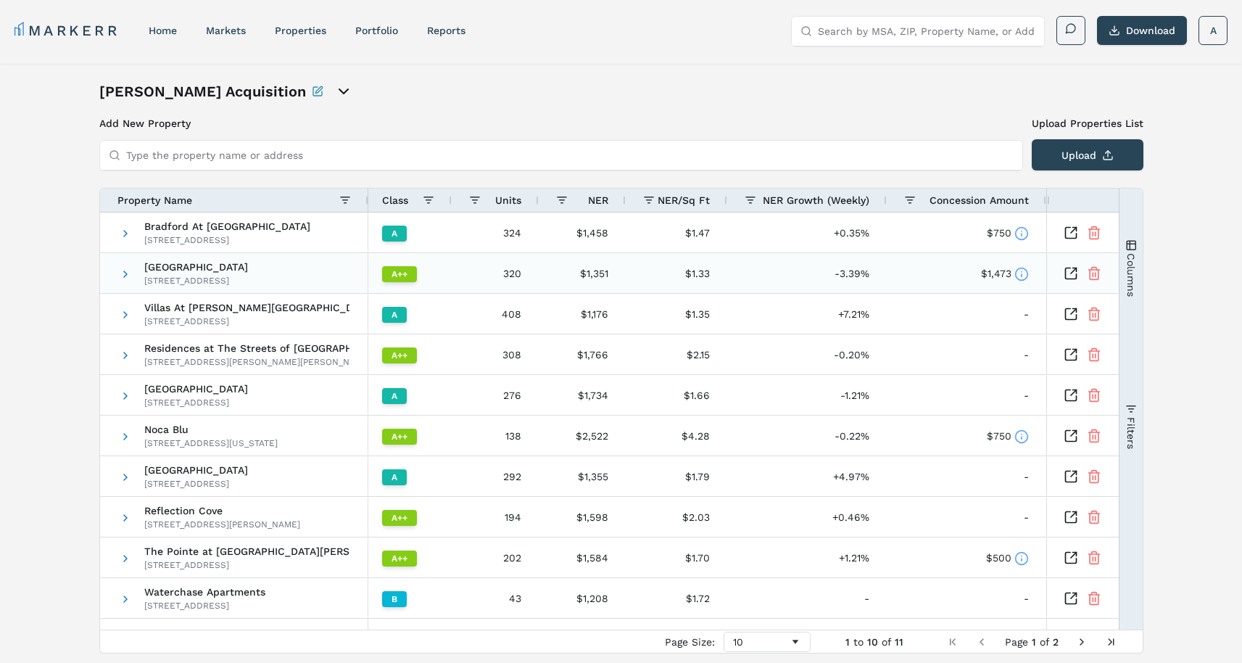
click at [1025, 273] on icon at bounding box center [1021, 274] width 14 height 14
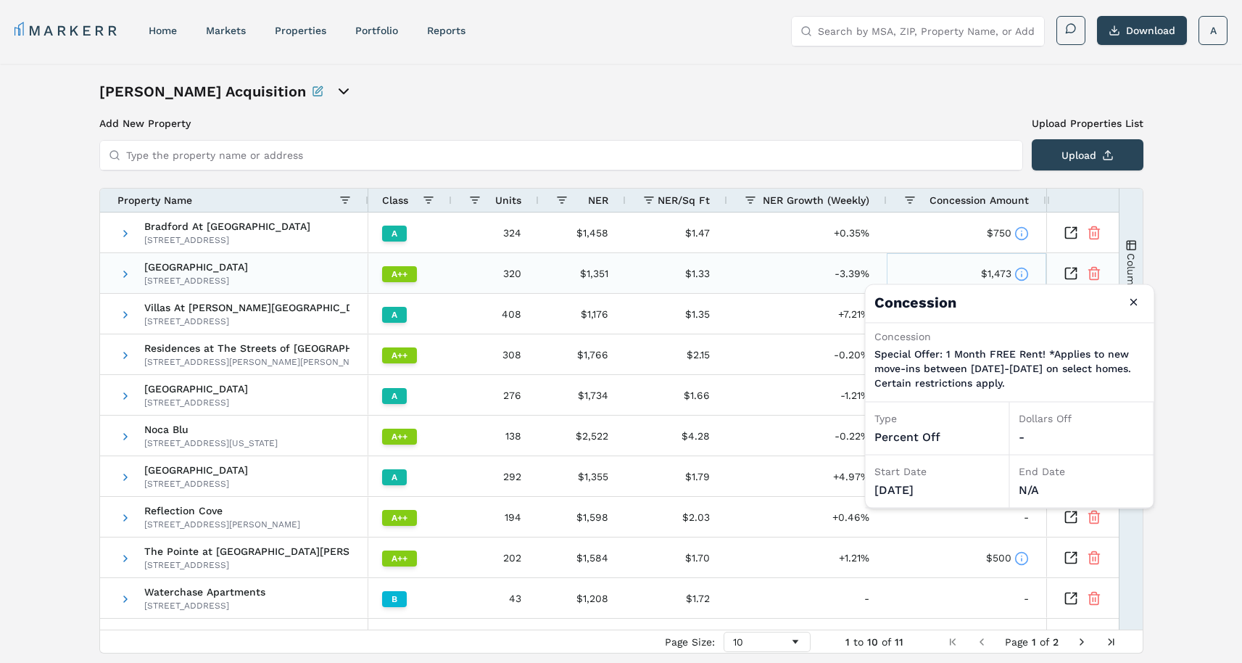
click at [1025, 273] on icon at bounding box center [1021, 274] width 14 height 14
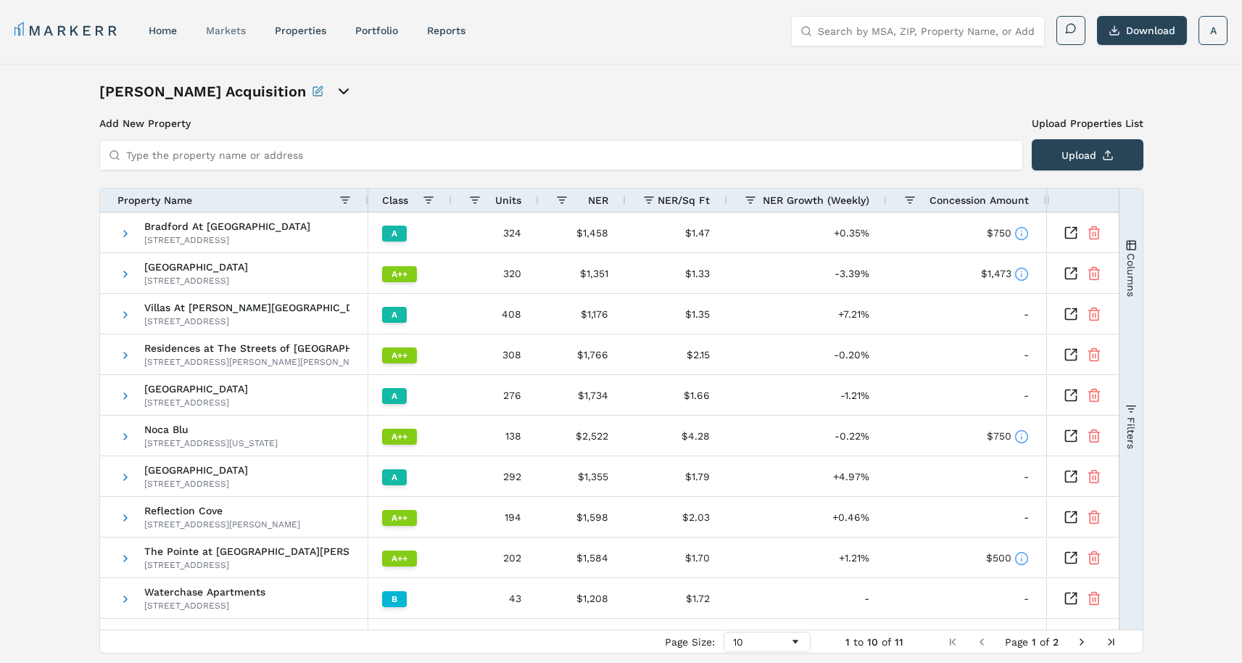
click at [241, 30] on link "markets" at bounding box center [226, 31] width 40 height 12
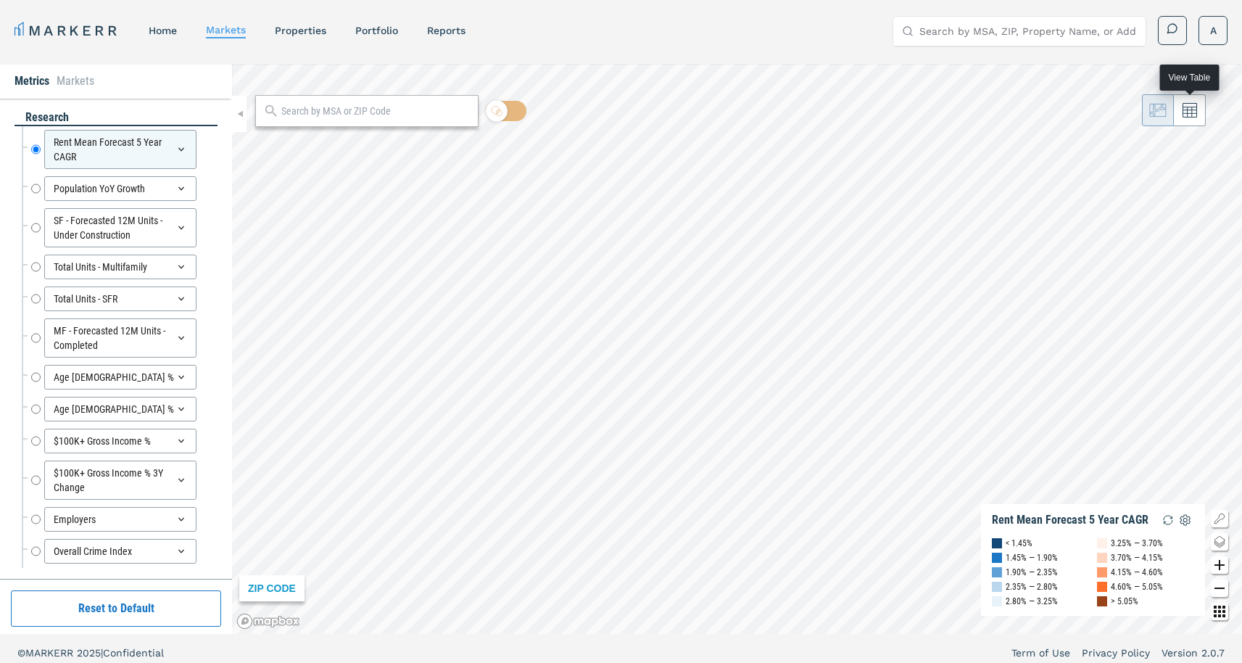
click at [1190, 113] on icon at bounding box center [1189, 111] width 14 height 14
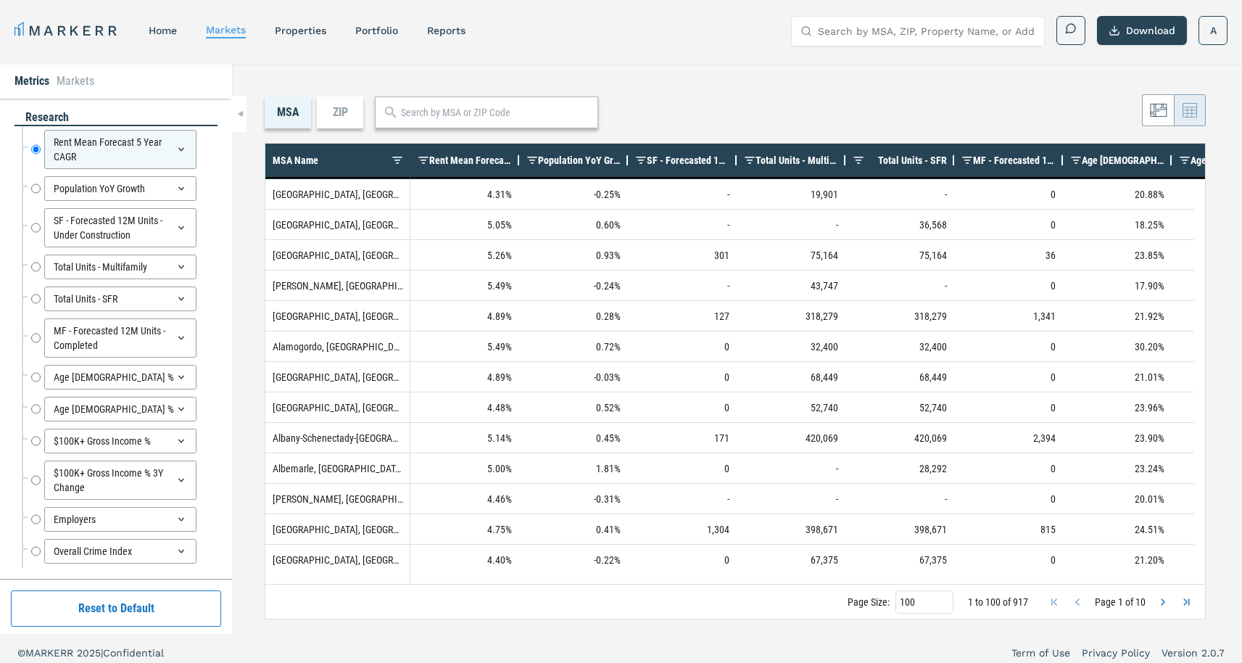
click at [586, 162] on span "Population YoY Growth" at bounding box center [579, 160] width 83 height 12
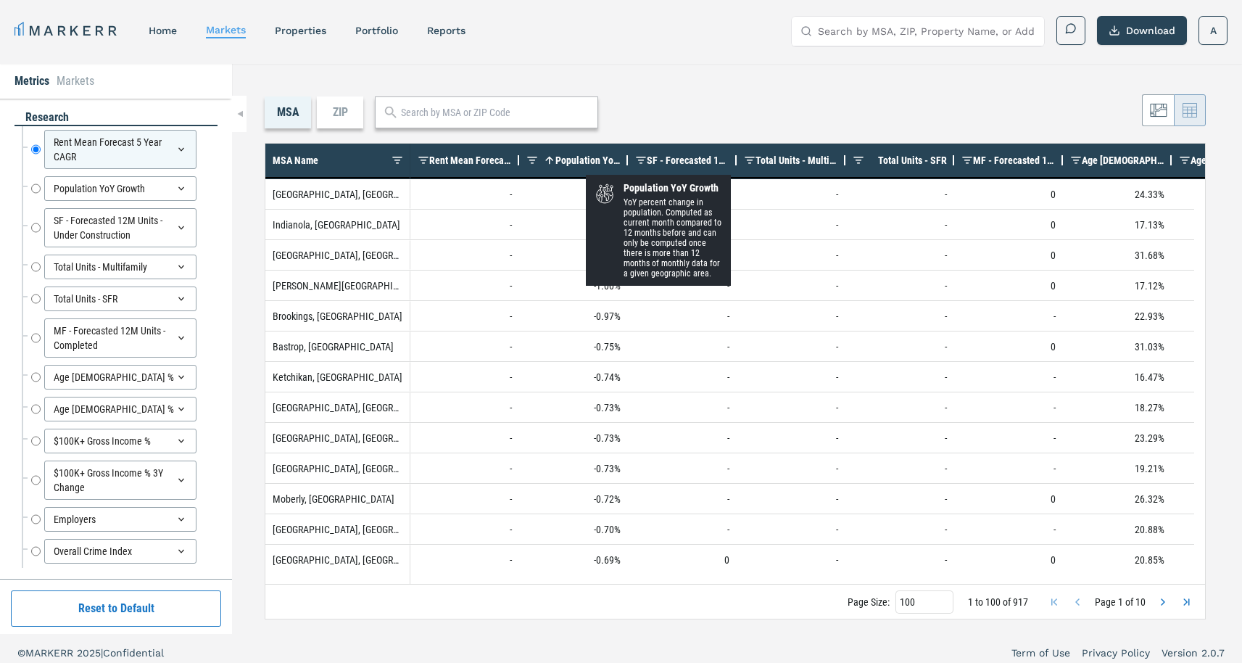
click at [586, 162] on span "Population YoY Growth" at bounding box center [587, 160] width 65 height 12
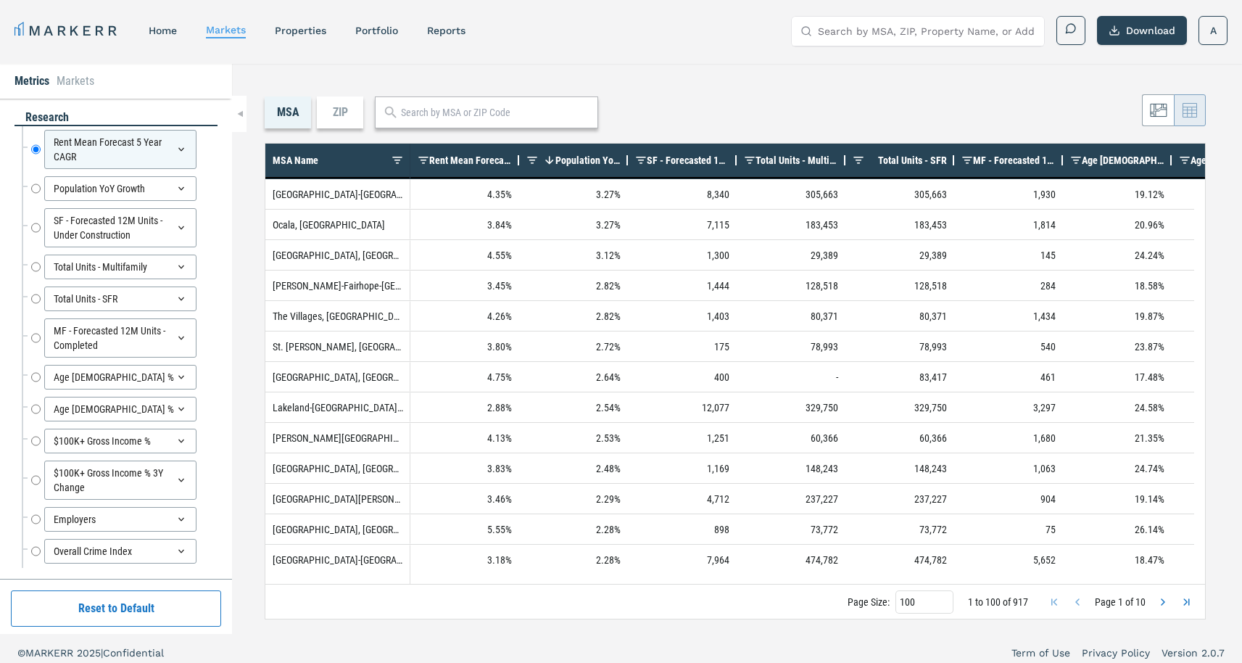
click at [339, 112] on div "ZIP" at bounding box center [340, 112] width 46 height 32
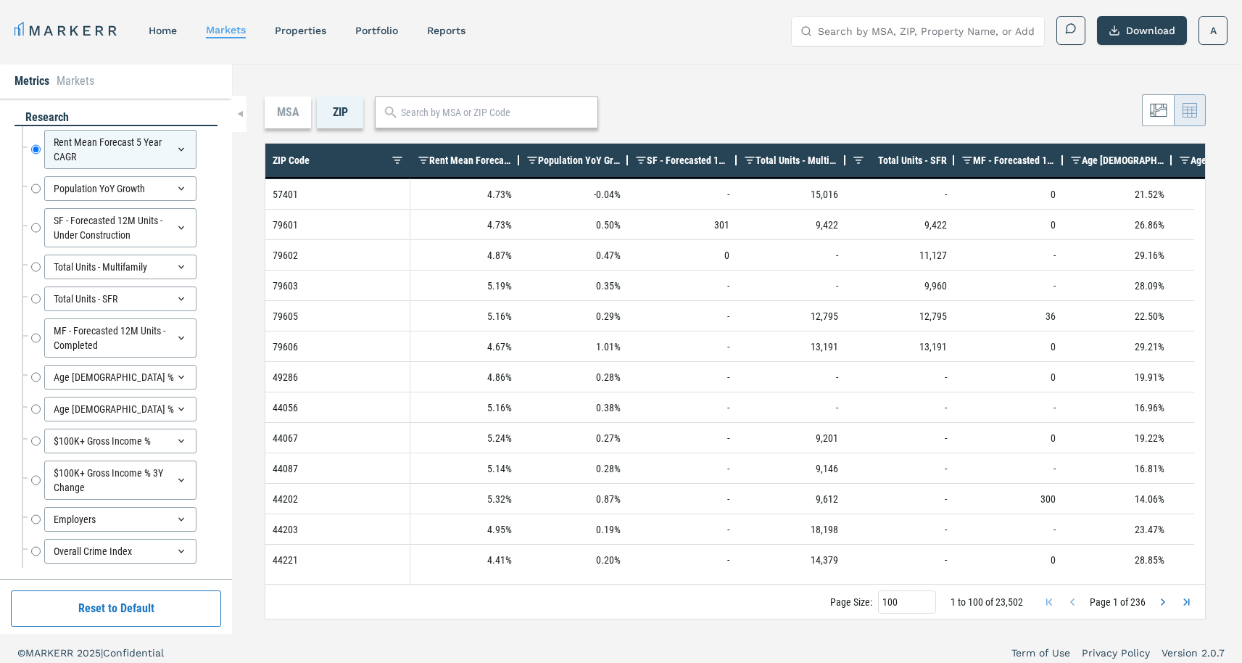
click at [583, 154] on span "Population YoY Growth" at bounding box center [579, 160] width 83 height 12
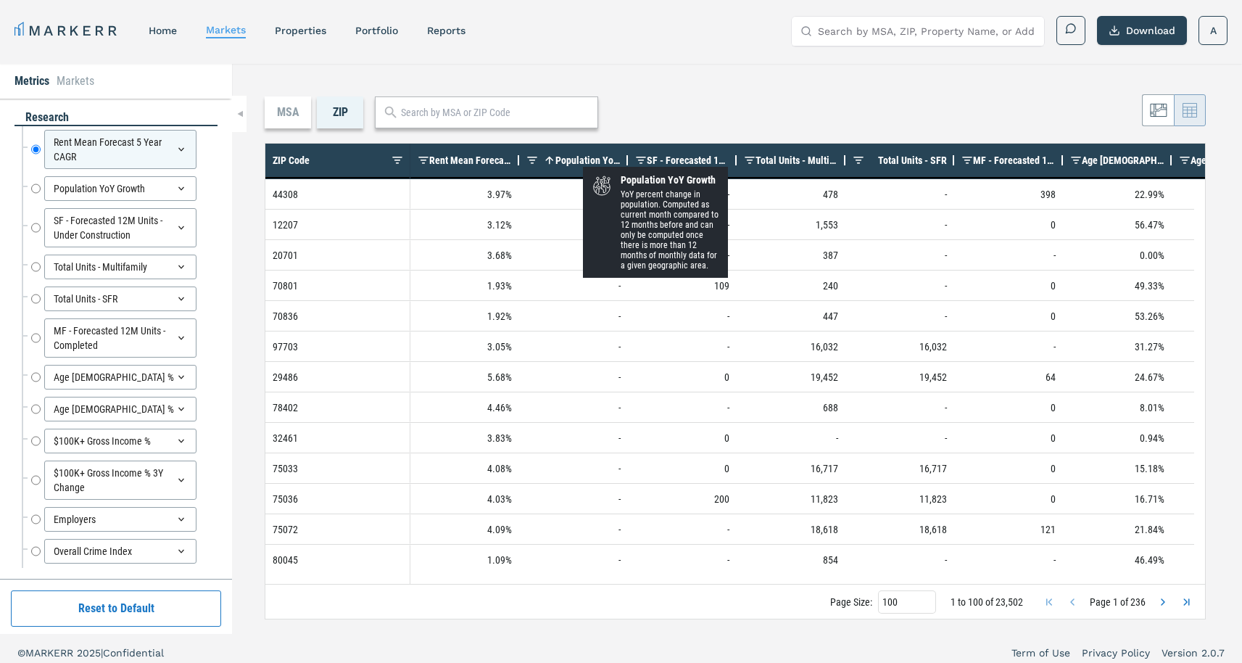
click at [583, 154] on span "Population YoY Growth" at bounding box center [587, 160] width 65 height 12
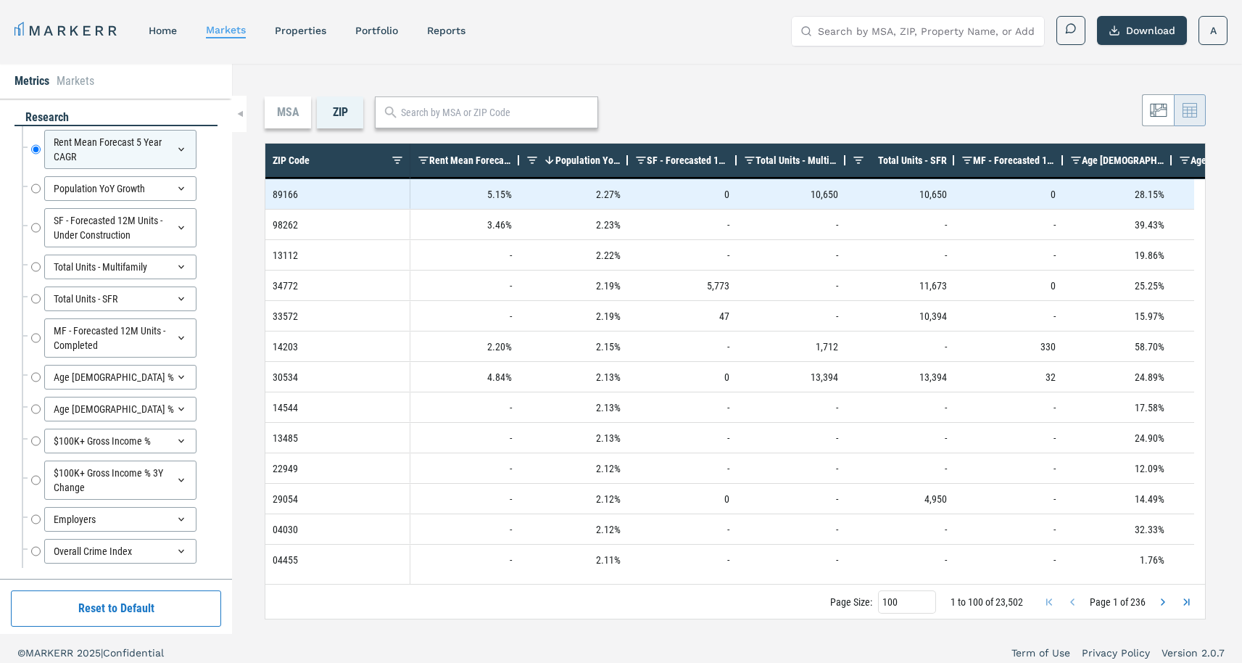
click at [289, 191] on div "89166" at bounding box center [337, 194] width 145 height 30
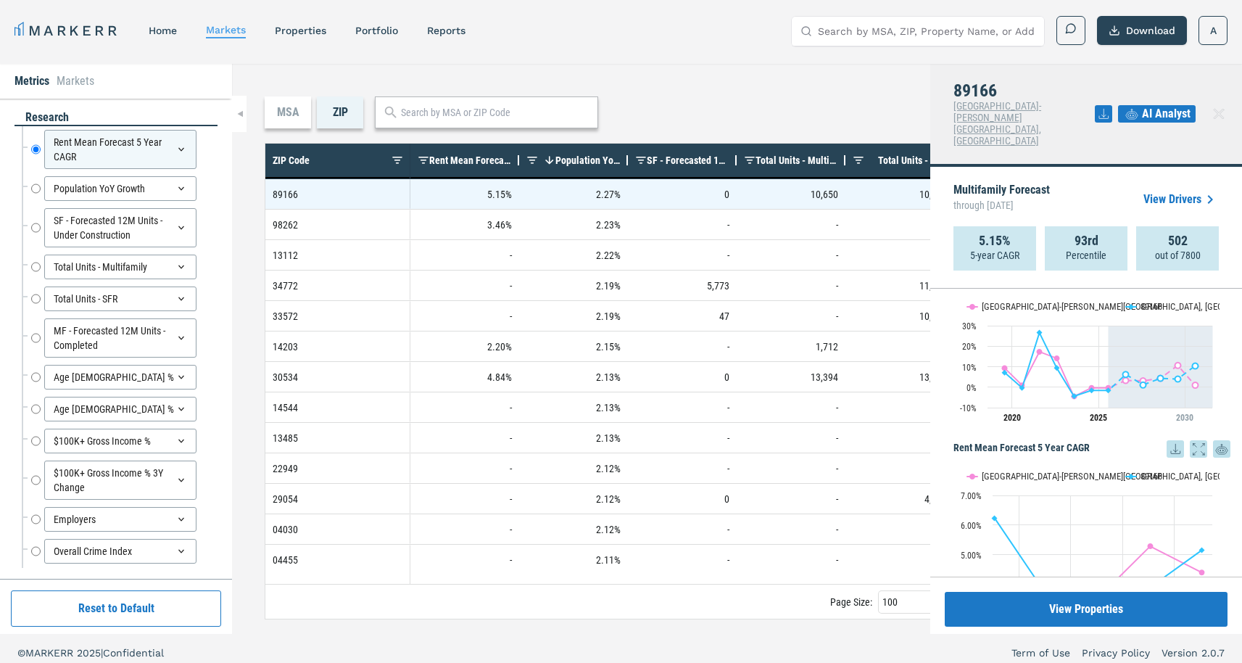
click at [804, 61] on header "MARKERR home markets properties Portfolio reports Search by MSA, ZIP, Property …" at bounding box center [621, 32] width 1242 height 64
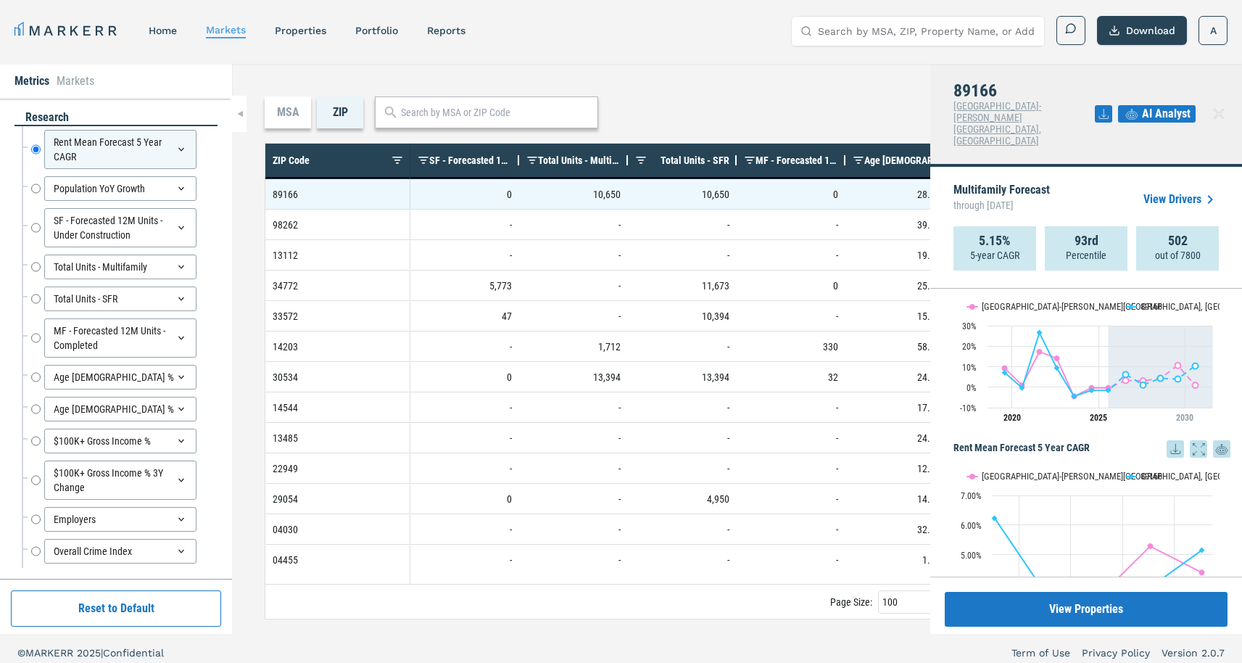
scroll to position [0, 262]
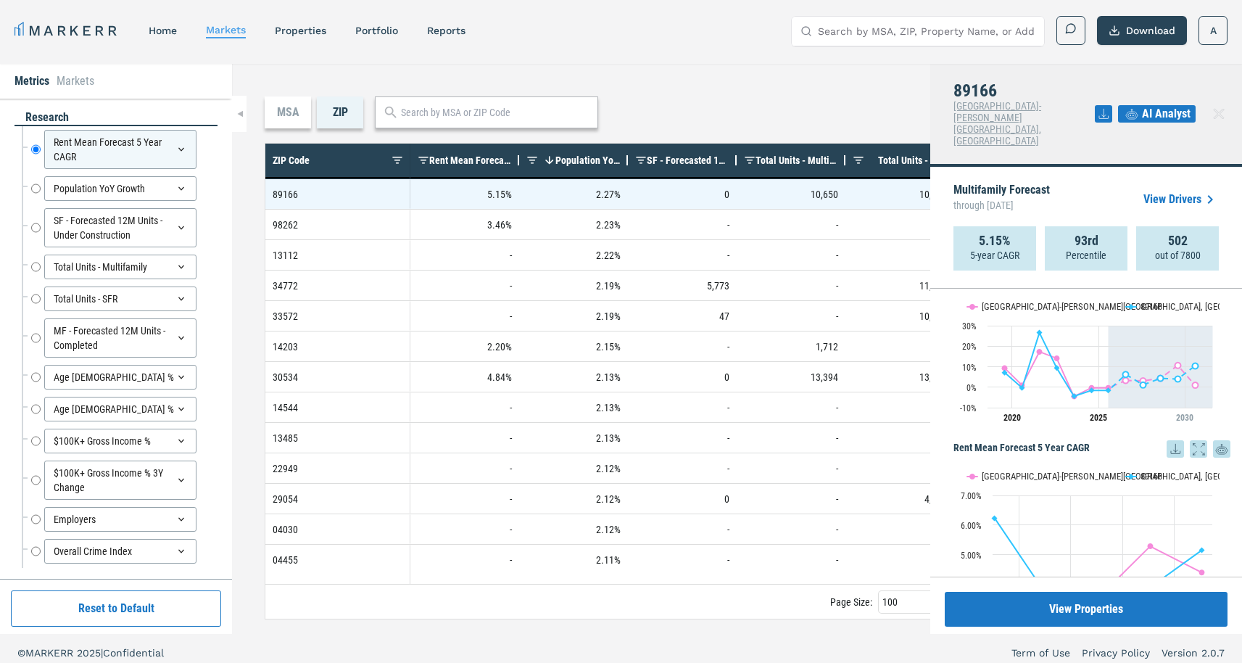
click at [303, 112] on div "MSA" at bounding box center [288, 112] width 46 height 32
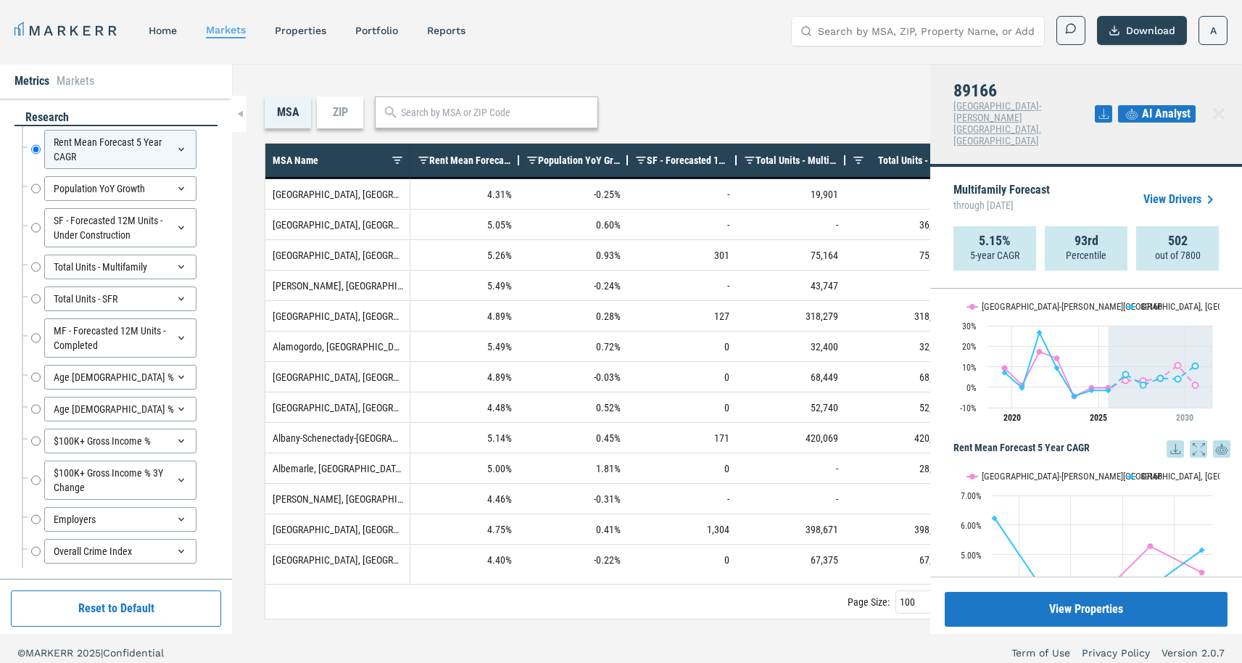
click at [1222, 105] on icon at bounding box center [1218, 113] width 17 height 17
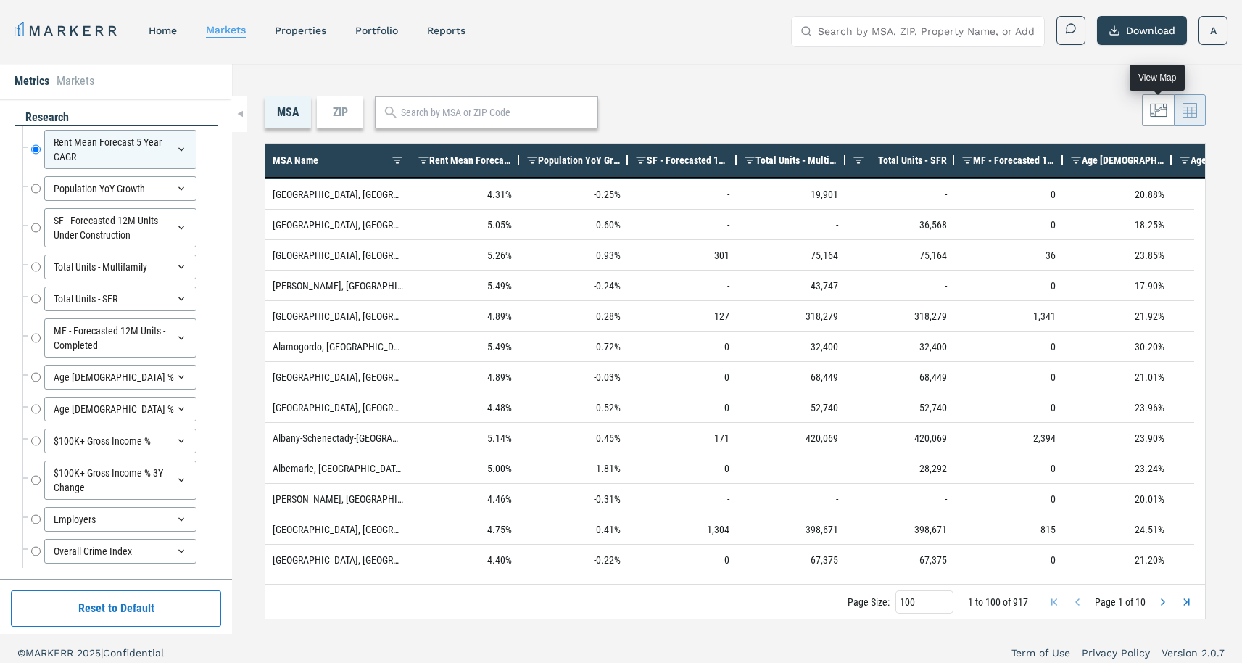
click at [1162, 117] on icon at bounding box center [1158, 109] width 17 height 17
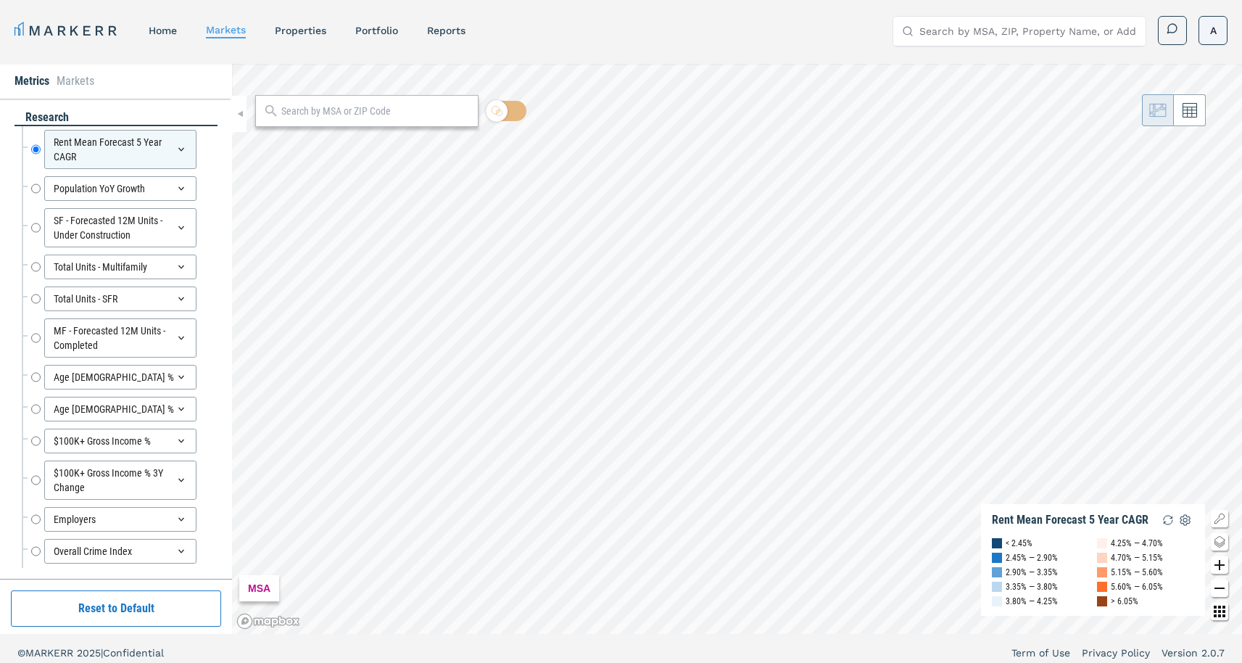
click at [1214, 30] on html "MARKERR home markets properties Portfolio reports Search by MSA, ZIP, Property …" at bounding box center [621, 335] width 1242 height 671
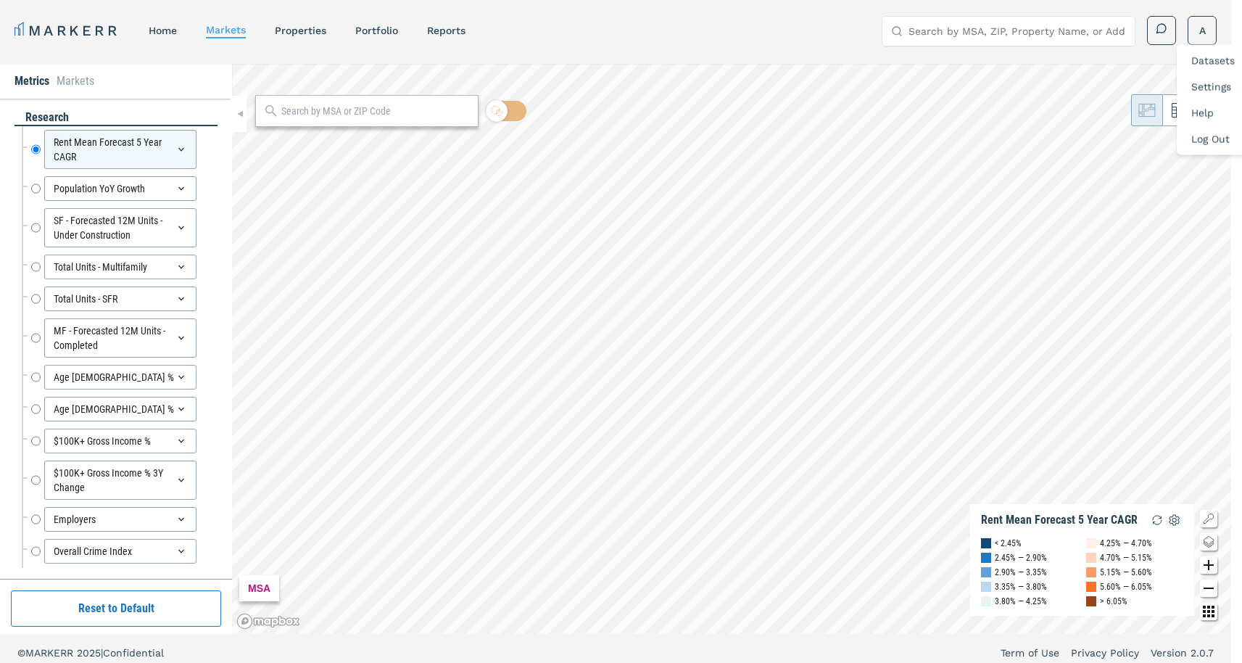
click at [318, 29] on html "MARKERR home markets properties Portfolio reports Search by MSA, ZIP, Property …" at bounding box center [621, 335] width 1242 height 671
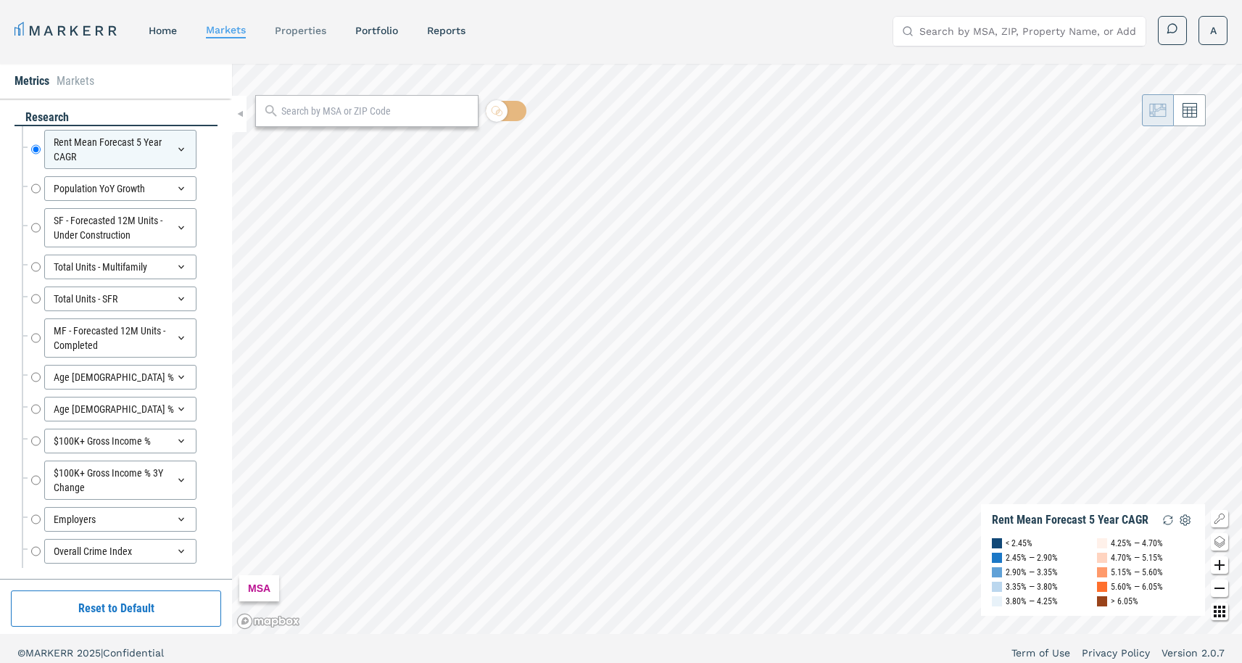
click at [312, 34] on link "properties" at bounding box center [300, 31] width 51 height 12
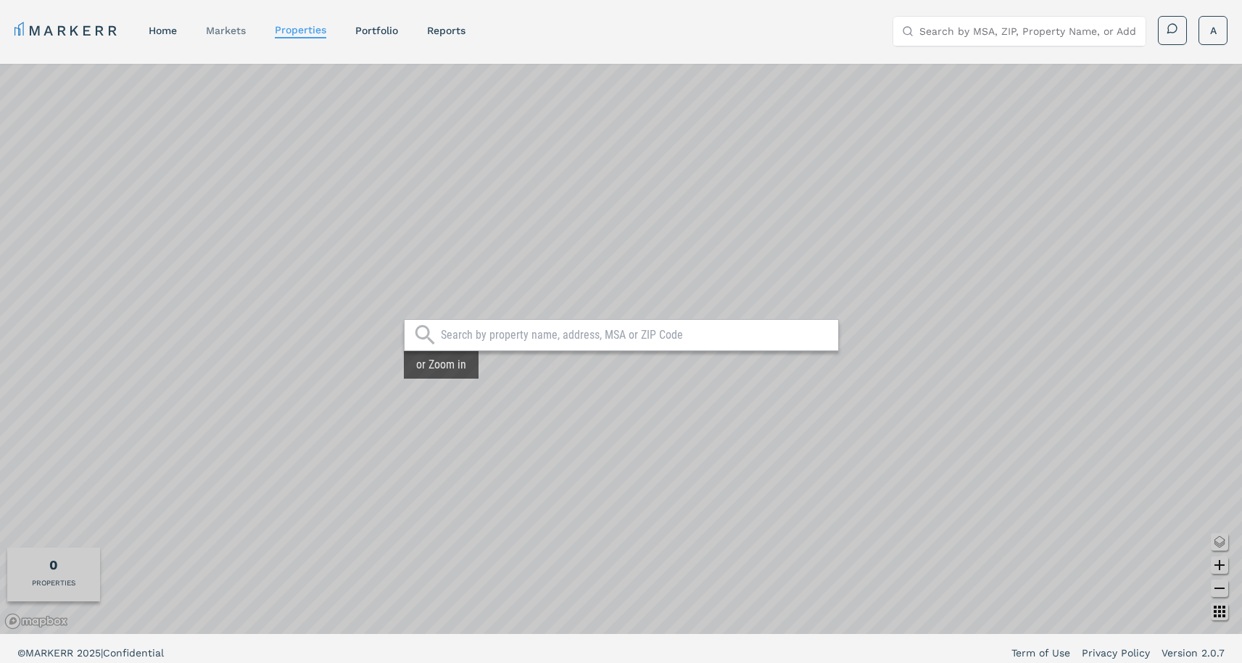
click at [233, 25] on link "markets" at bounding box center [226, 31] width 40 height 12
